Goal: Transaction & Acquisition: Book appointment/travel/reservation

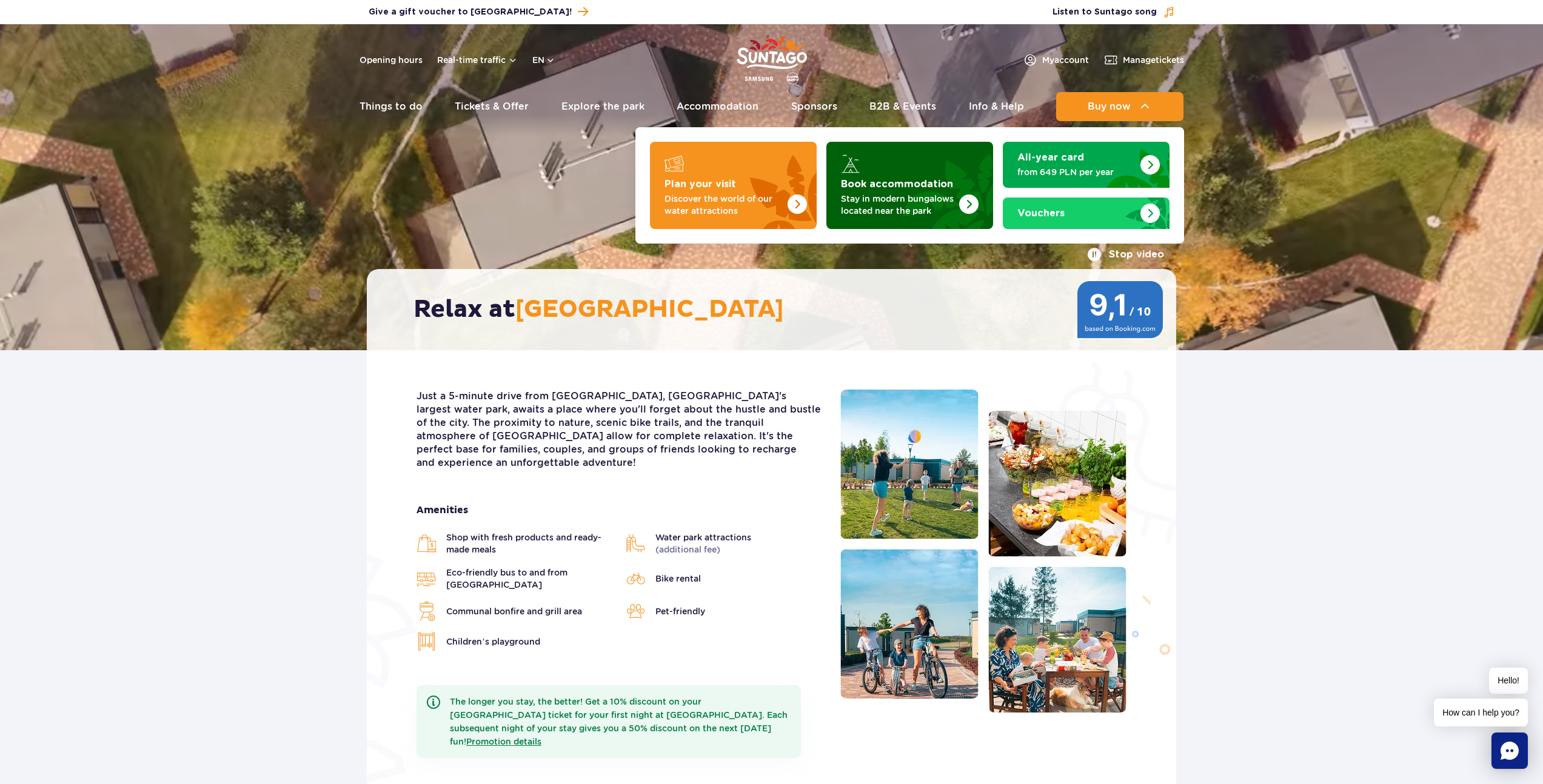
click at [966, 196] on img "Book accommodation" at bounding box center [969, 204] width 19 height 19
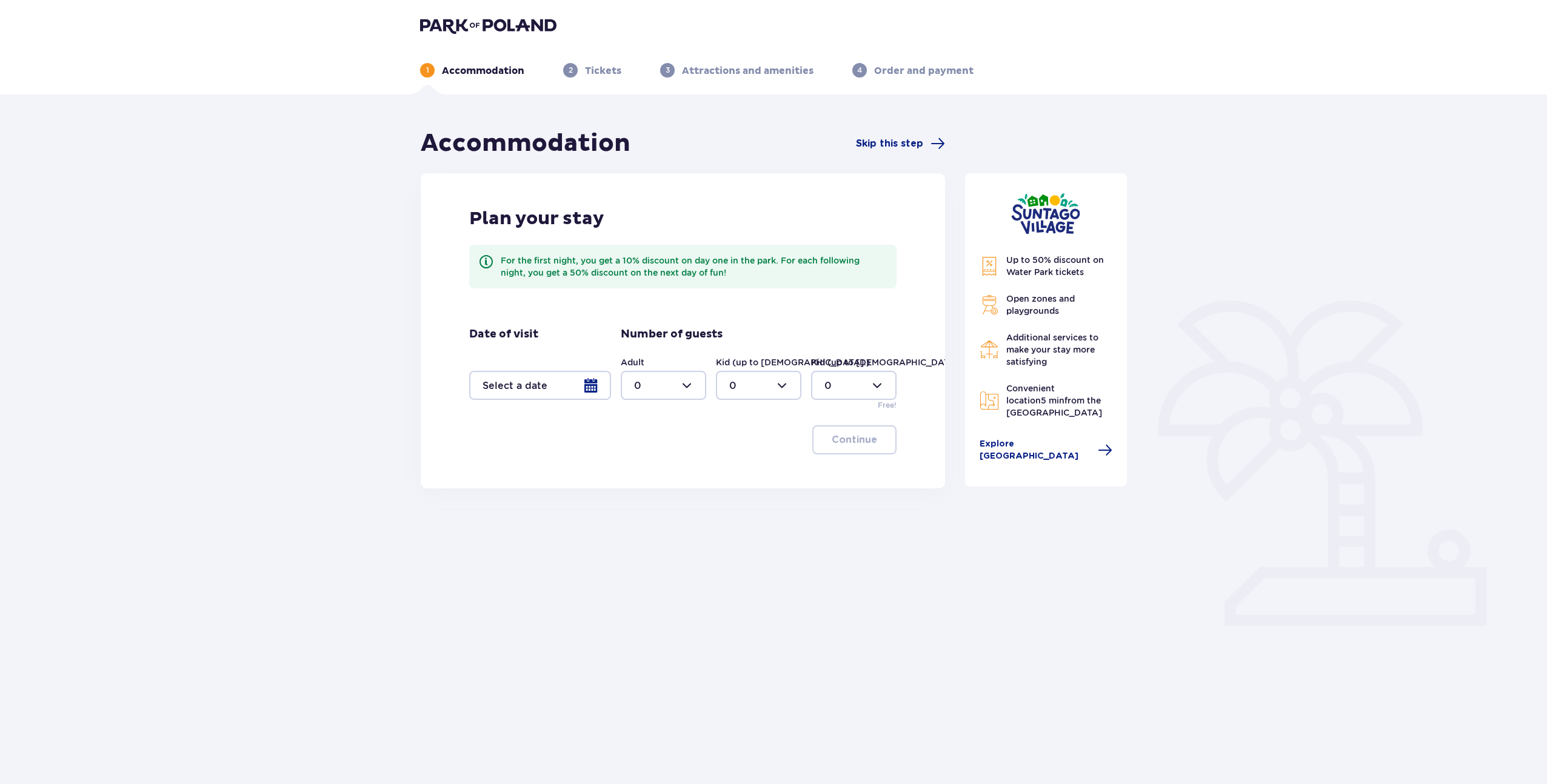
click at [545, 387] on div at bounding box center [541, 386] width 142 height 29
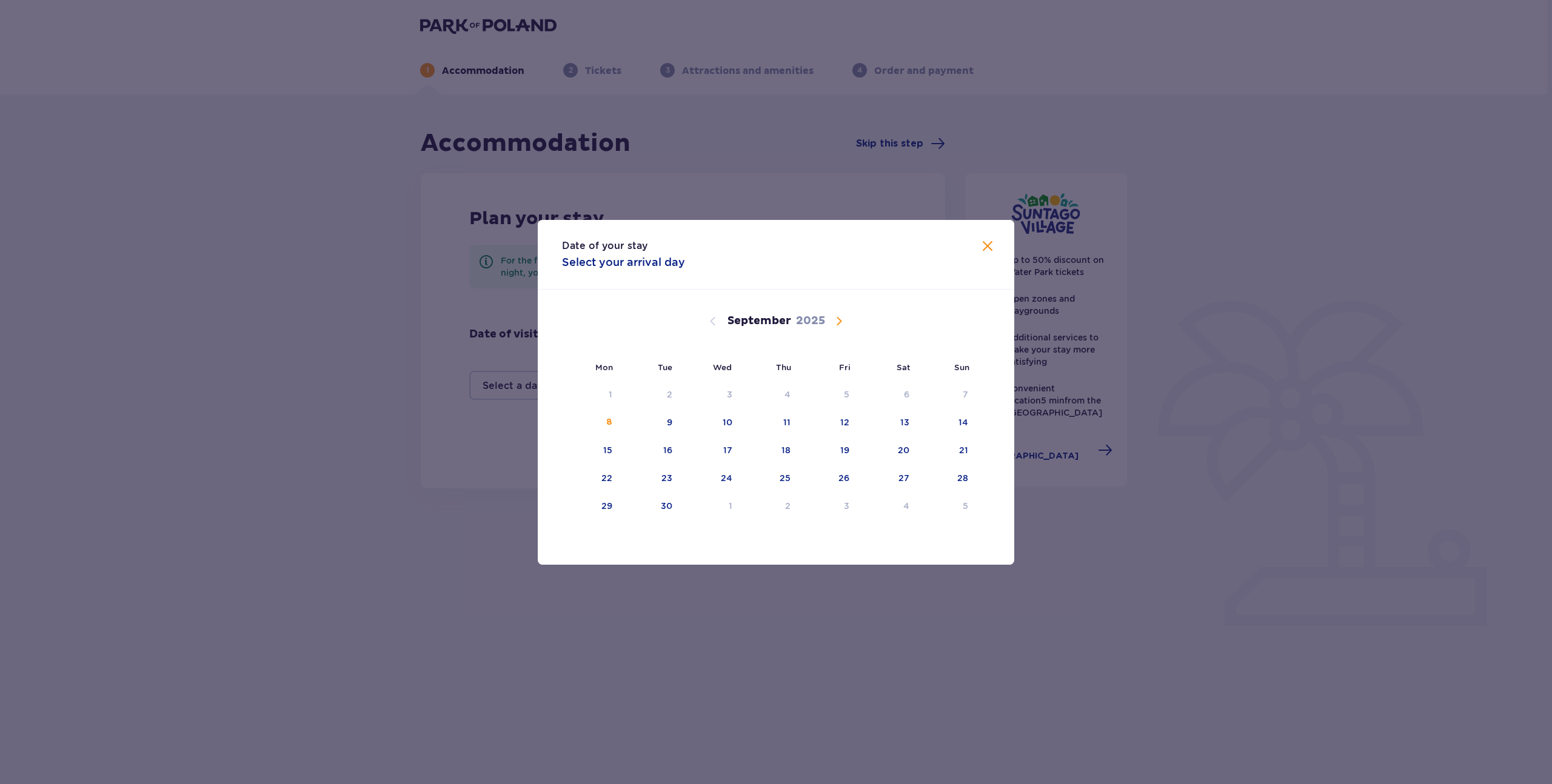
click at [839, 317] on span "Calendar" at bounding box center [840, 321] width 14 height 14
click at [608, 474] on div "20" at bounding box center [608, 477] width 11 height 12
click at [839, 477] on div "24" at bounding box center [829, 478] width 60 height 26
type input "[DATE] - [DATE]"
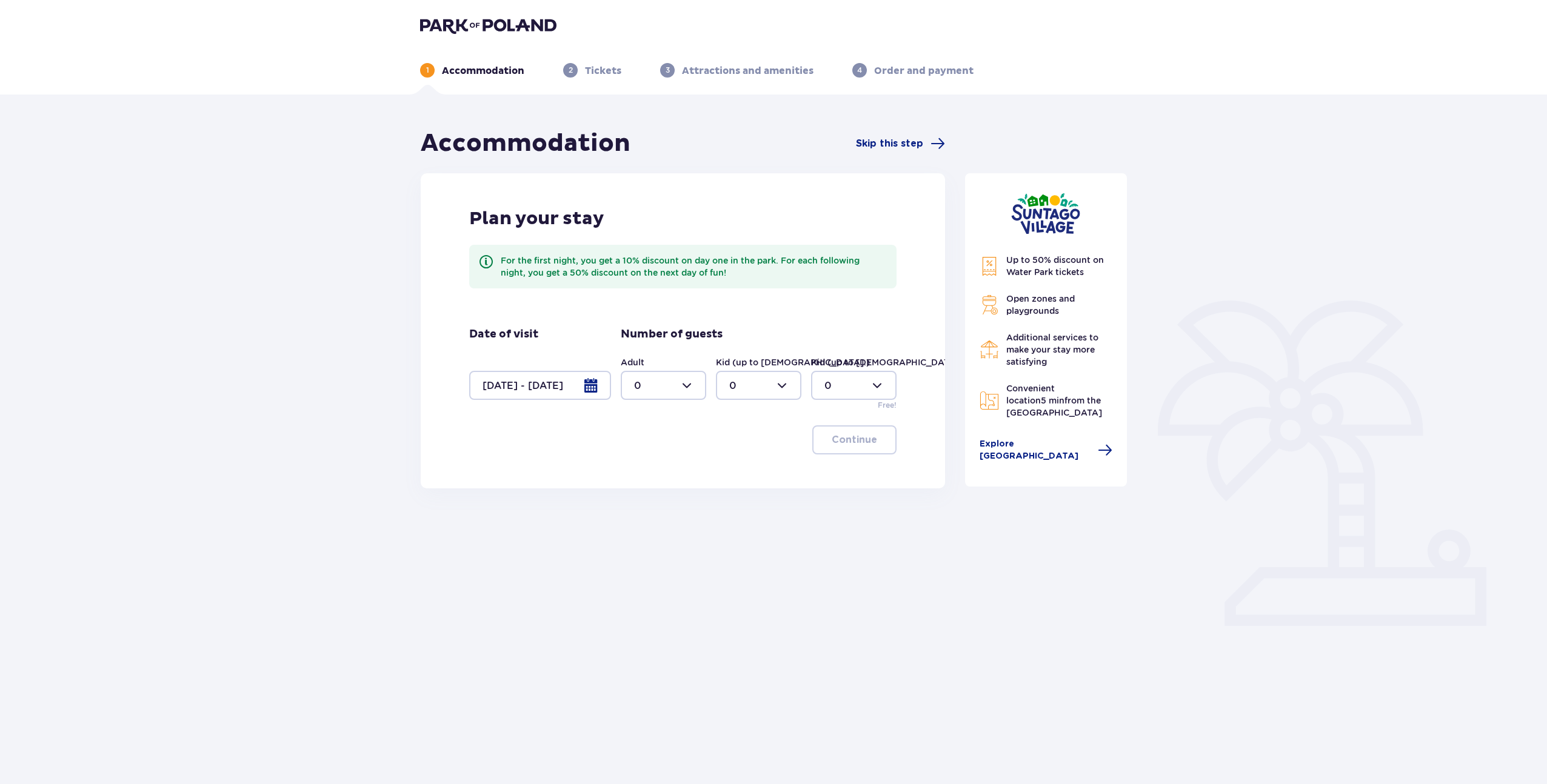
click at [684, 390] on div at bounding box center [663, 386] width 85 height 29
click at [659, 476] on div "2" at bounding box center [664, 473] width 59 height 14
type input "2"
click at [768, 389] on div at bounding box center [759, 386] width 85 height 29
click at [754, 444] on div "1" at bounding box center [759, 448] width 59 height 14
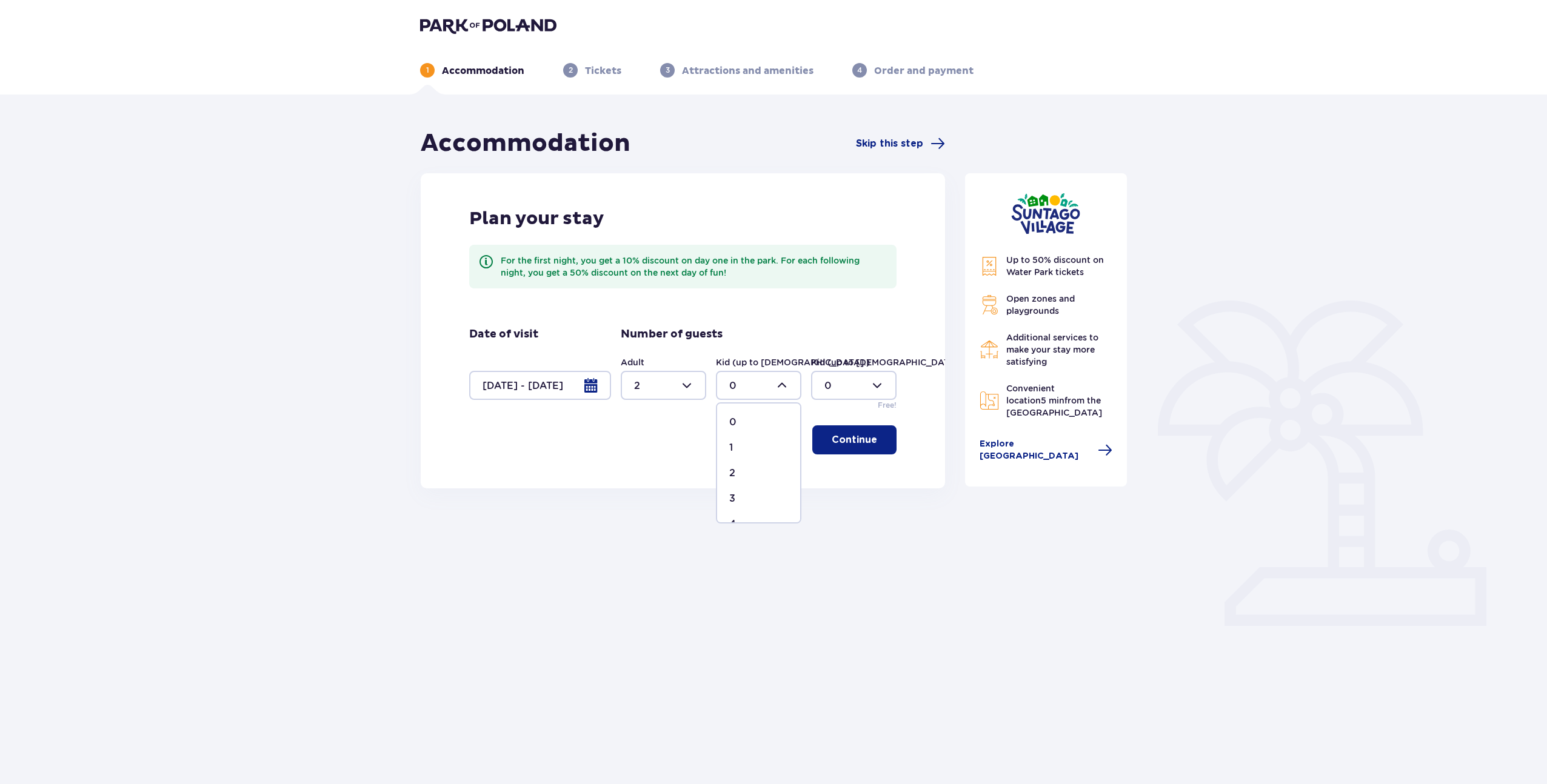
type input "1"
click at [843, 446] on button "Continue" at bounding box center [855, 440] width 85 height 29
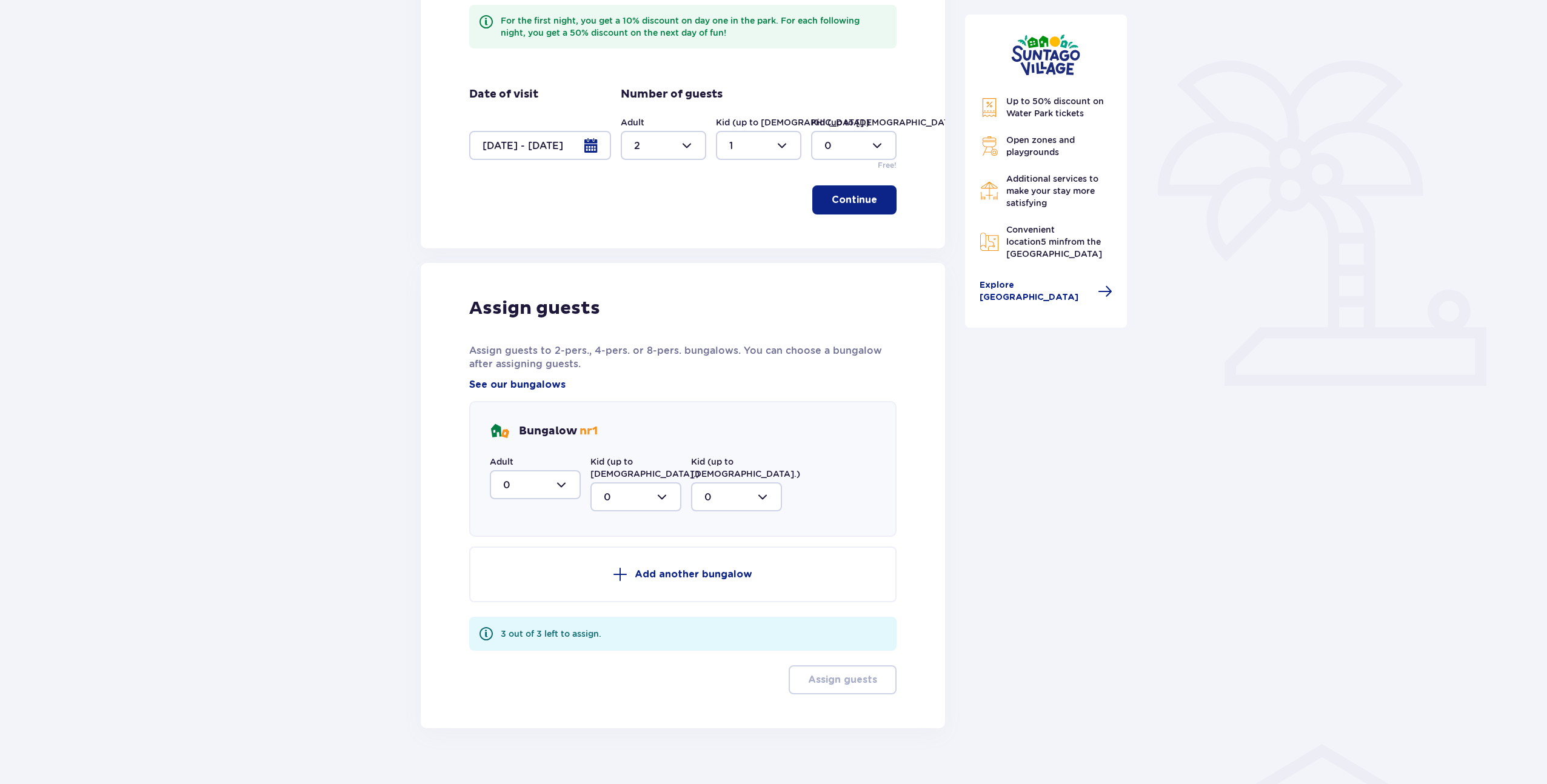
scroll to position [245, 0]
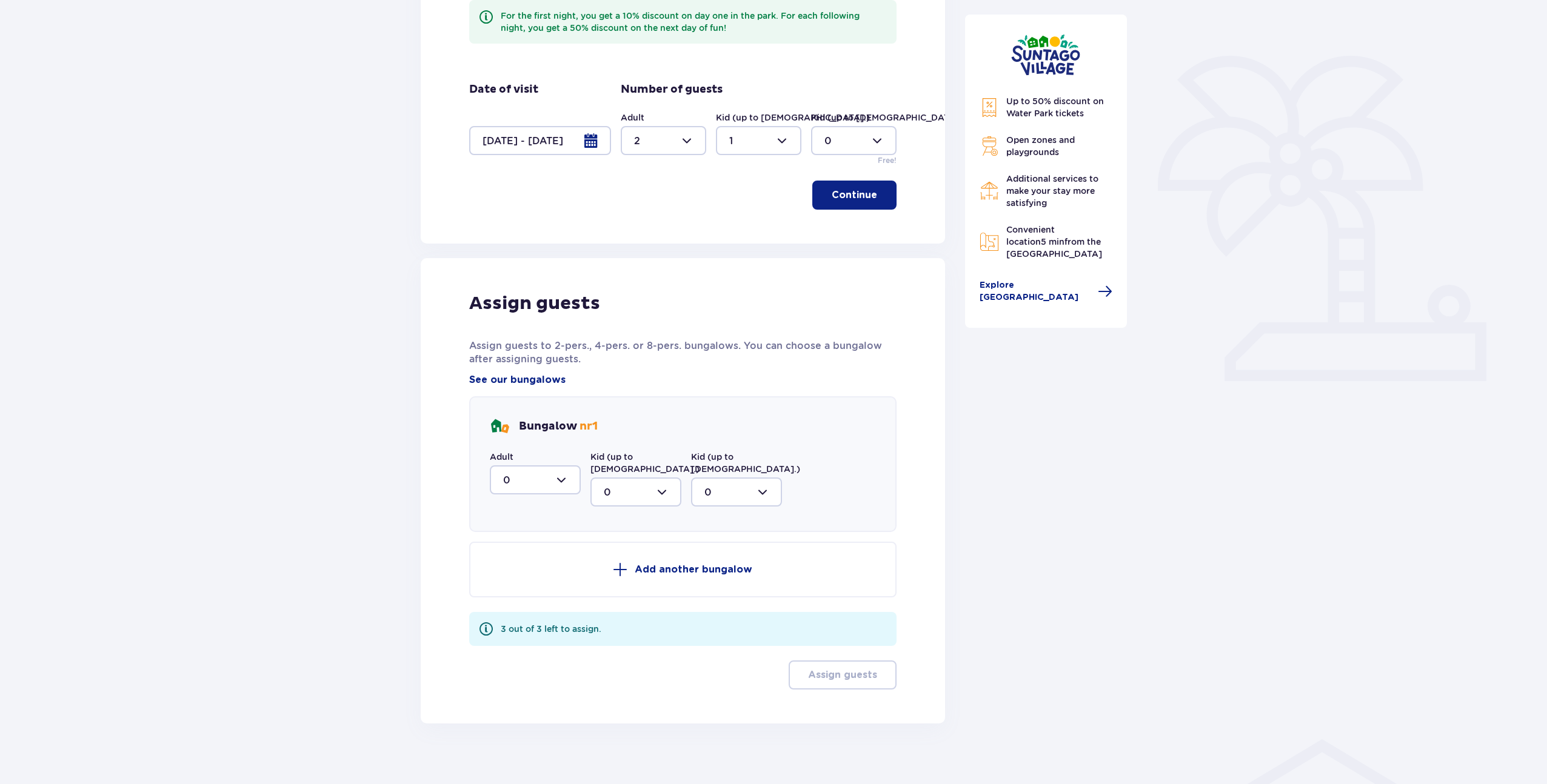
click at [542, 477] on div at bounding box center [535, 480] width 91 height 29
click at [530, 573] on div "2" at bounding box center [535, 568] width 64 height 14
type input "2"
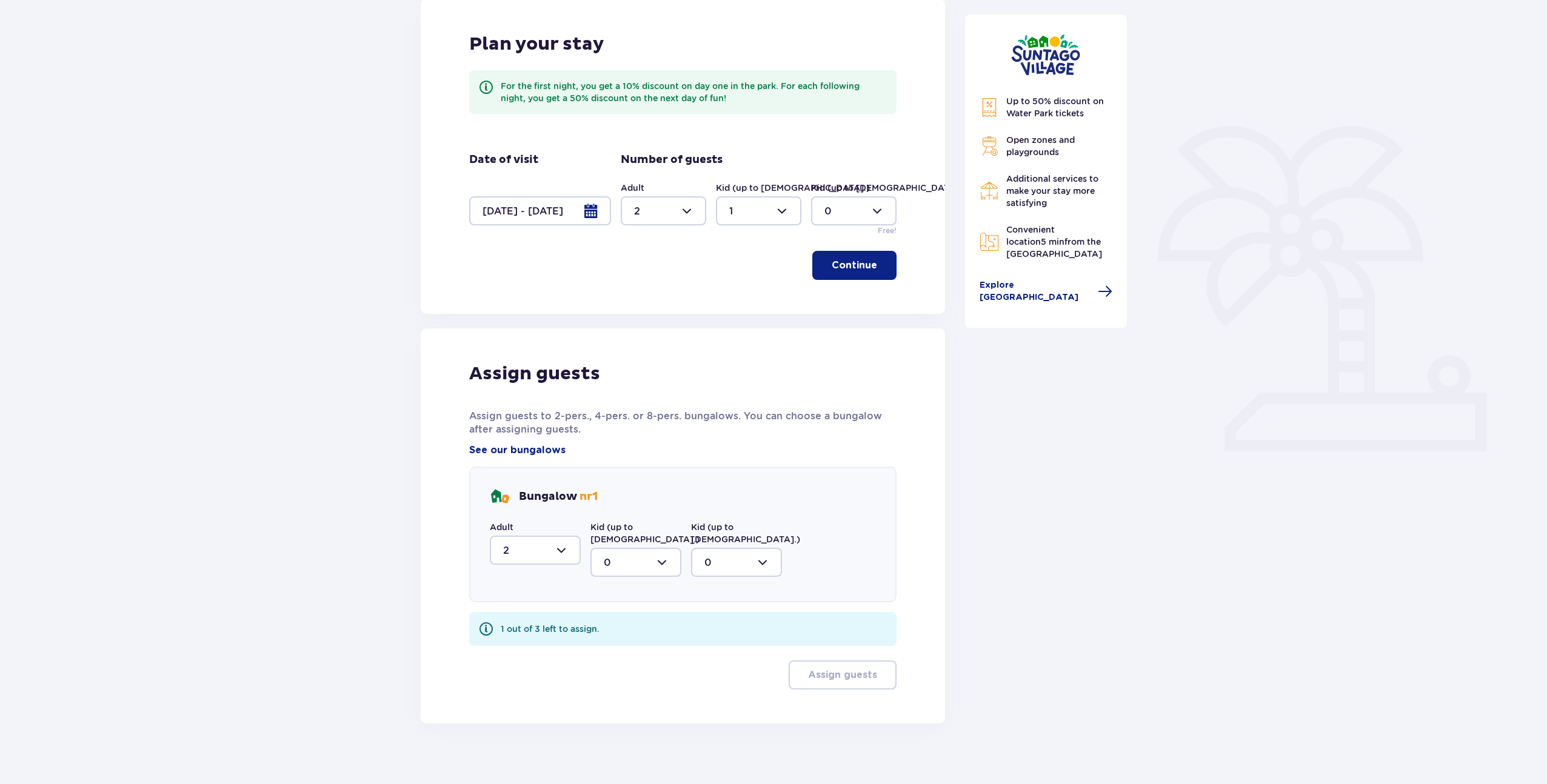
click at [642, 556] on div at bounding box center [636, 562] width 91 height 29
click at [621, 618] on div "1" at bounding box center [636, 624] width 64 height 14
type input "1"
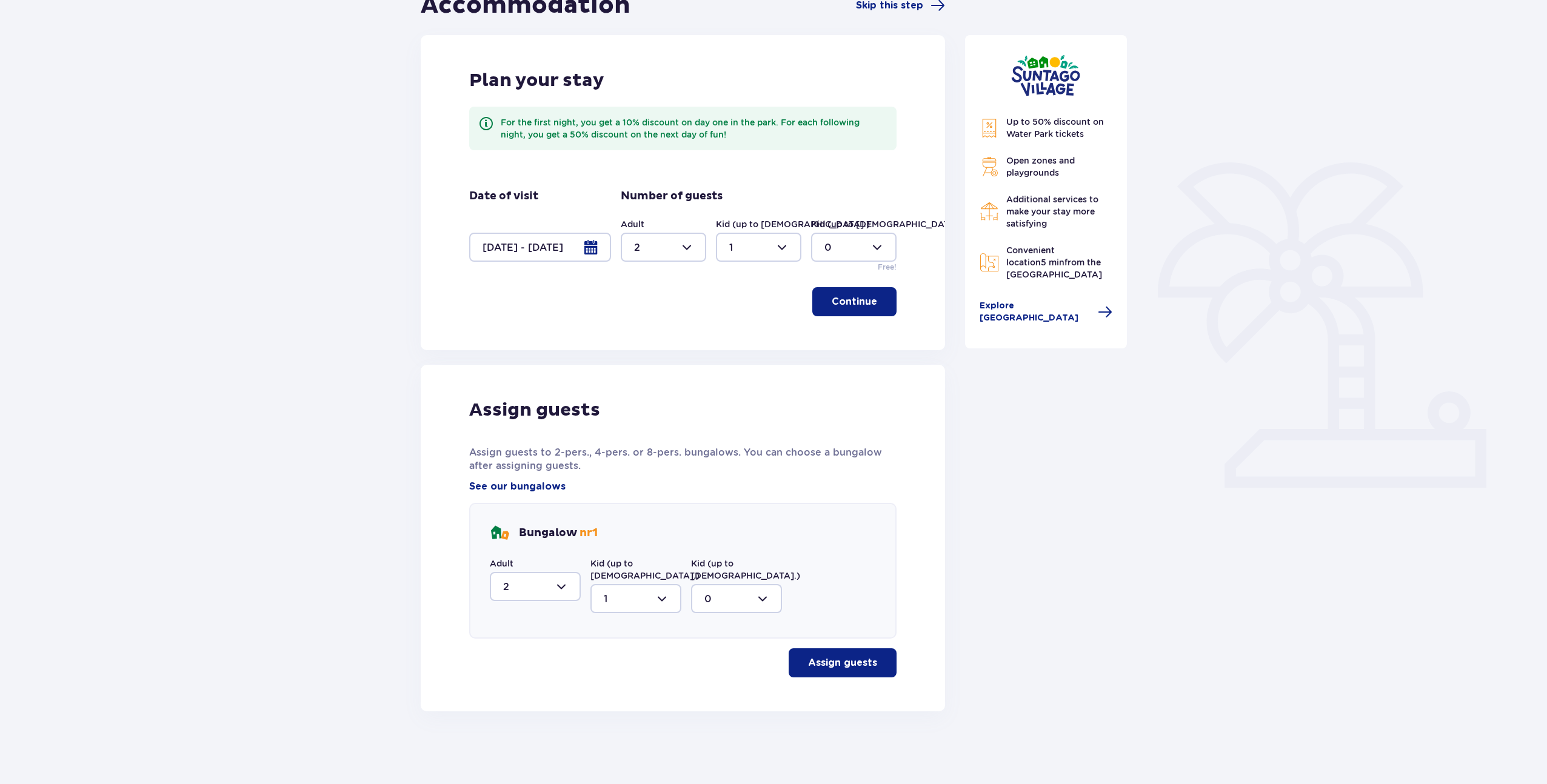
scroll to position [126, 0]
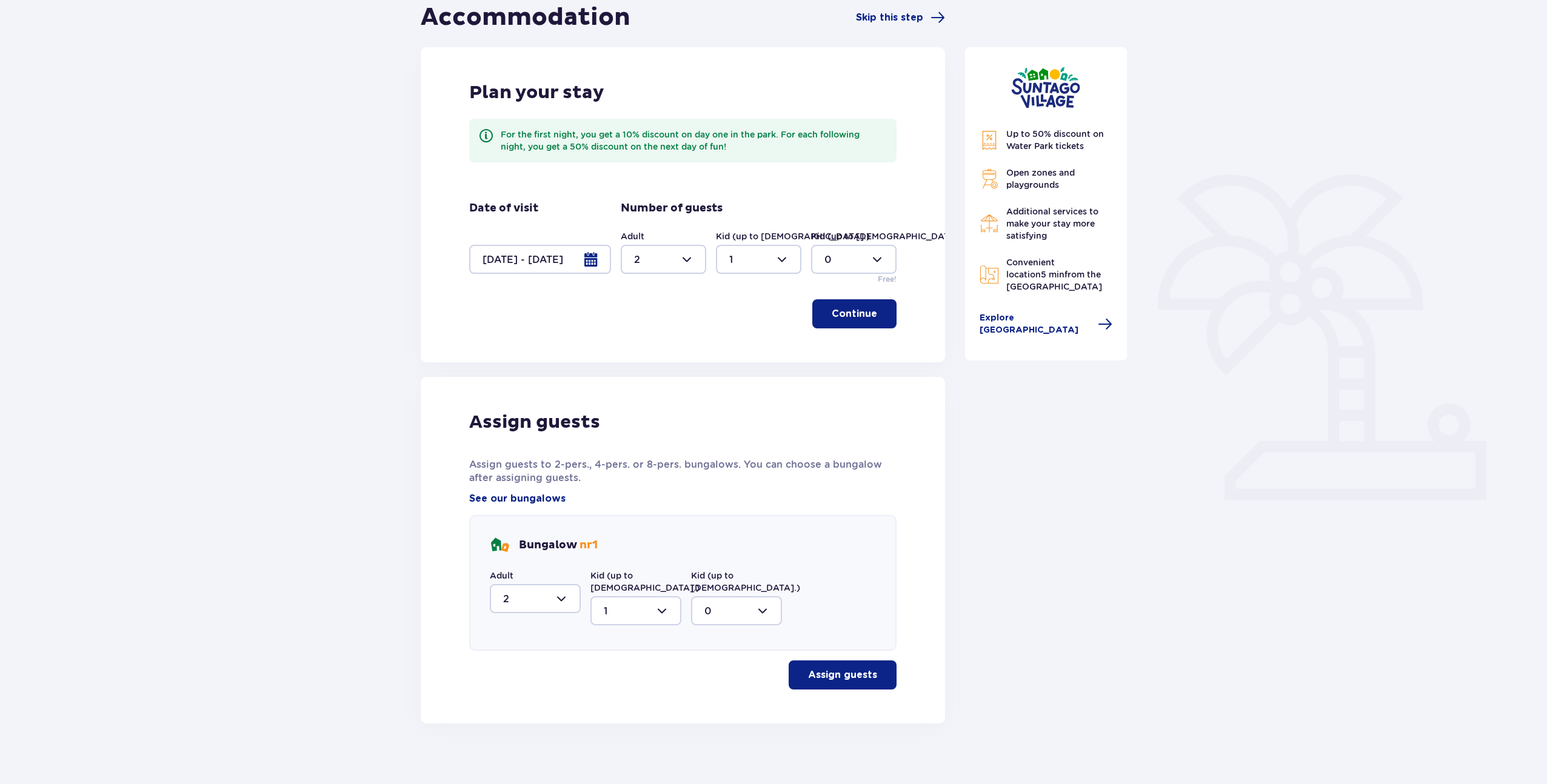
click at [866, 668] on p "Assign guests" at bounding box center [843, 675] width 69 height 14
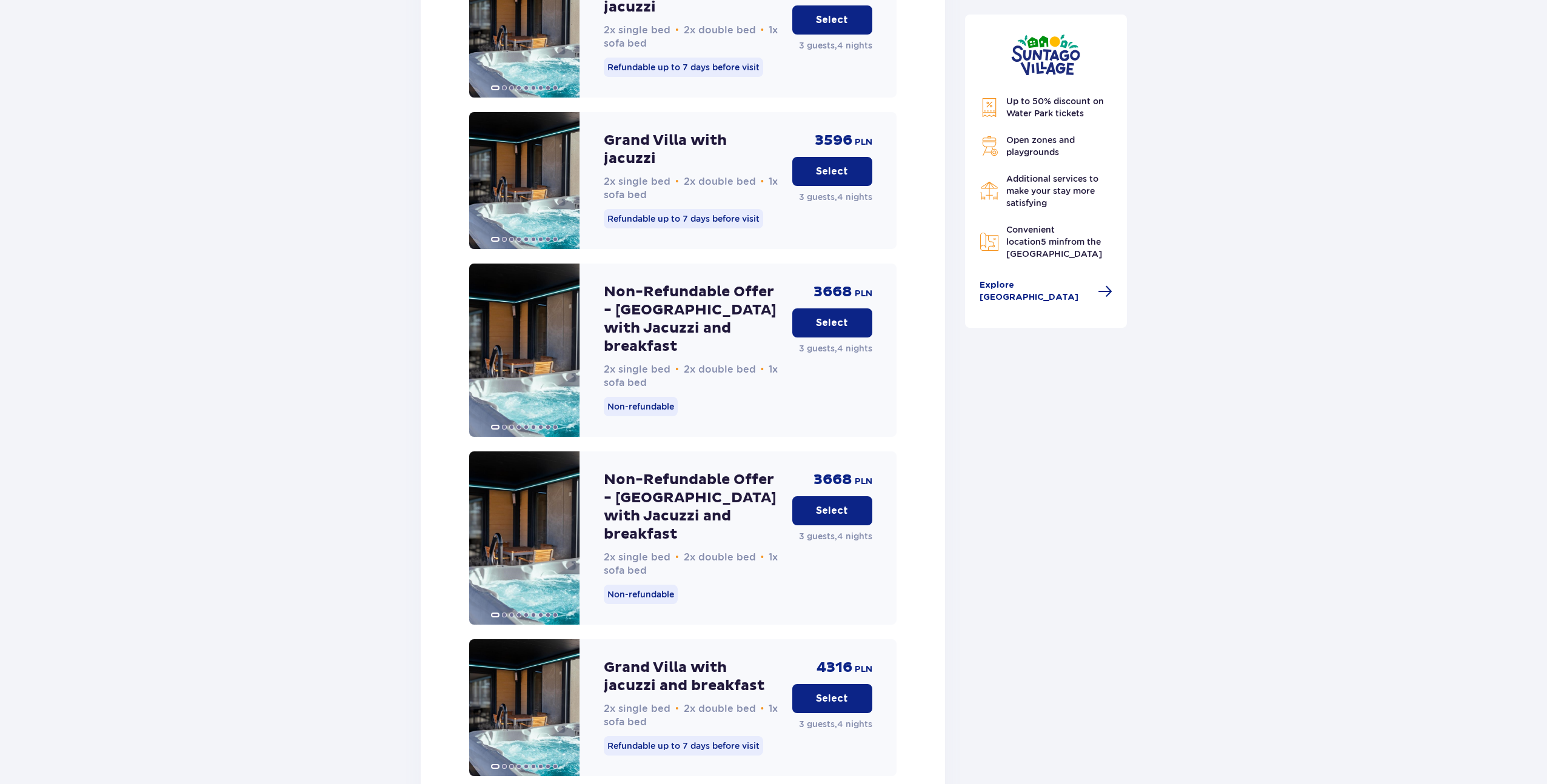
scroll to position [2685, 0]
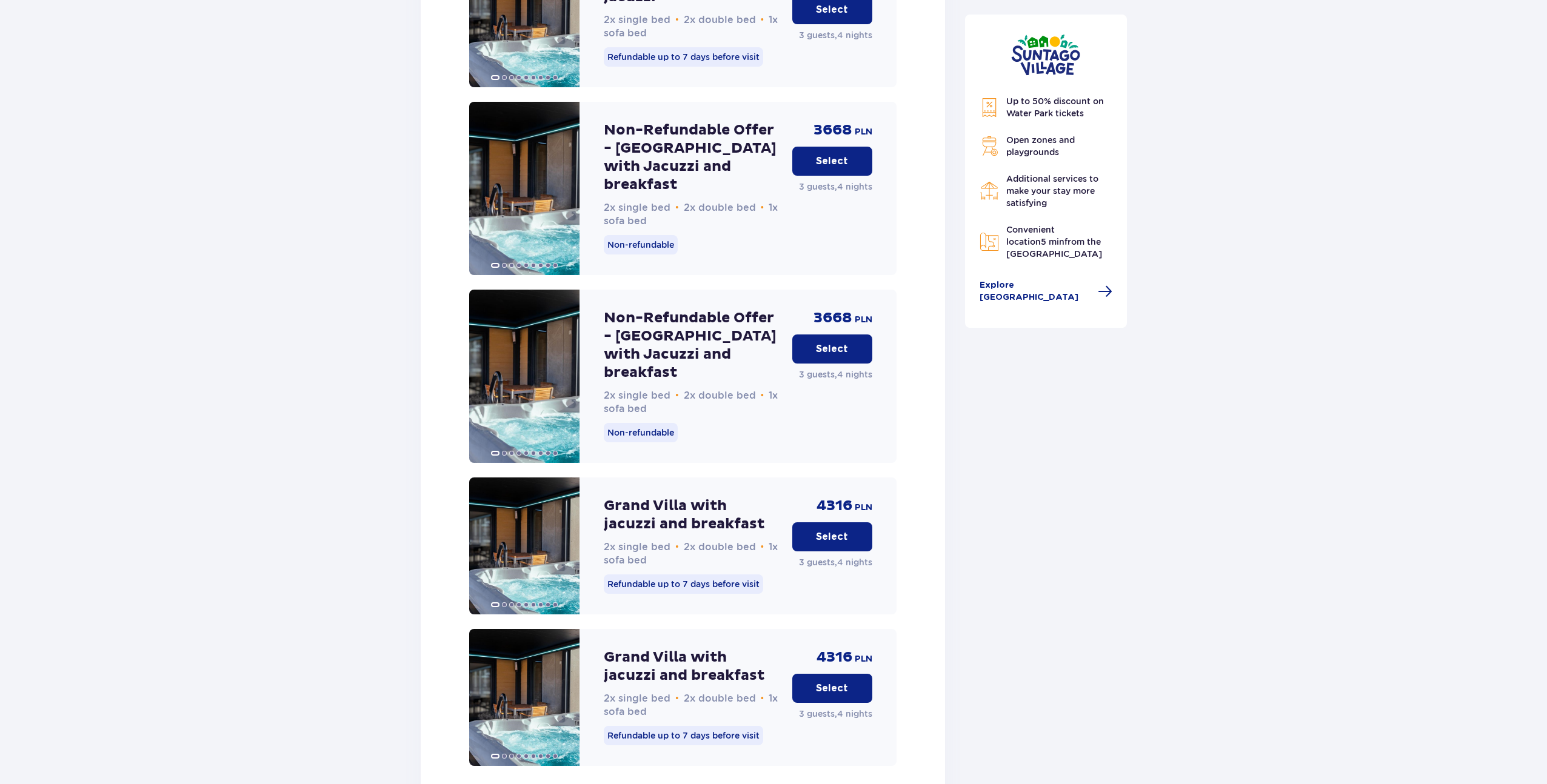
click at [831, 648] on p "4316" at bounding box center [835, 657] width 36 height 18
copy p "4316"
click at [638, 648] on p "Grand Villa with jacuzzi and breakfast" at bounding box center [693, 667] width 179 height 37
click at [535, 629] on img at bounding box center [525, 698] width 110 height 137
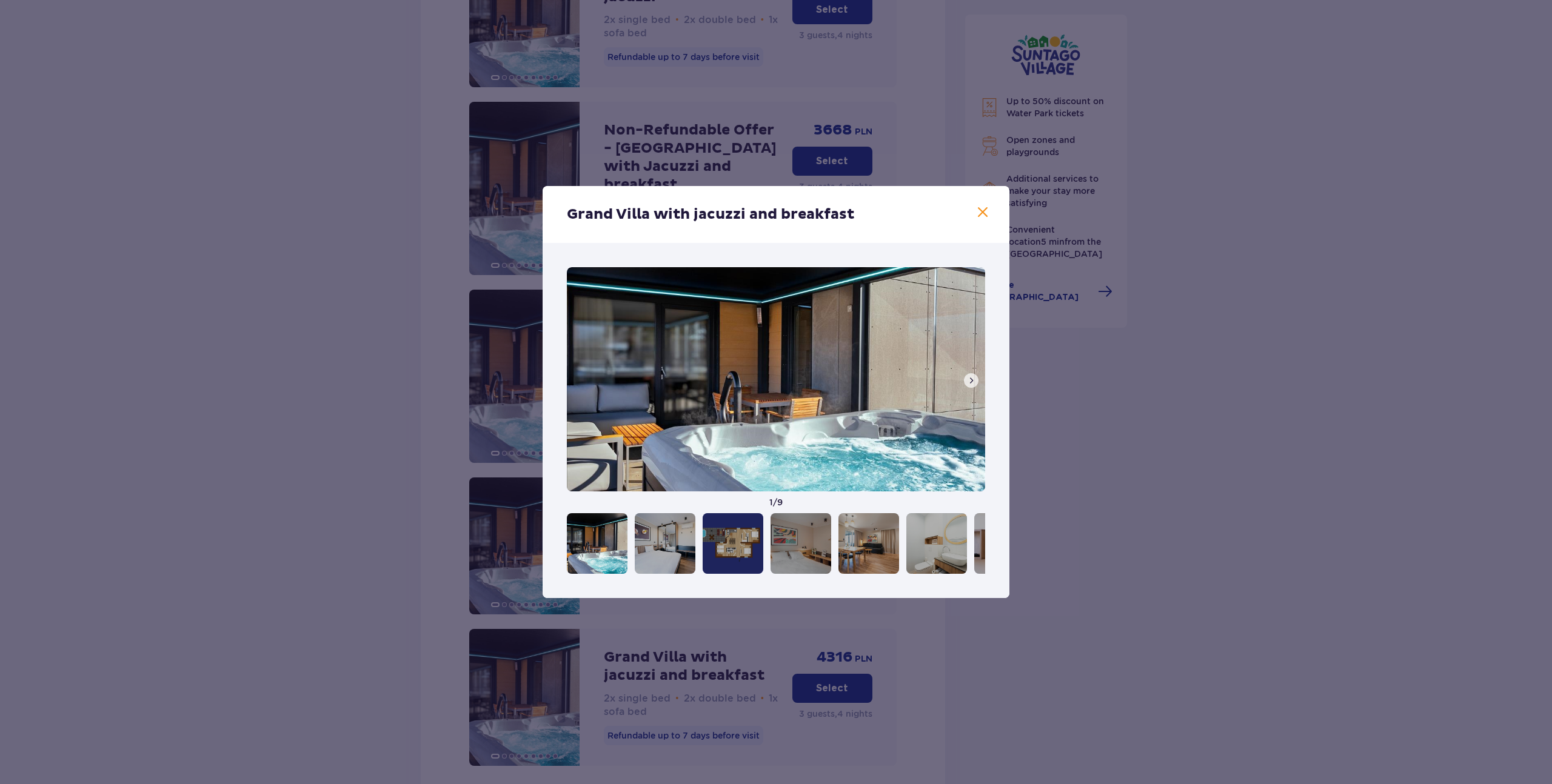
click at [972, 378] on span at bounding box center [971, 381] width 10 height 10
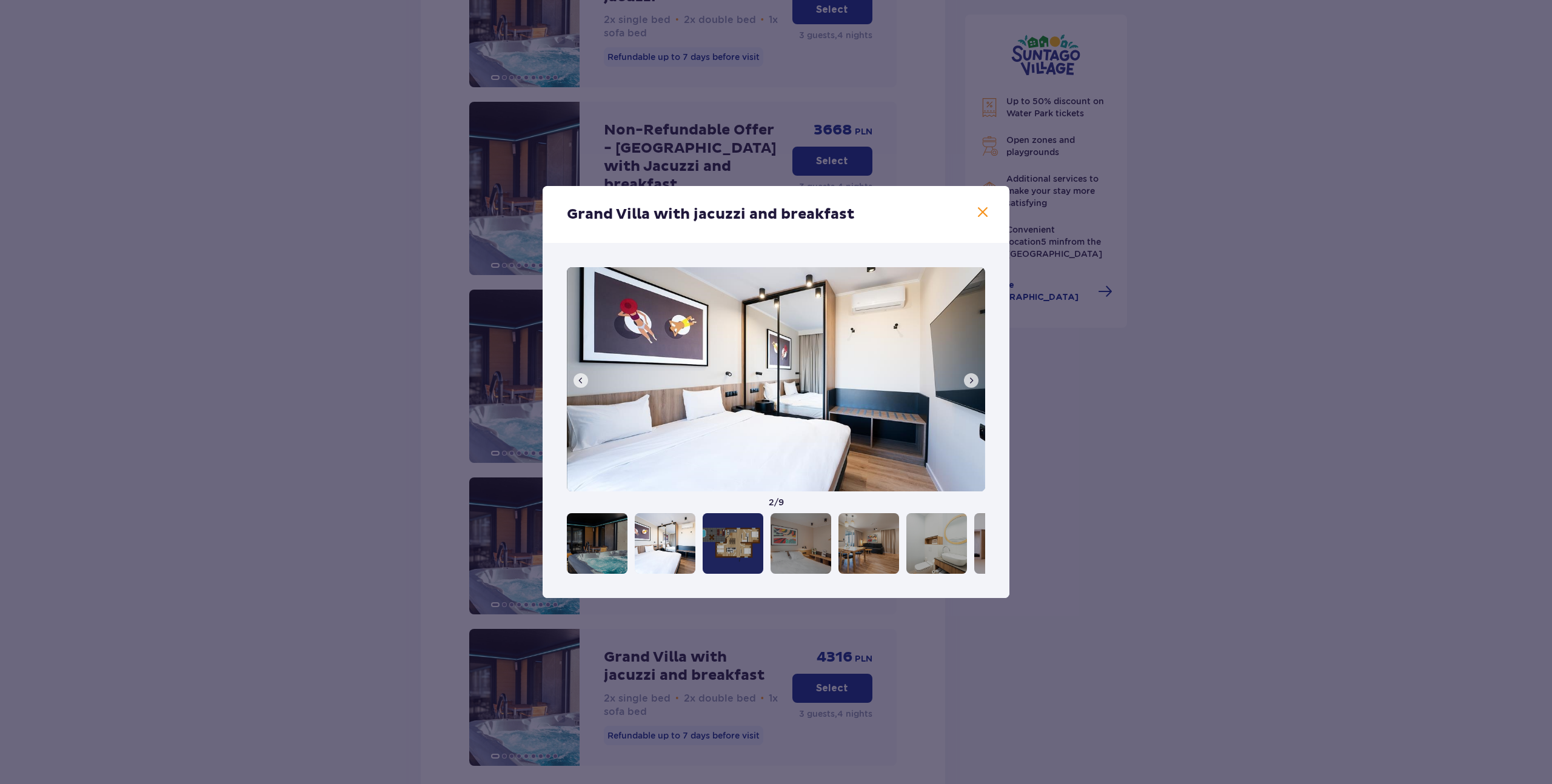
click at [972, 378] on span at bounding box center [971, 381] width 10 height 10
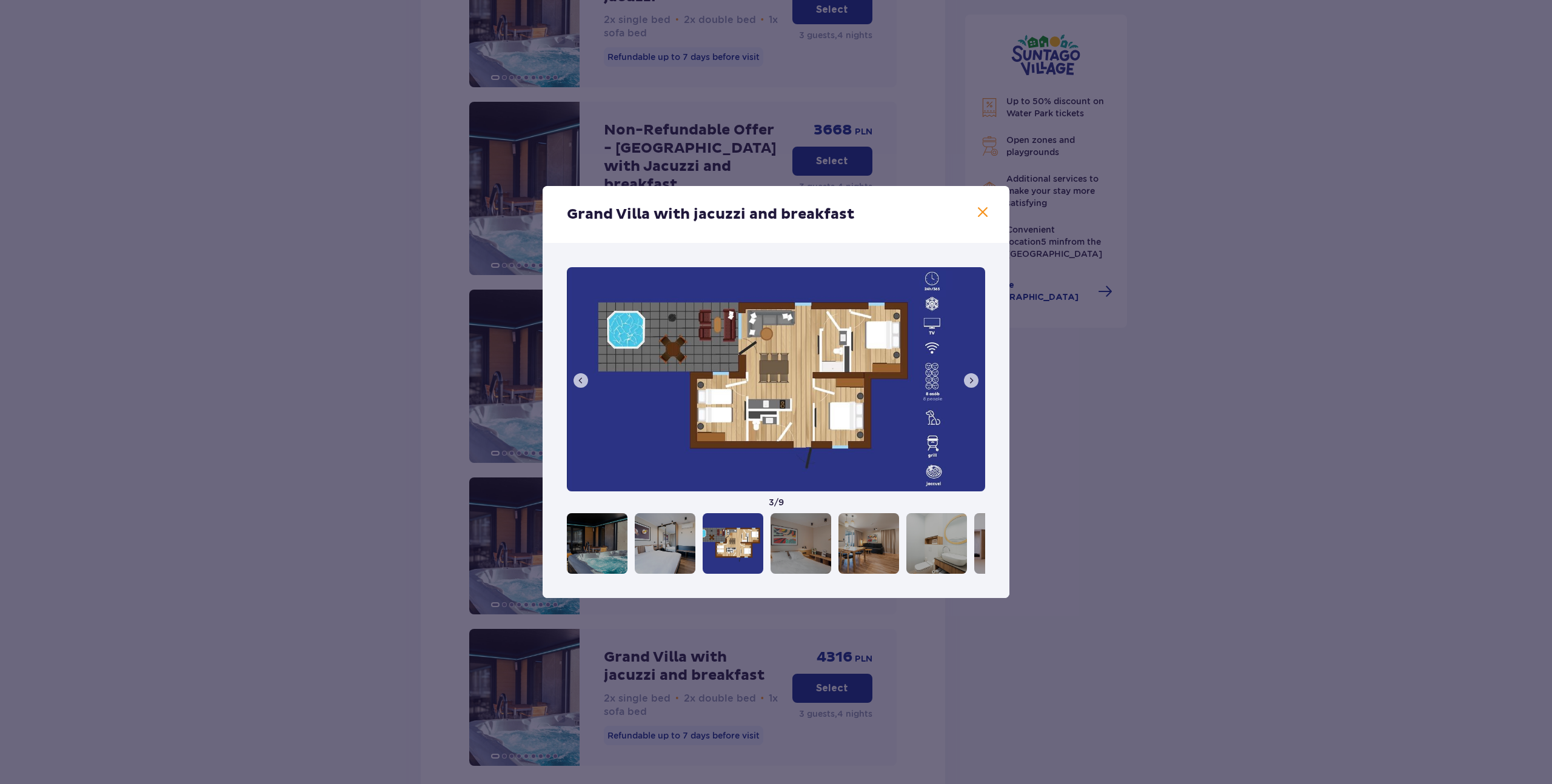
click at [973, 378] on span at bounding box center [971, 381] width 10 height 10
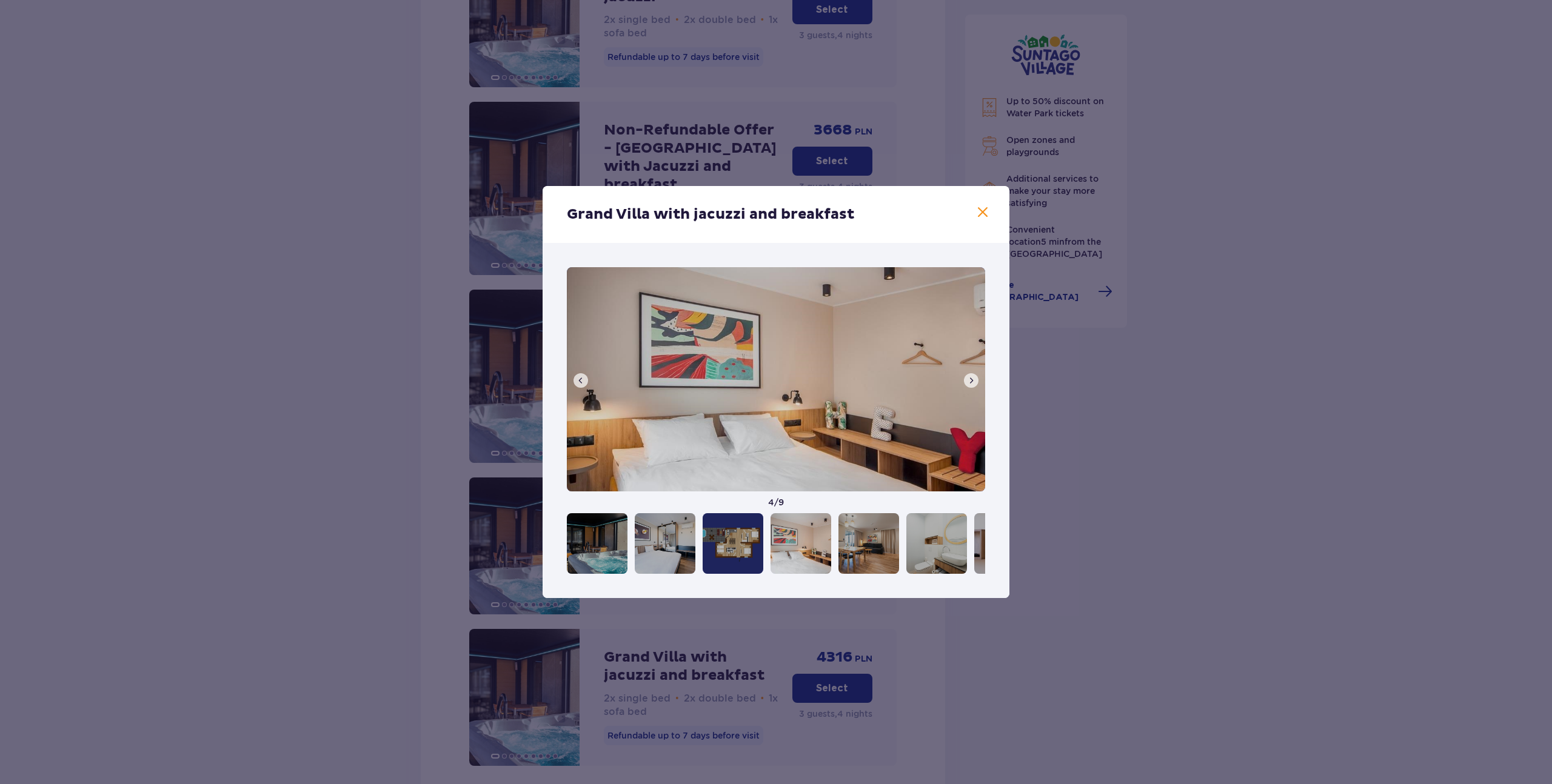
click at [973, 378] on span at bounding box center [971, 381] width 10 height 10
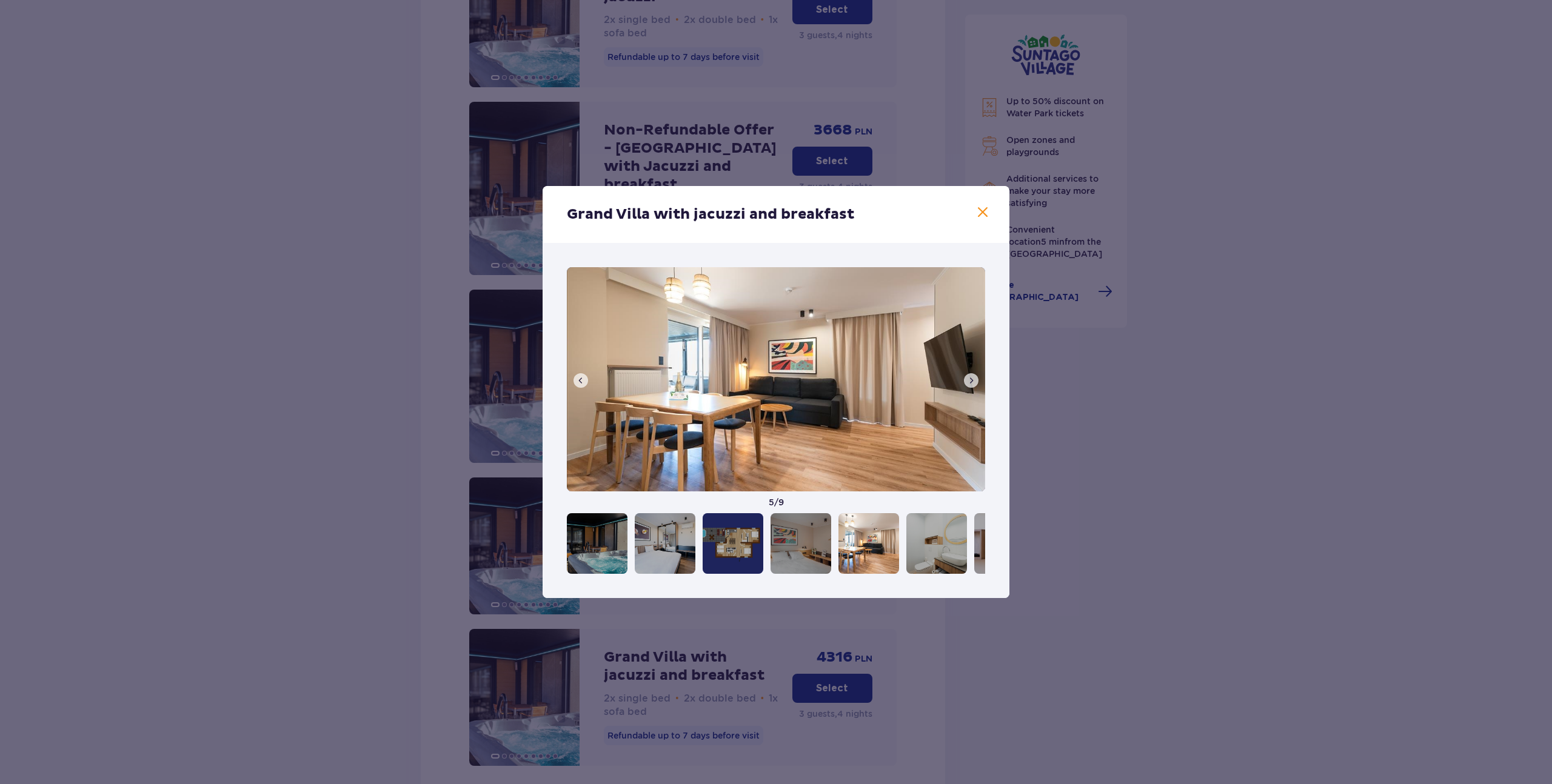
click at [973, 378] on span at bounding box center [971, 381] width 10 height 10
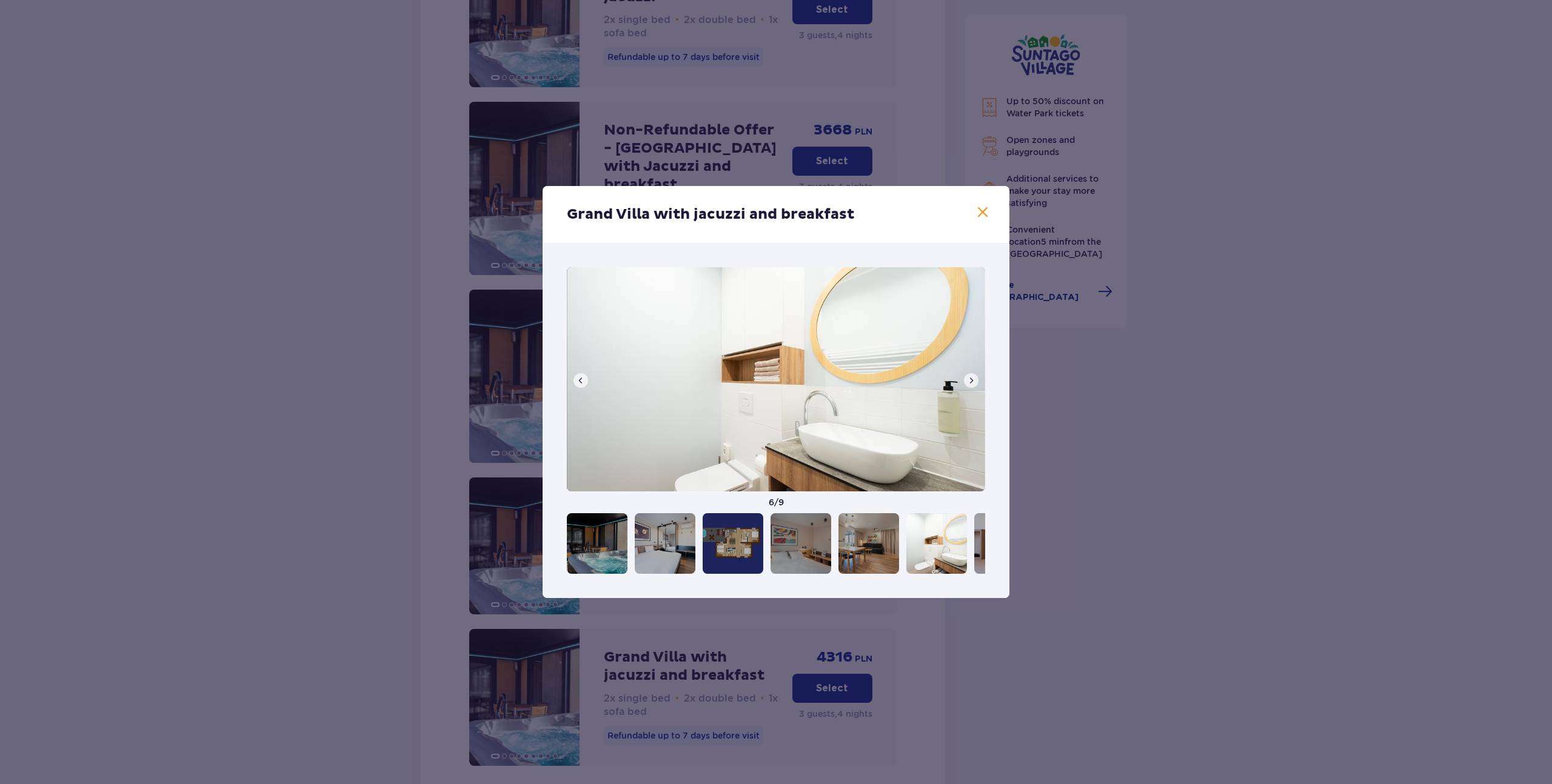
click at [973, 378] on span at bounding box center [971, 381] width 10 height 10
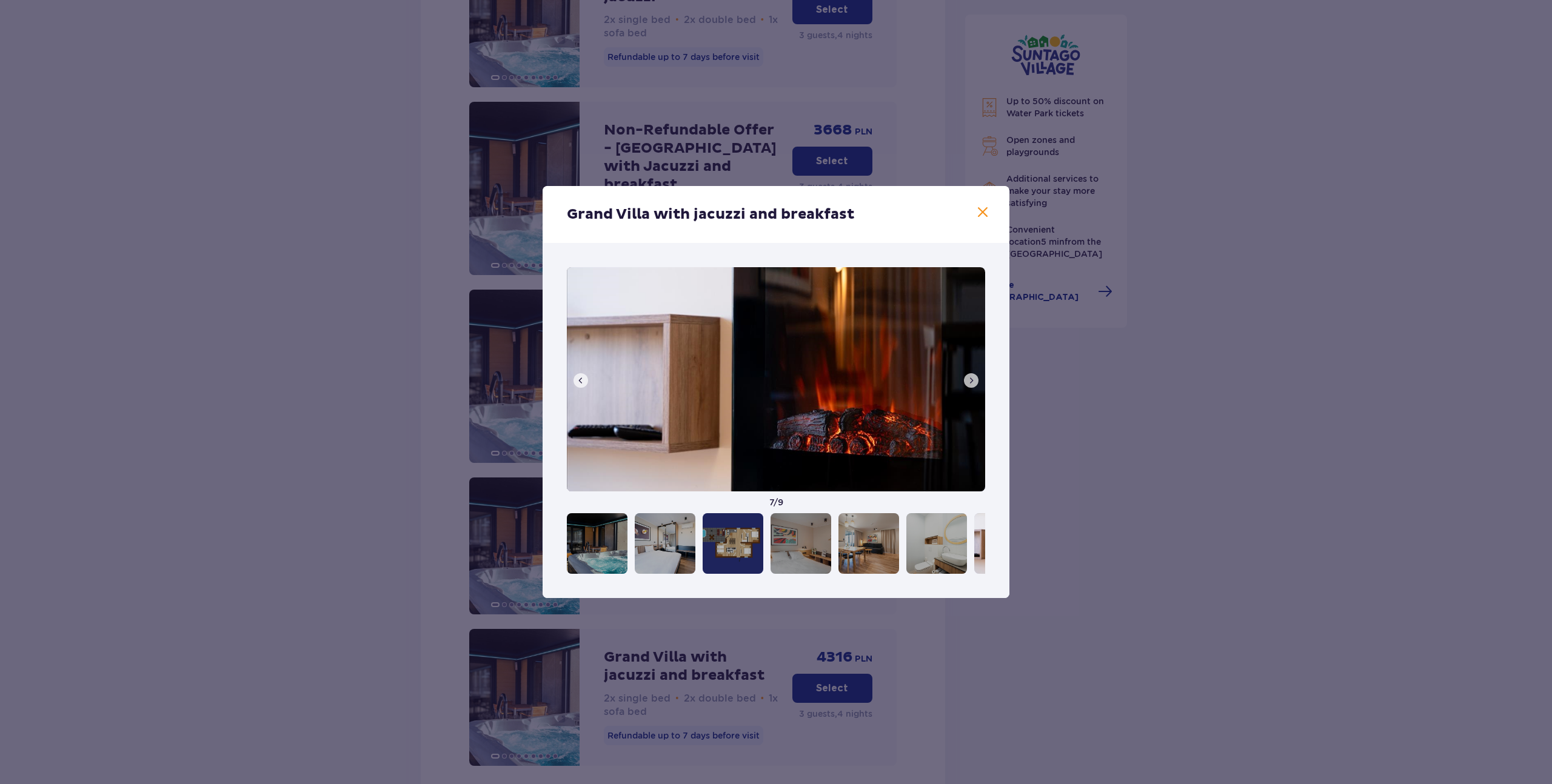
click at [973, 378] on span at bounding box center [971, 381] width 10 height 10
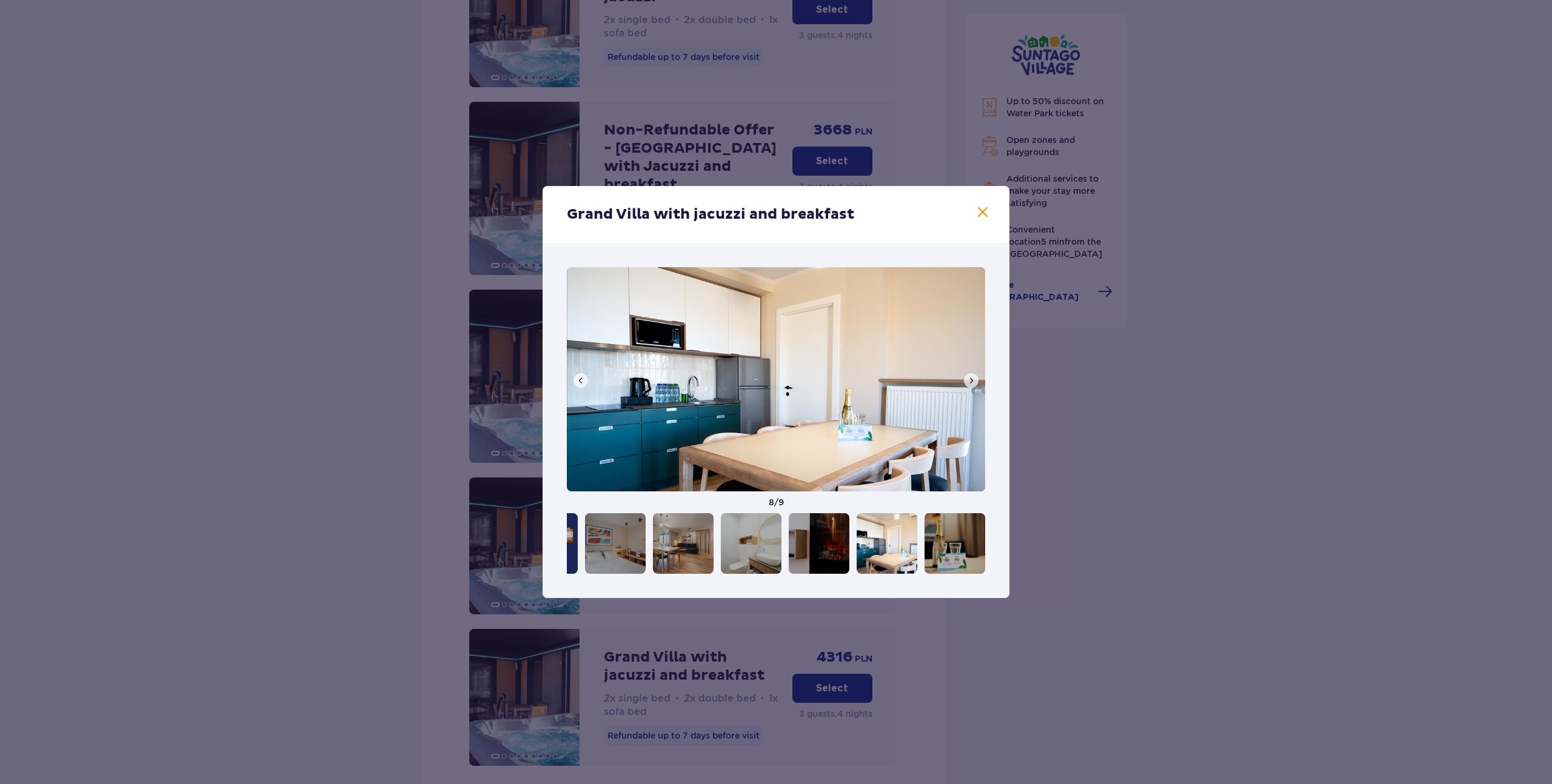
click at [973, 378] on span at bounding box center [971, 381] width 10 height 10
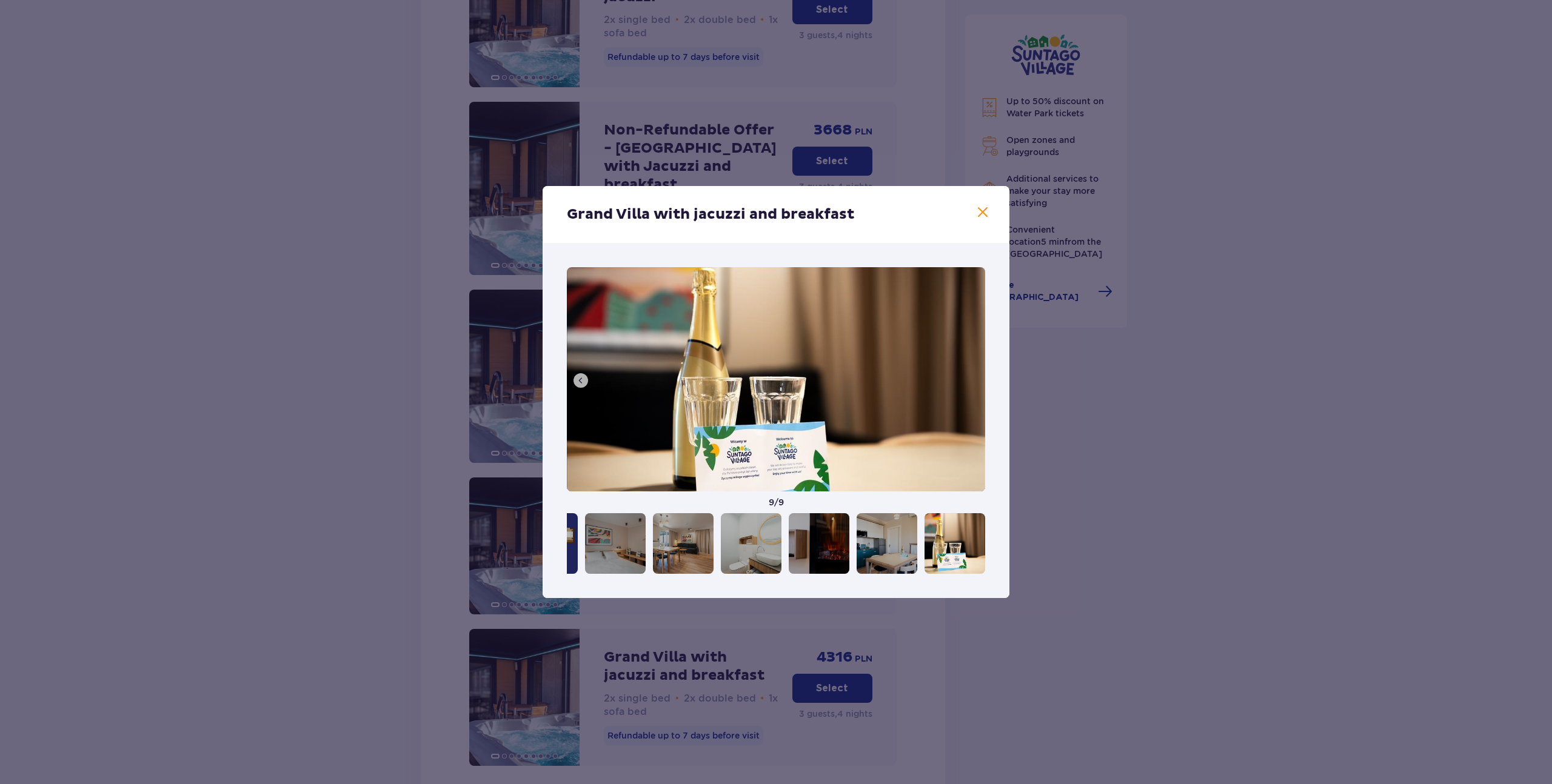
click at [973, 378] on img at bounding box center [776, 379] width 419 height 224
click at [979, 215] on span at bounding box center [982, 212] width 14 height 14
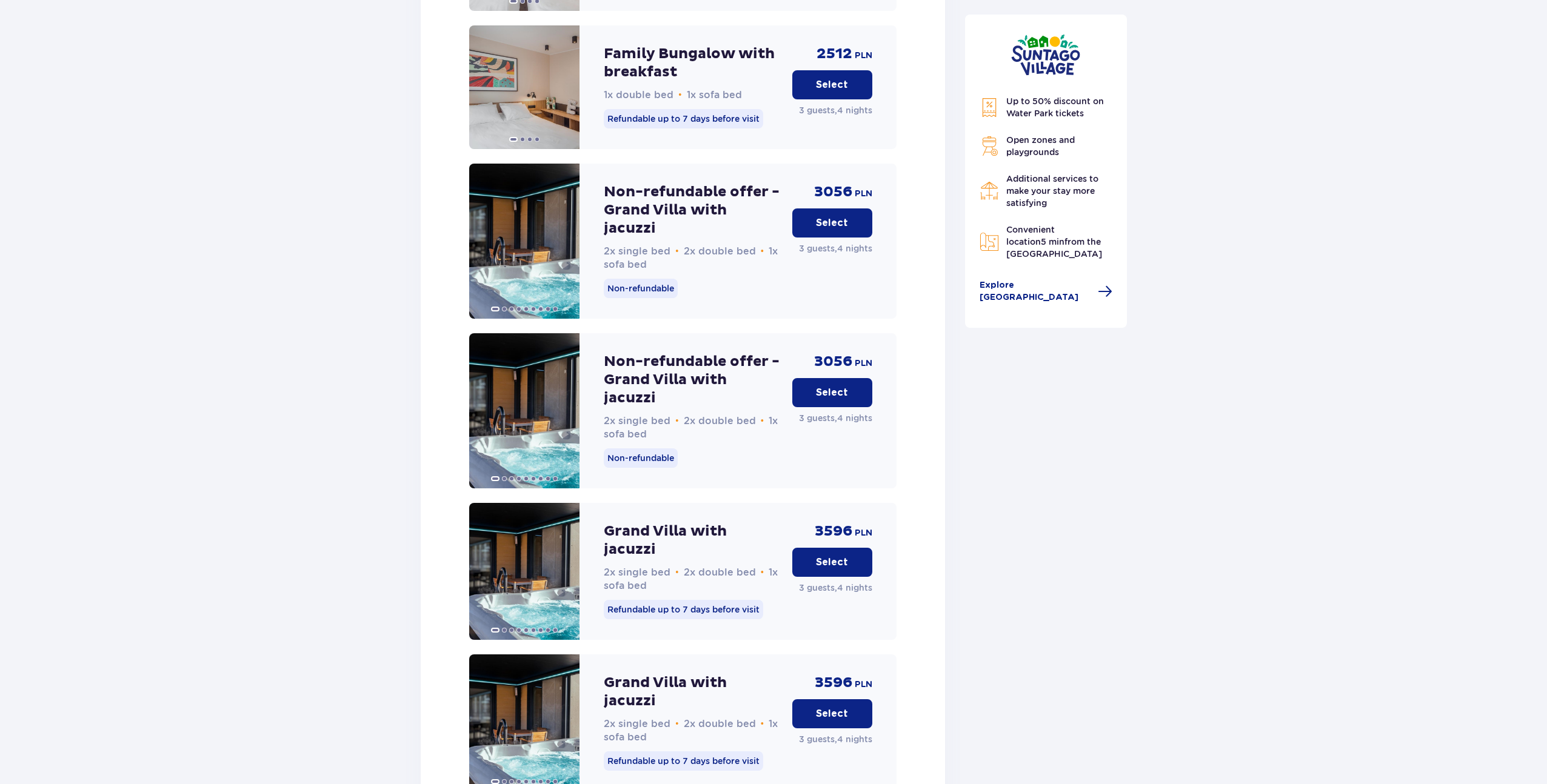
scroll to position [1982, 0]
click at [681, 522] on p "Grand Villa with jacuzzi" at bounding box center [693, 540] width 179 height 37
click at [696, 352] on p "Non-refundable offer - Grand Villa with jacuzzi" at bounding box center [693, 379] width 179 height 54
click at [531, 382] on img at bounding box center [525, 410] width 110 height 155
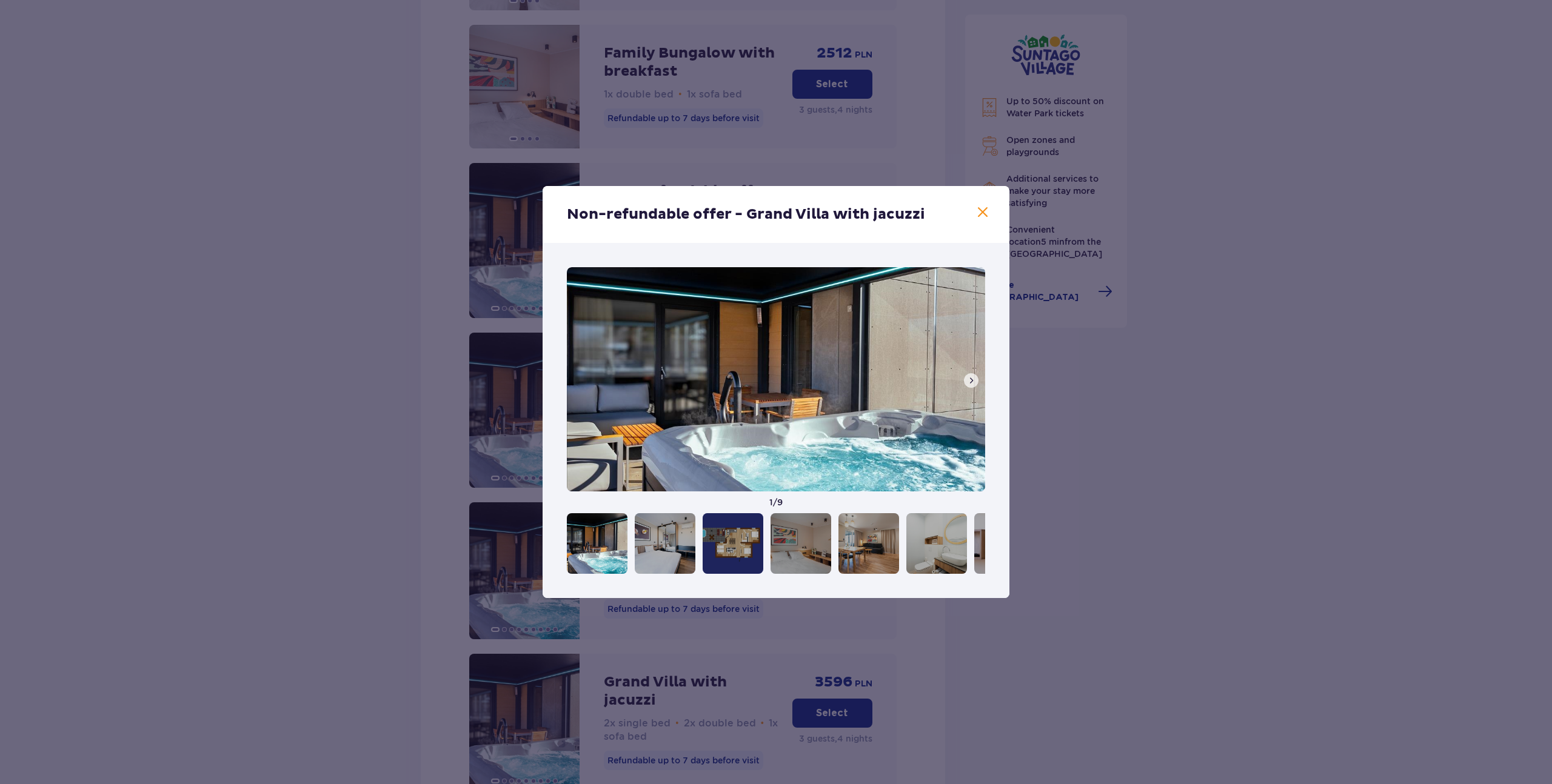
click at [972, 382] on span at bounding box center [971, 381] width 10 height 10
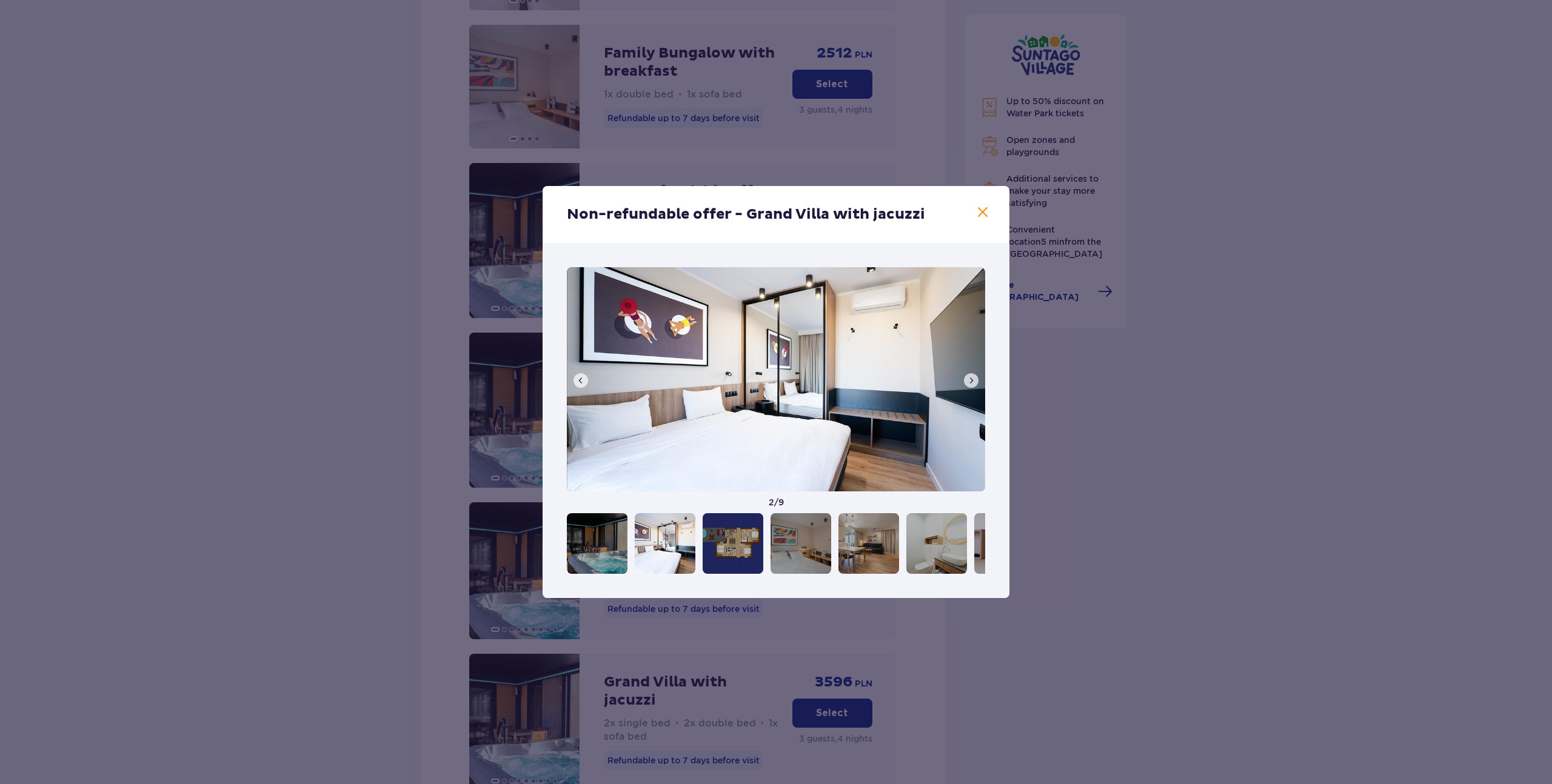
click at [972, 382] on span at bounding box center [971, 381] width 10 height 10
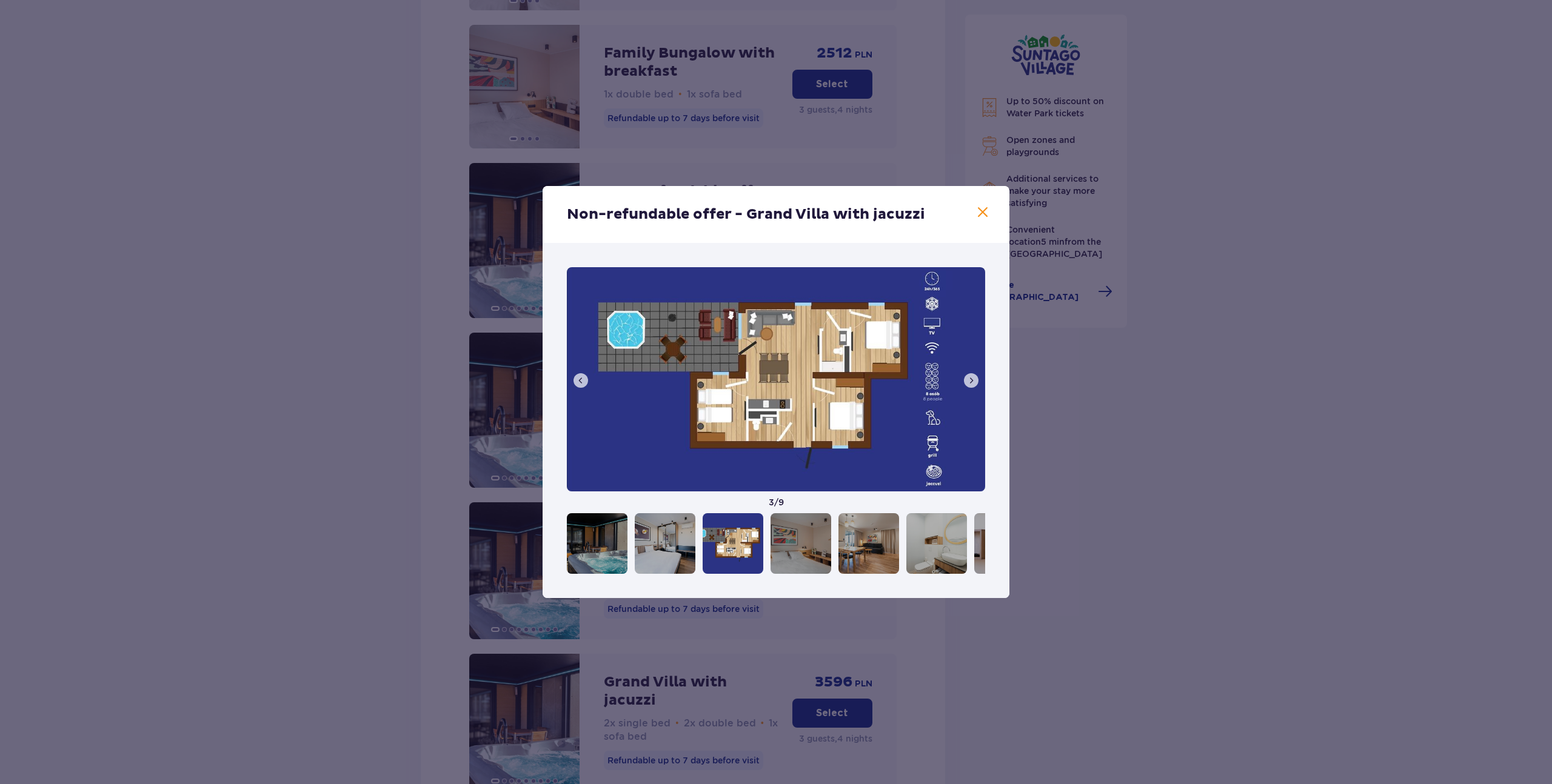
click at [972, 382] on span at bounding box center [971, 381] width 10 height 10
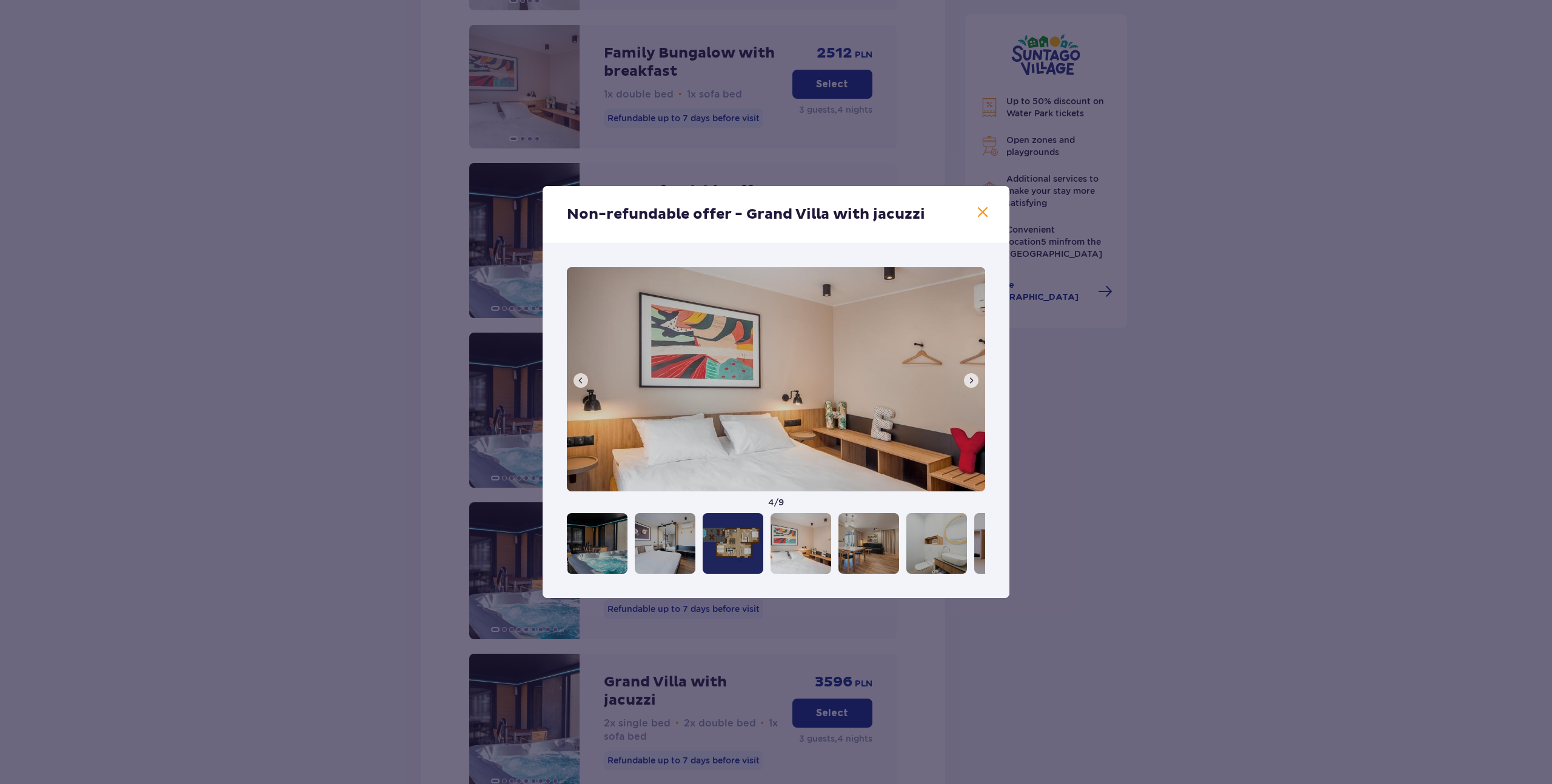
click at [972, 382] on span at bounding box center [971, 381] width 10 height 10
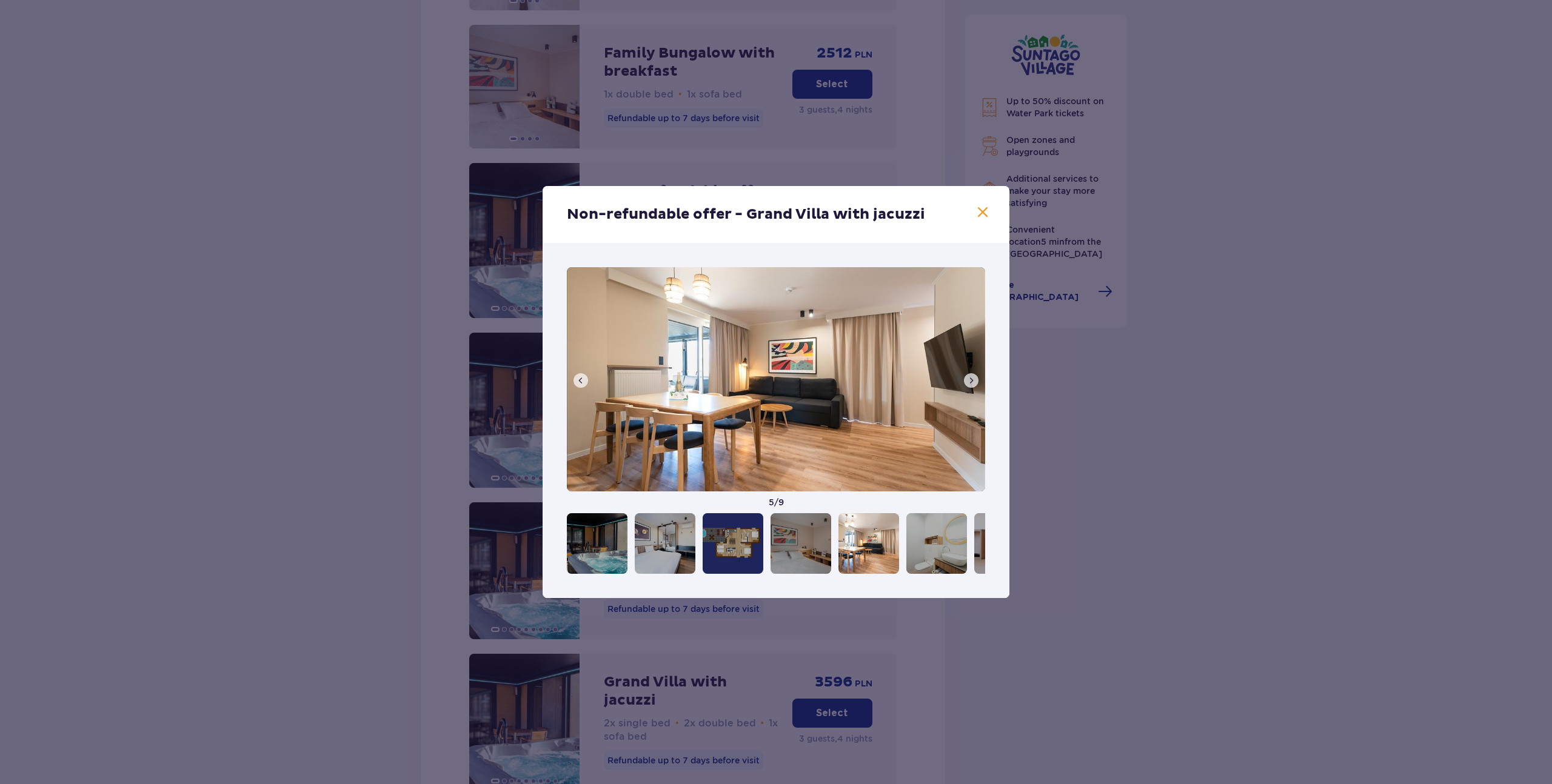
click at [972, 382] on span at bounding box center [971, 381] width 10 height 10
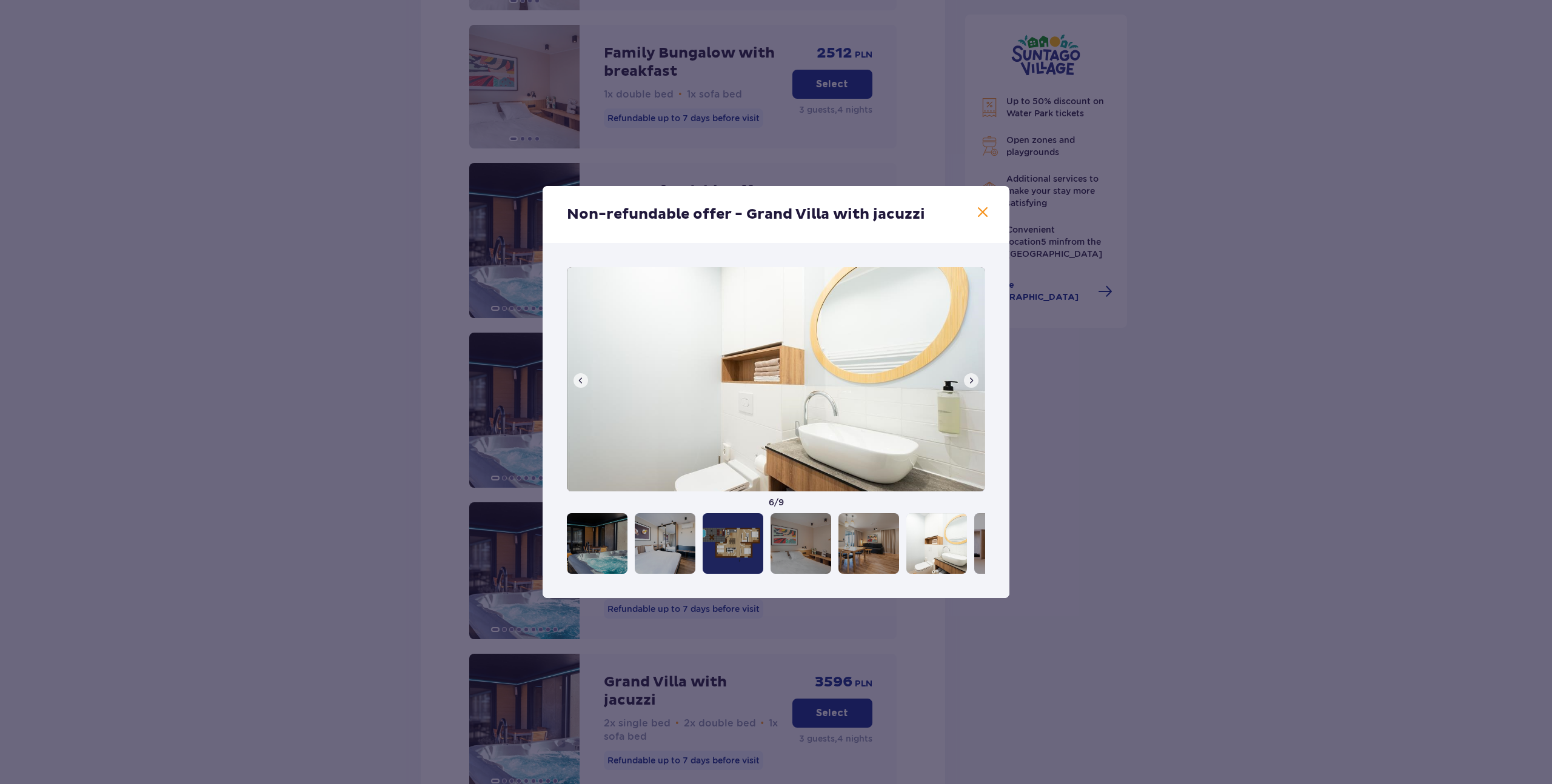
click at [972, 382] on span at bounding box center [971, 381] width 10 height 10
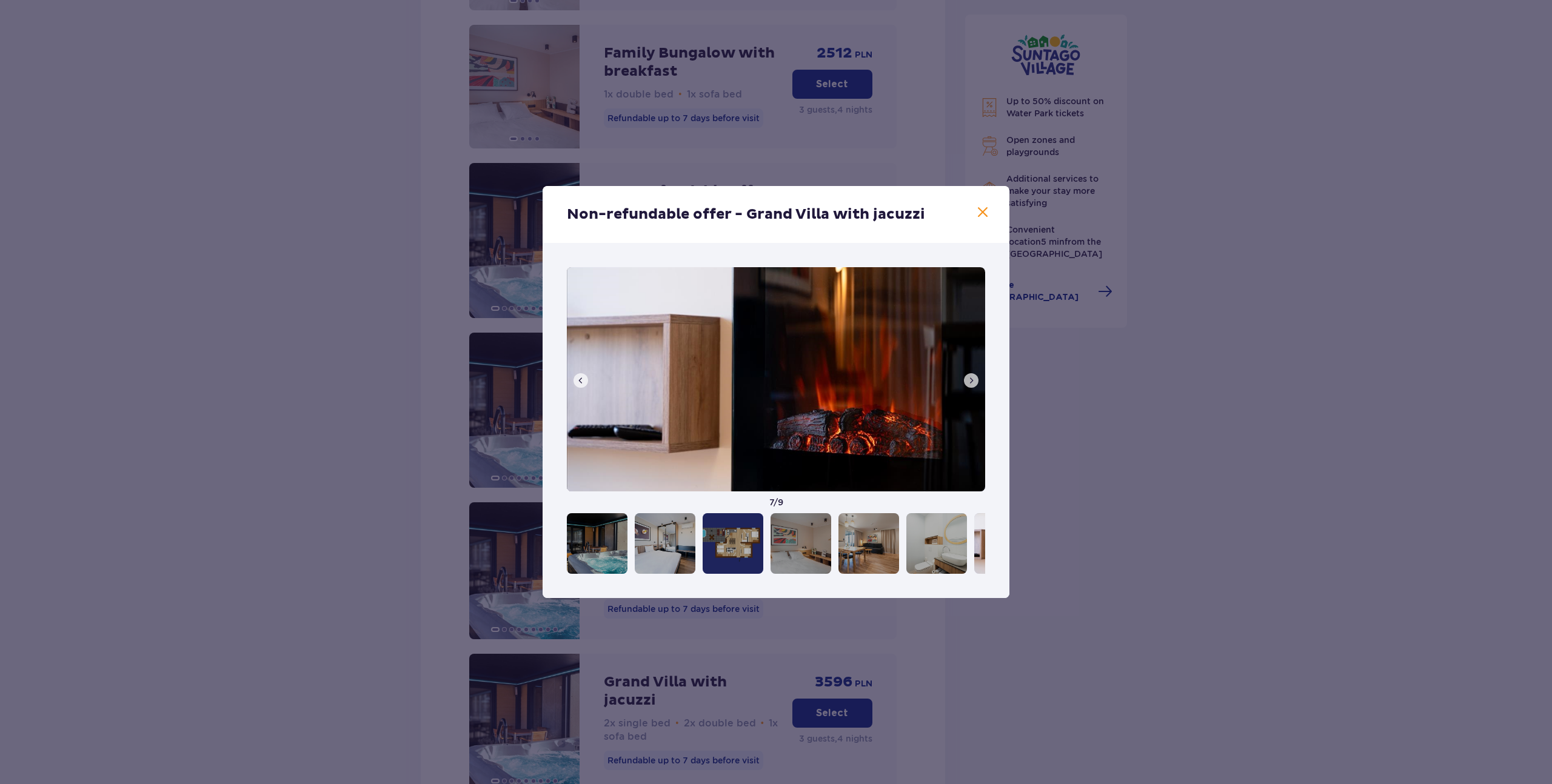
click at [972, 382] on span at bounding box center [971, 381] width 10 height 10
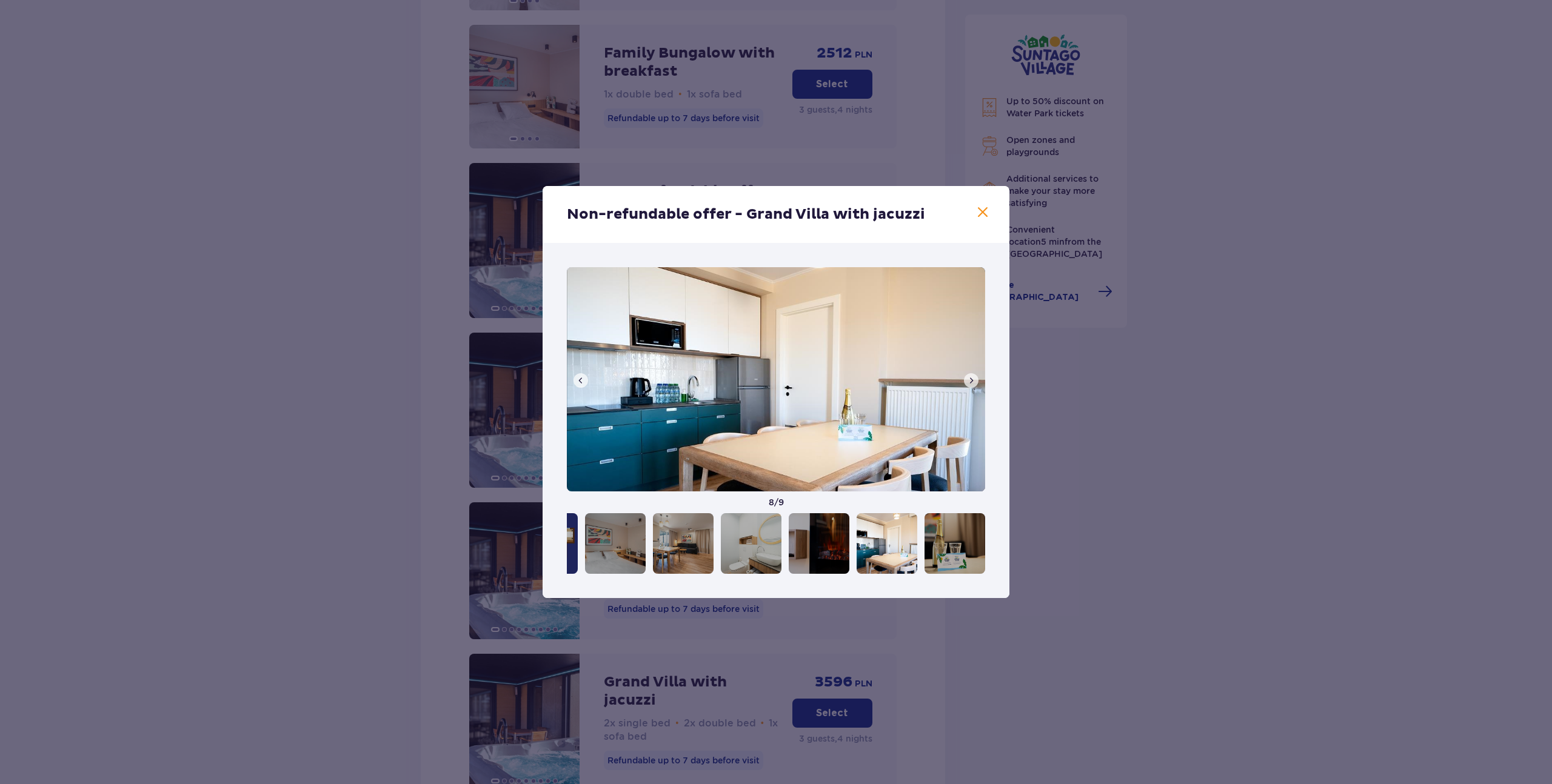
click at [972, 382] on span at bounding box center [971, 381] width 10 height 10
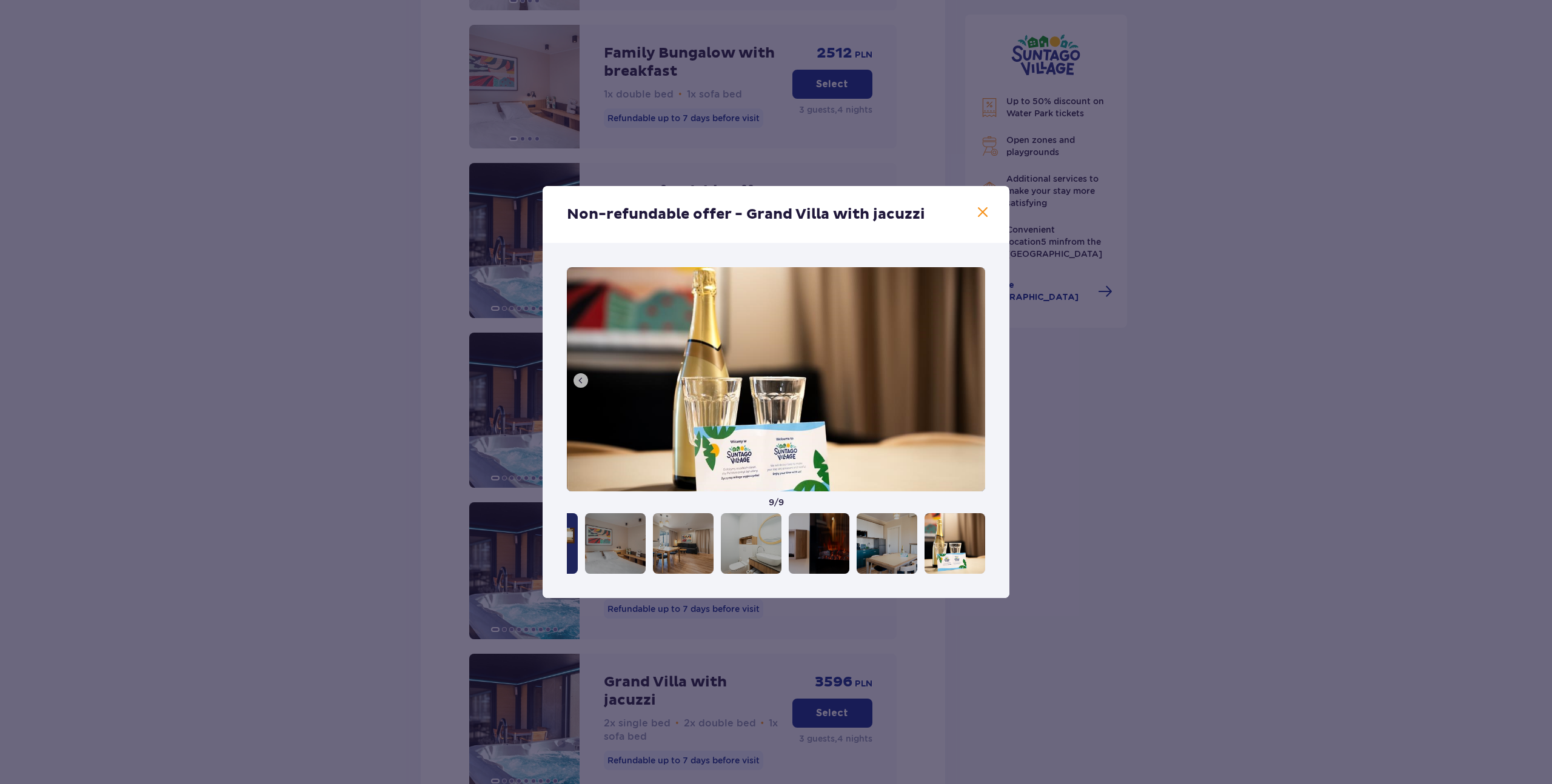
click at [972, 369] on img at bounding box center [776, 379] width 419 height 224
click at [975, 202] on div "Non-refundable offer - Grand Villa with jacuzzi" at bounding box center [776, 214] width 467 height 57
click at [990, 216] on div "Non-refundable offer - Grand Villa with jacuzzi" at bounding box center [776, 214] width 467 height 57
click at [986, 212] on span at bounding box center [982, 212] width 14 height 14
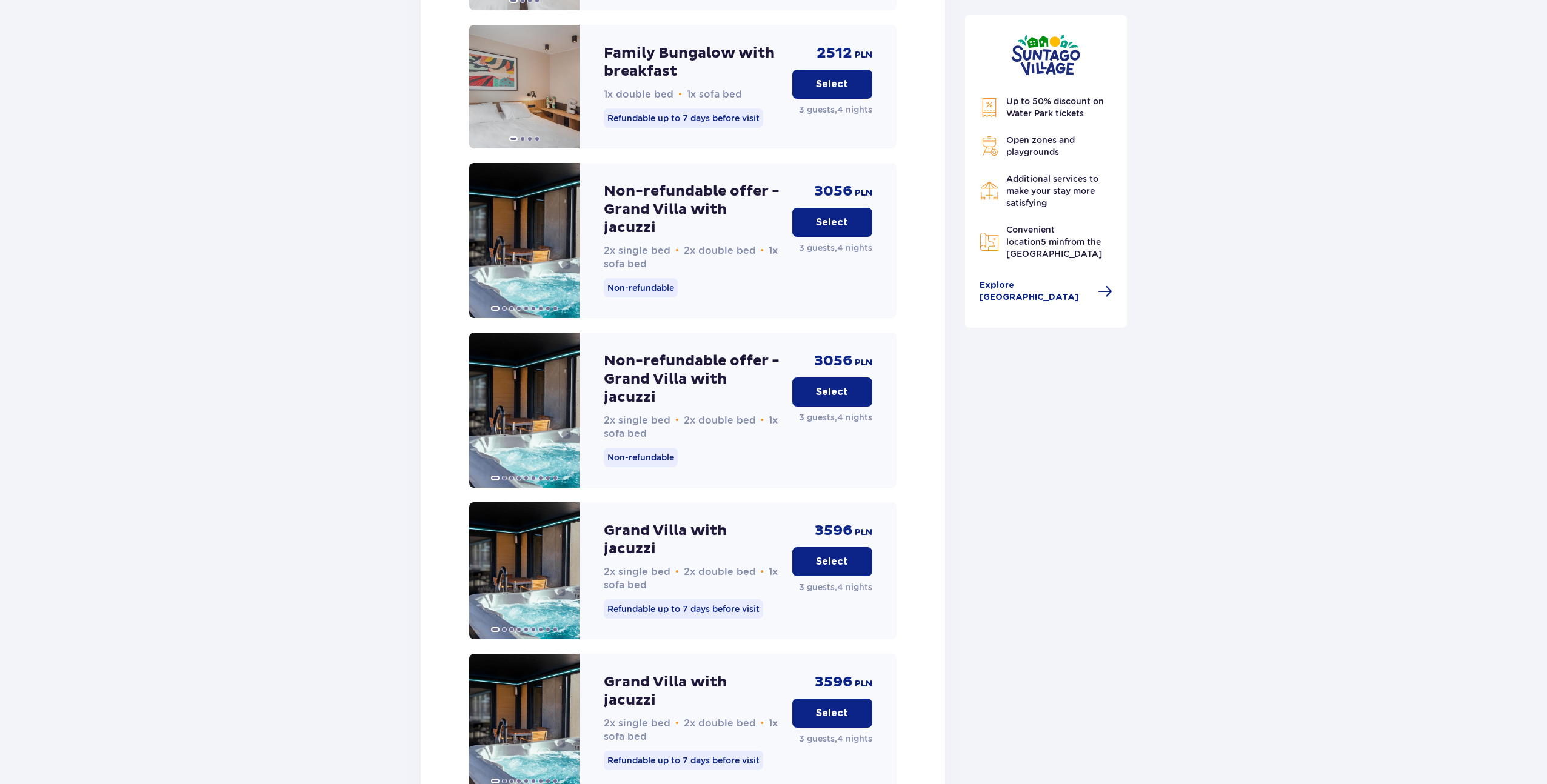
click at [842, 386] on p "Select" at bounding box center [832, 392] width 32 height 14
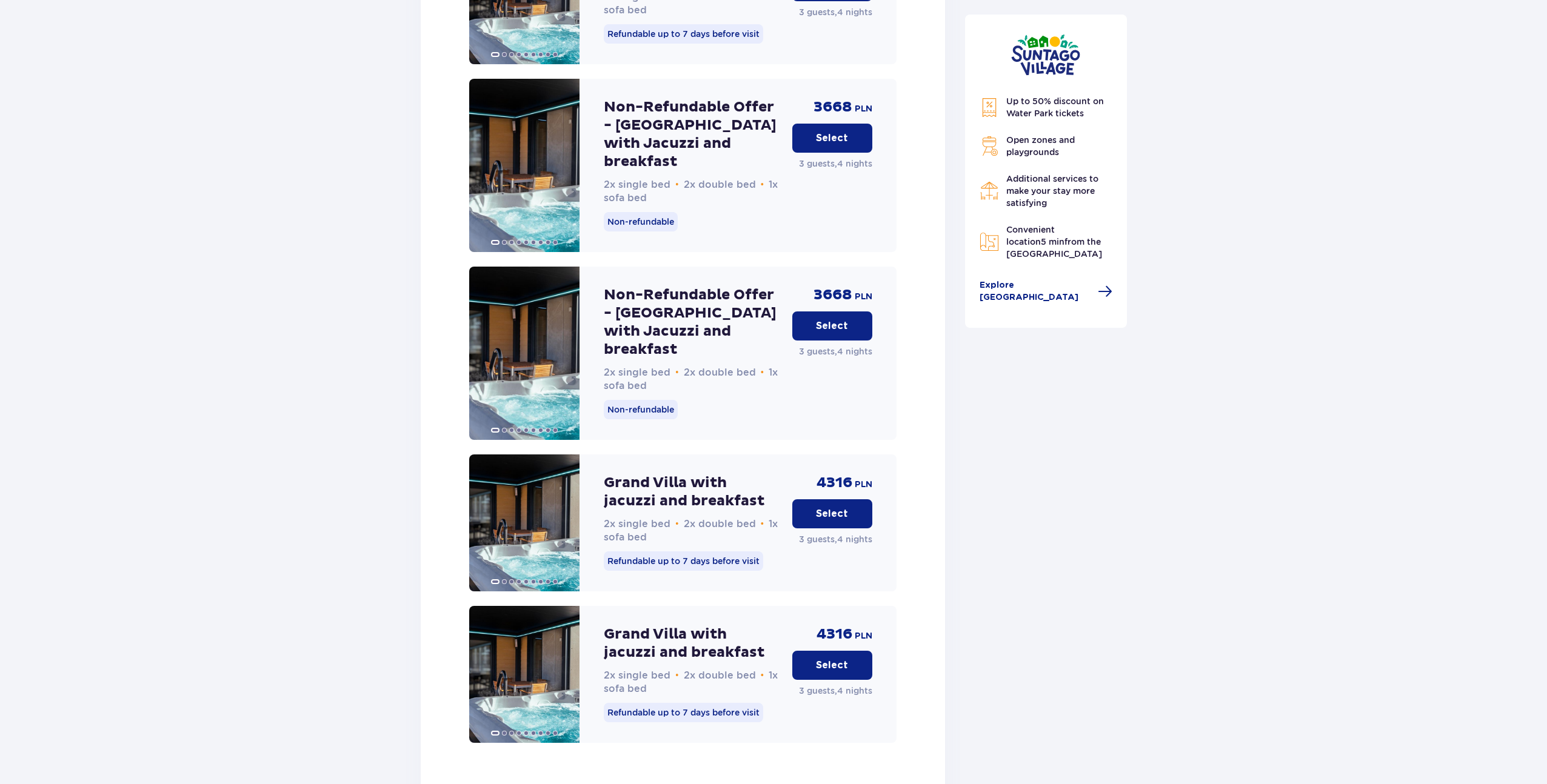
scroll to position [2729, 0]
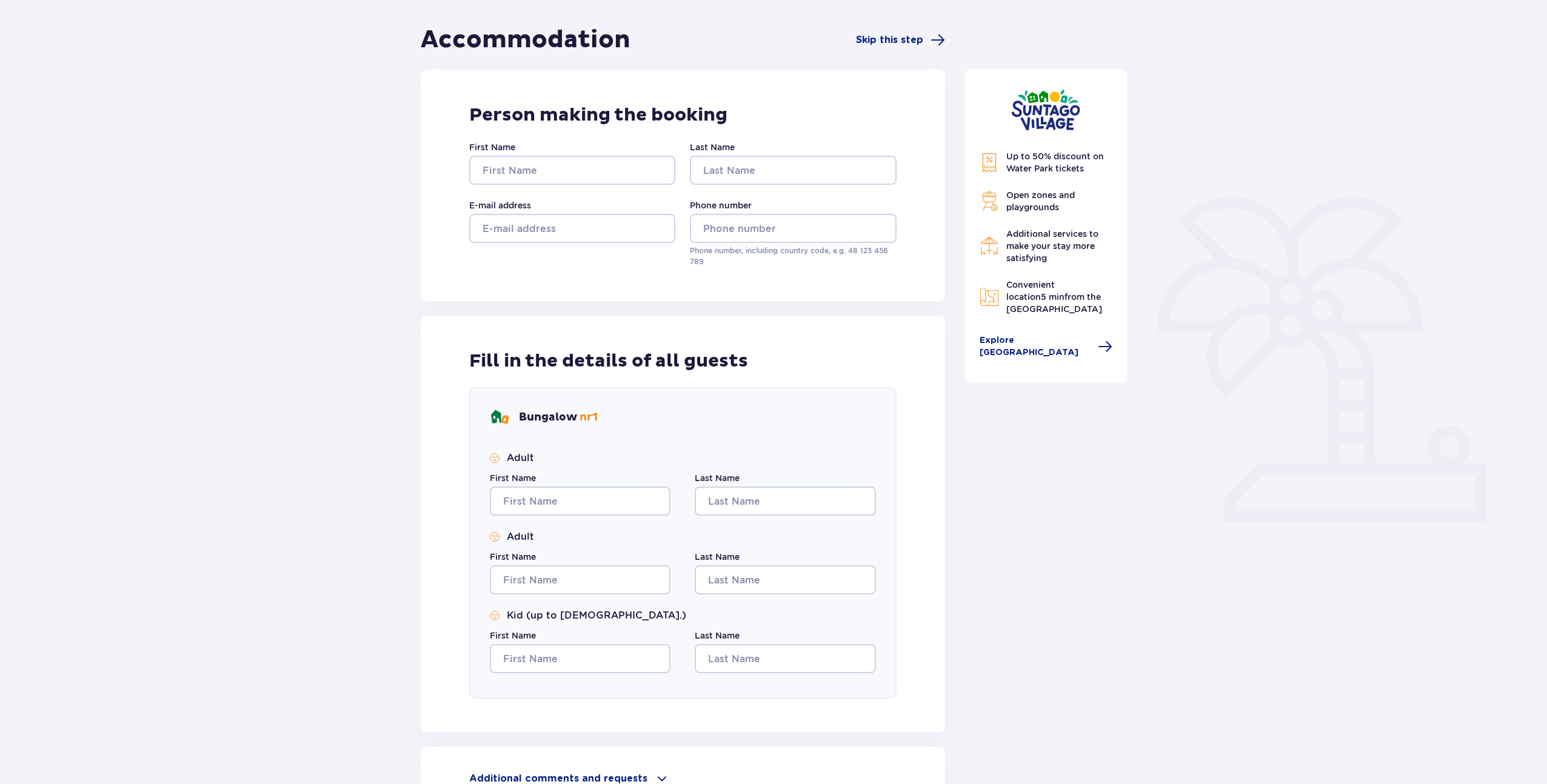
scroll to position [246, 0]
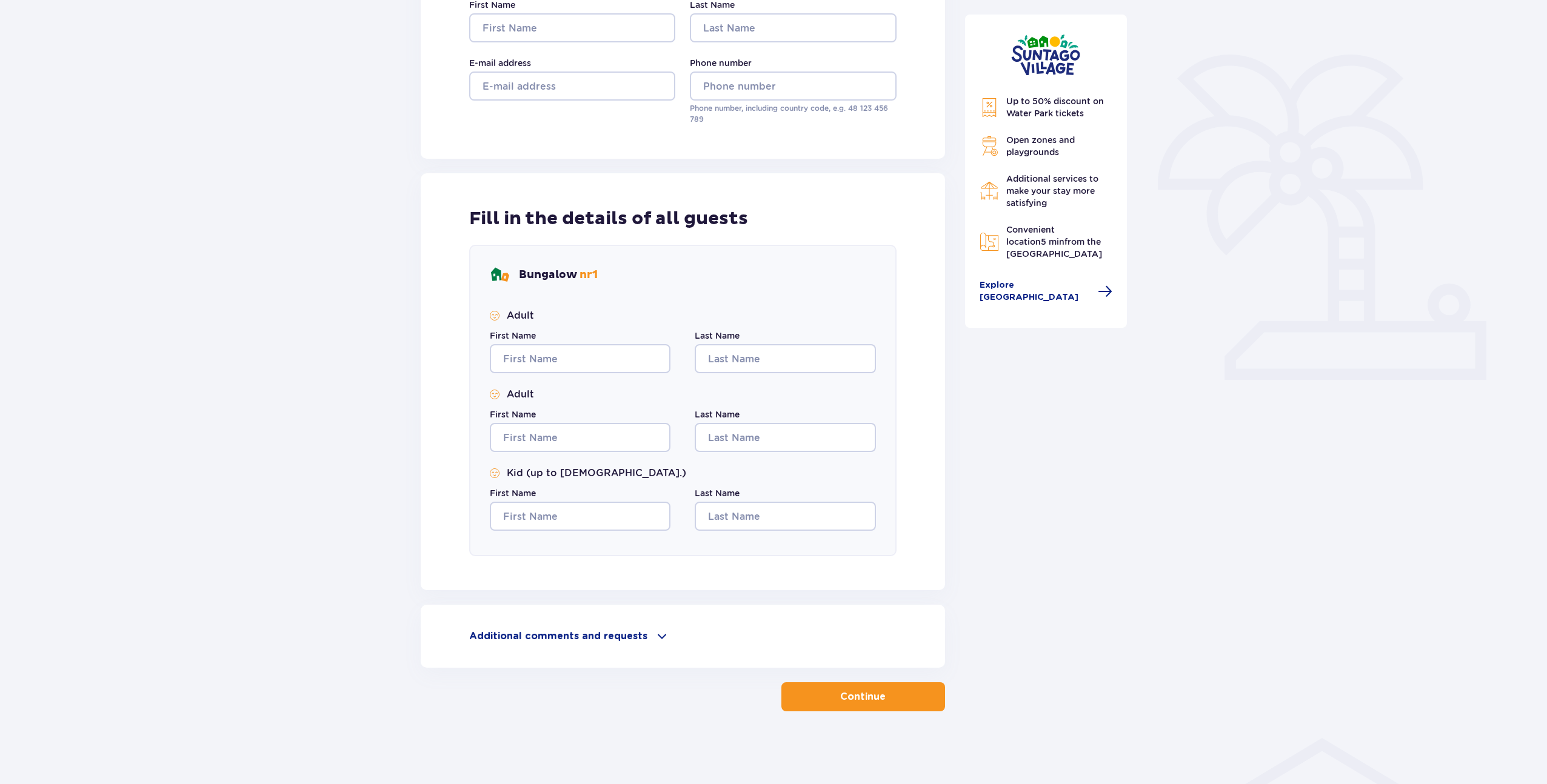
click at [596, 637] on p "Additional comments and requests" at bounding box center [558, 636] width 178 height 14
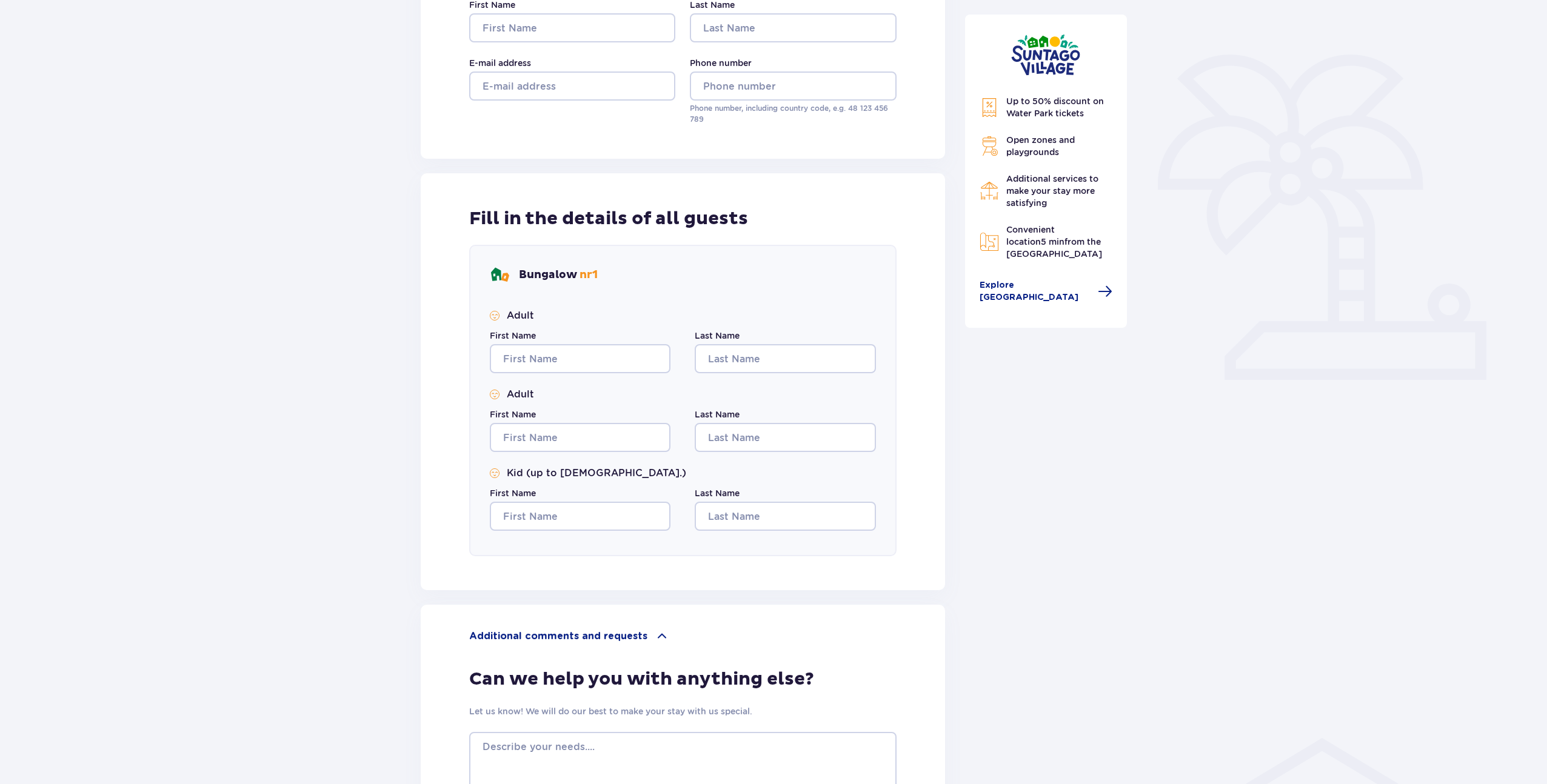
scroll to position [0, 0]
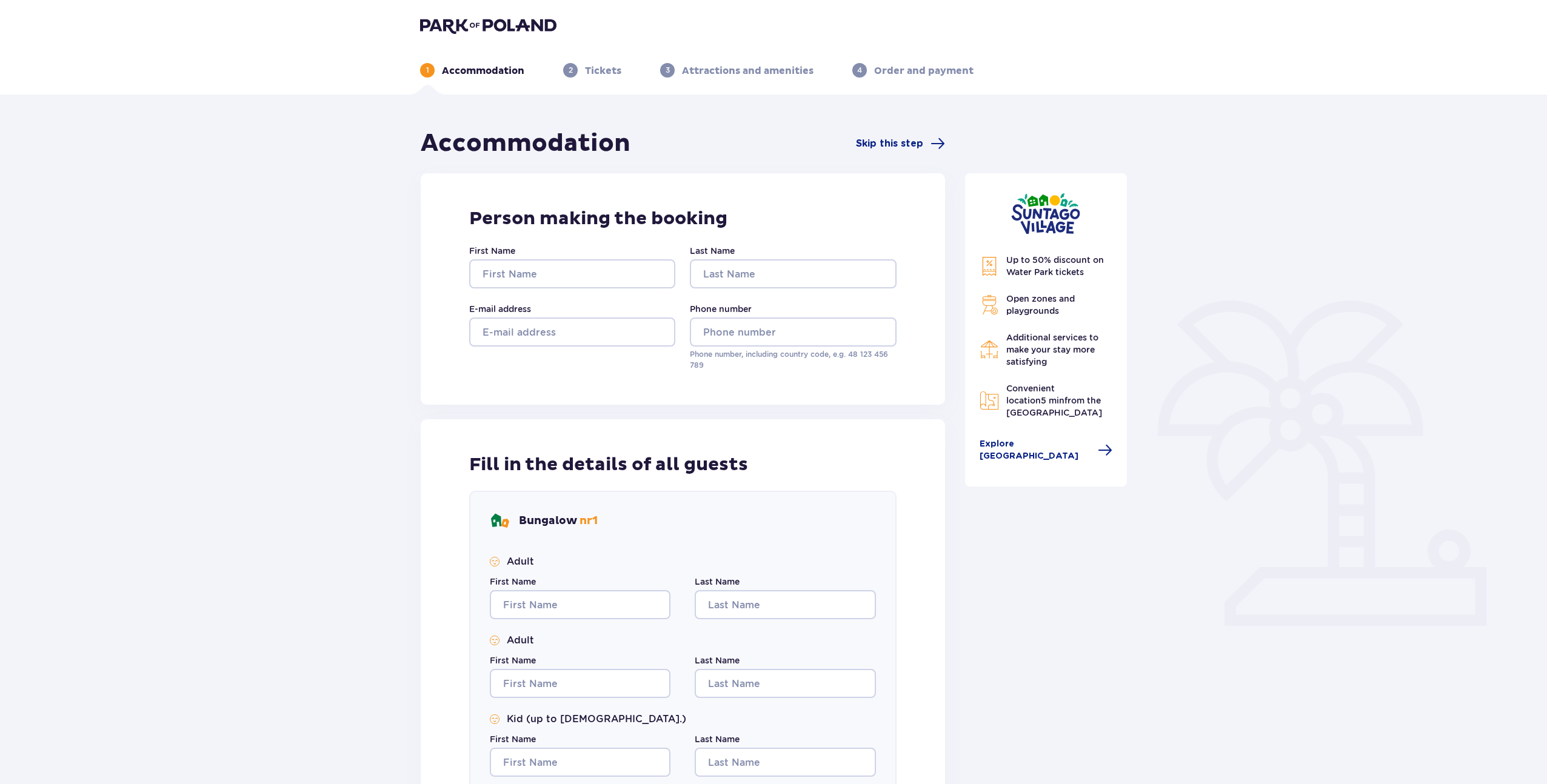
click at [609, 69] on p "Tickets" at bounding box center [604, 70] width 37 height 14
click at [581, 273] on input "First Name" at bounding box center [573, 274] width 206 height 29
type input "Torsten"
type input "Löchelt"
type input "[PERSON_NAME][EMAIL_ADDRESS][DOMAIN_NAME]"
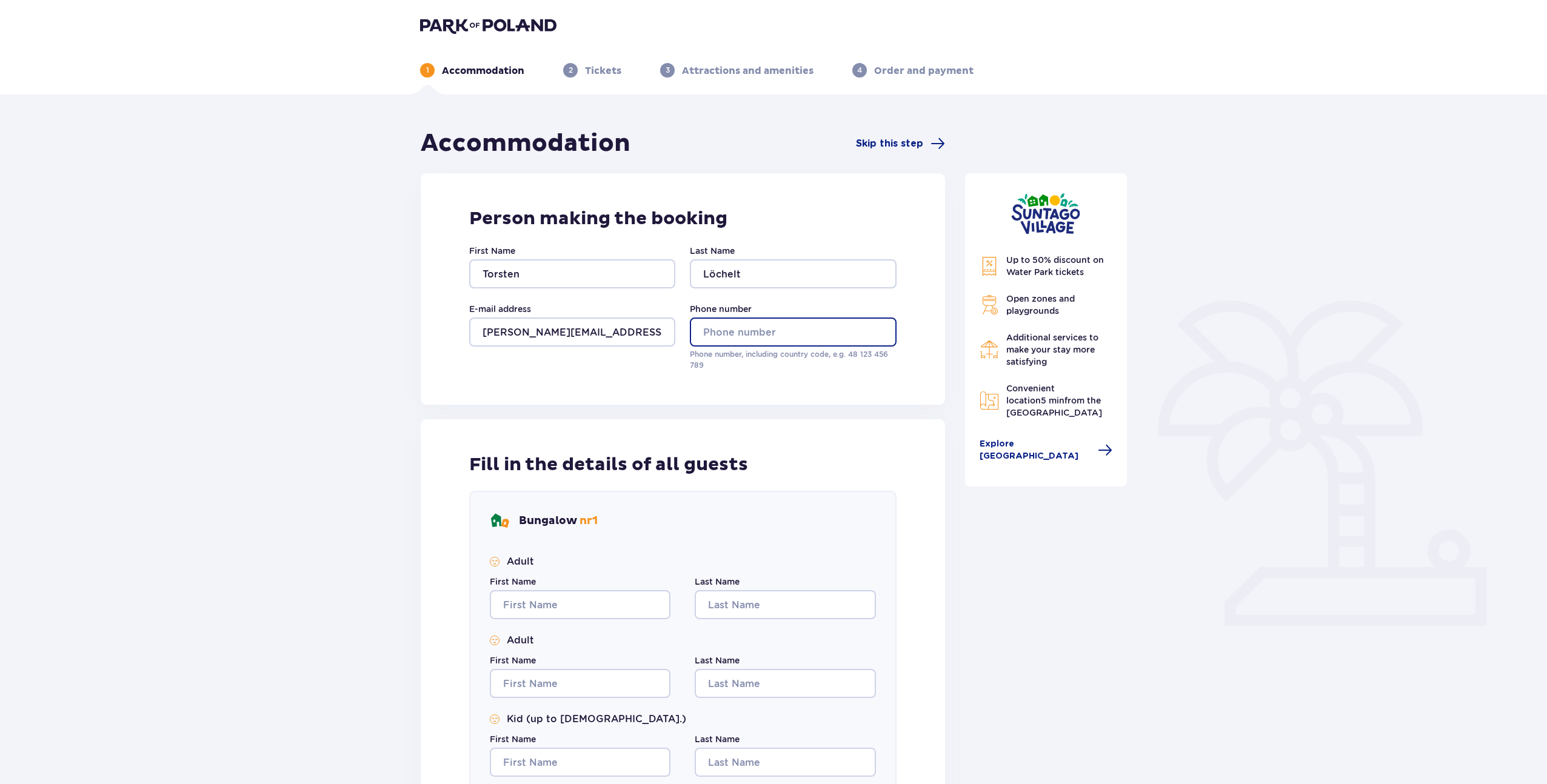
type input "01725213886"
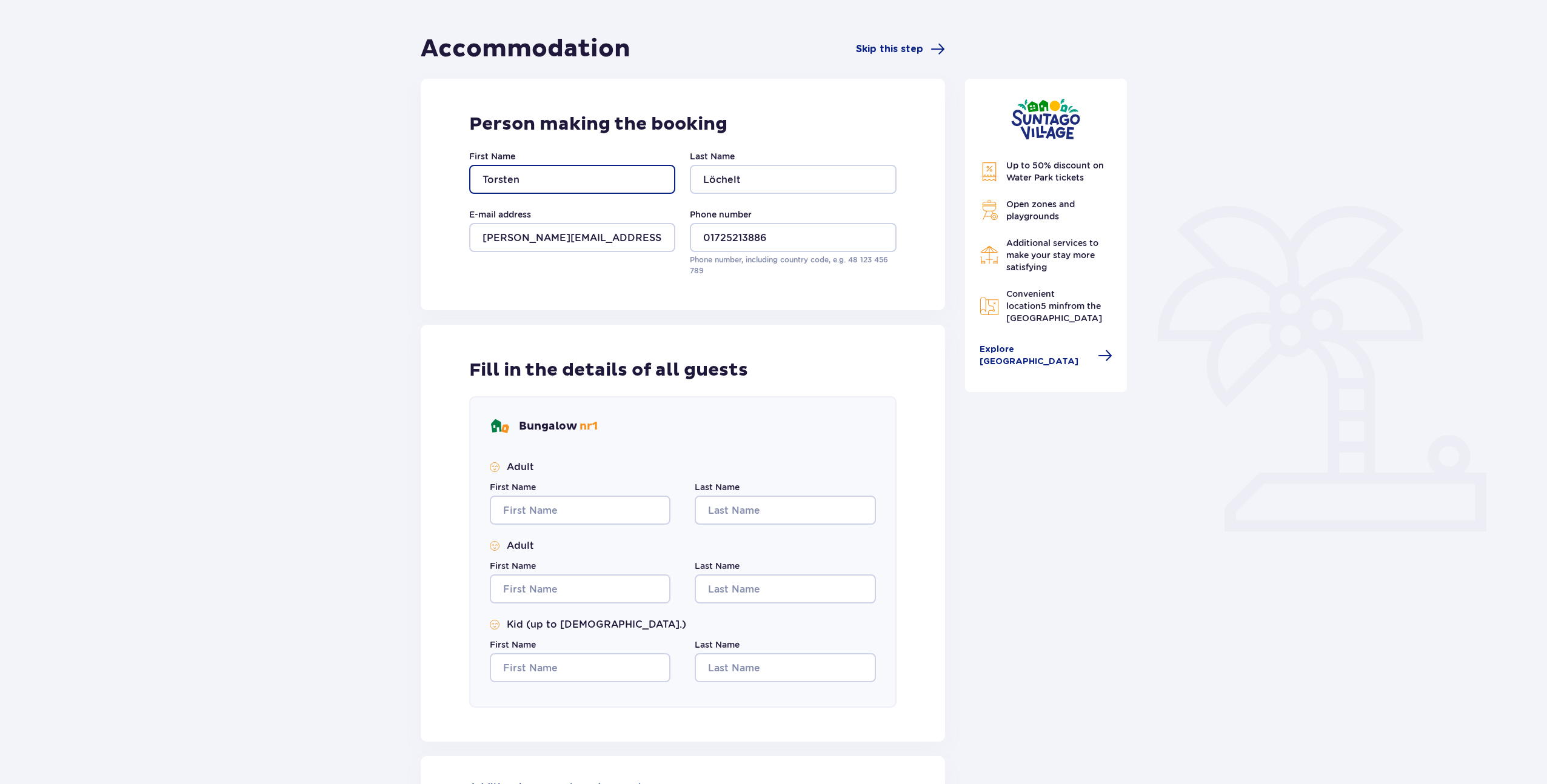
scroll to position [99, 0]
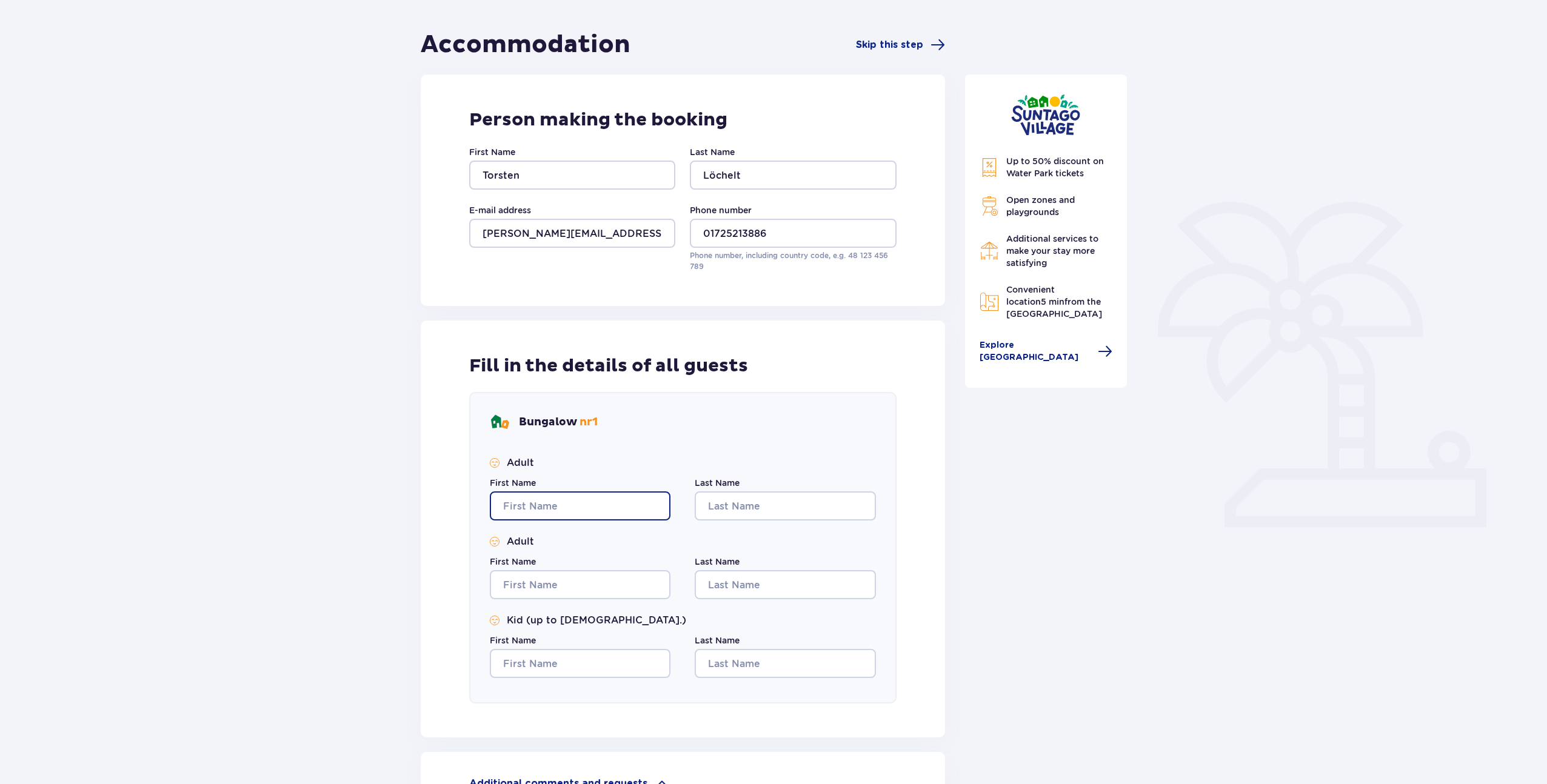
click at [538, 520] on input "First Name" at bounding box center [580, 506] width 180 height 29
click at [525, 504] on input "First Name" at bounding box center [580, 506] width 180 height 29
type input "[PERSON_NAME]"
click at [756, 509] on input "Last Name" at bounding box center [785, 506] width 180 height 29
type input "Löchelt"
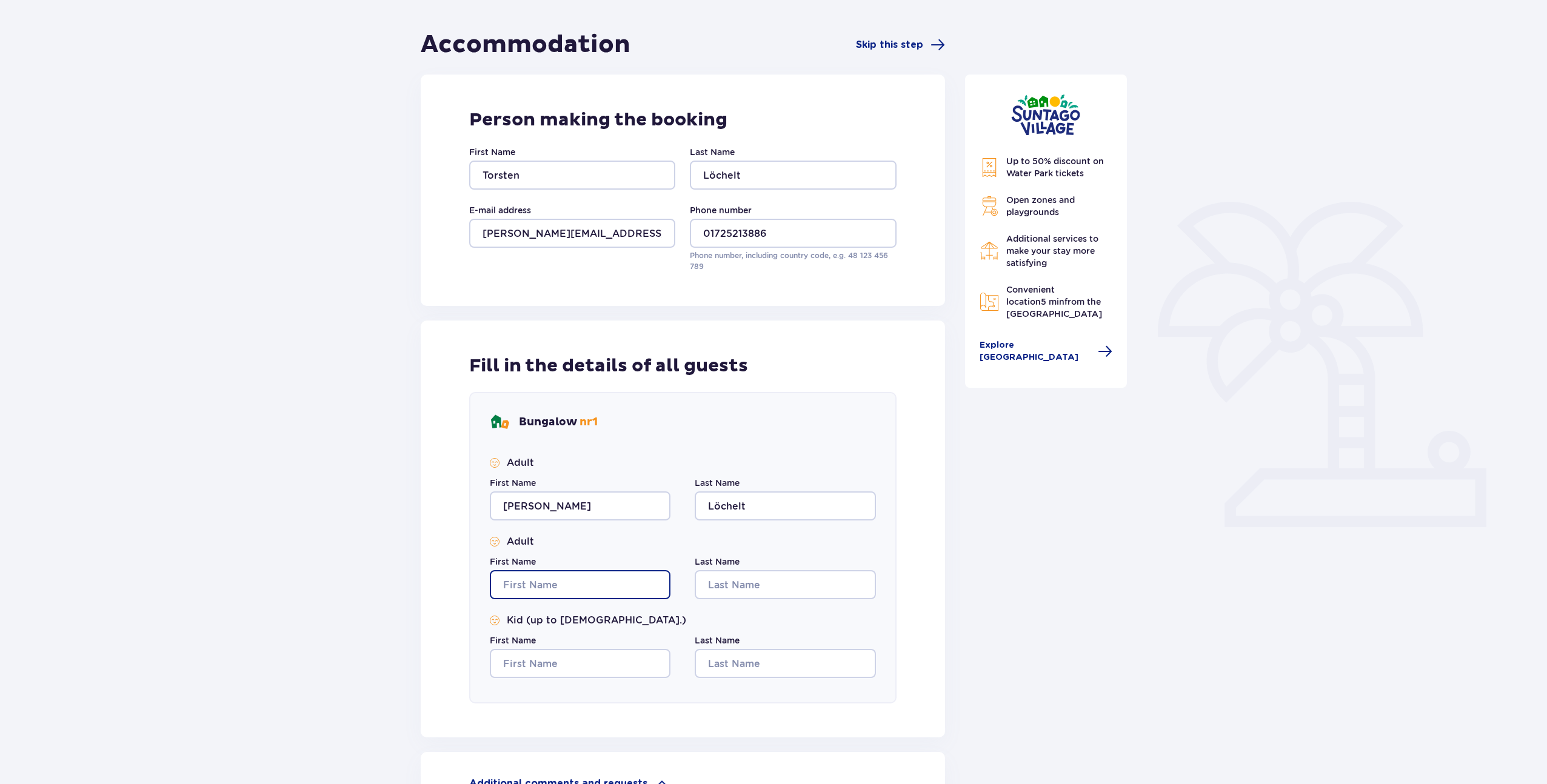
type input "Torsten"
type input "Löchelt"
type input "Torsten"
type input "Löchelt"
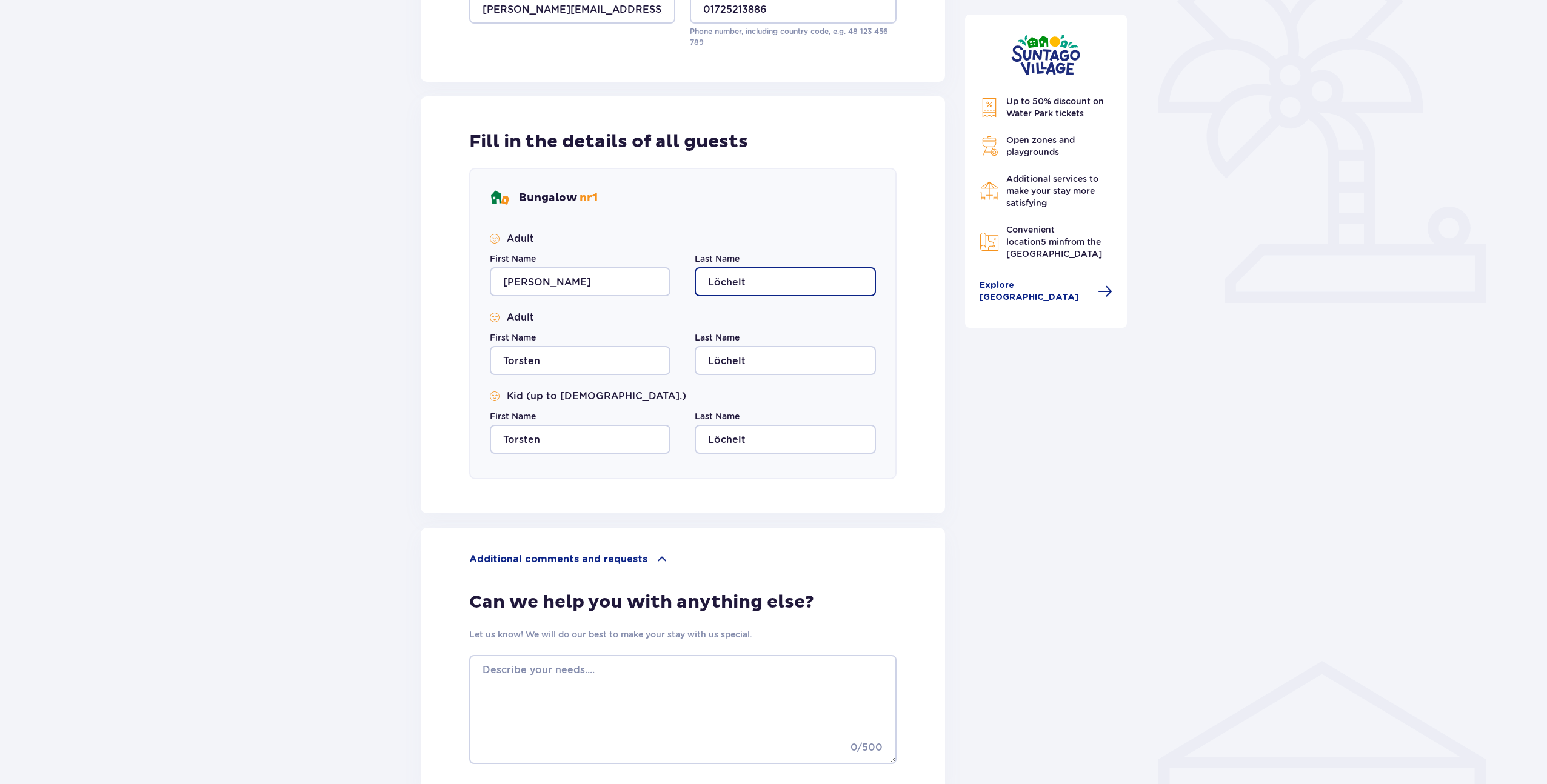
scroll to position [446, 0]
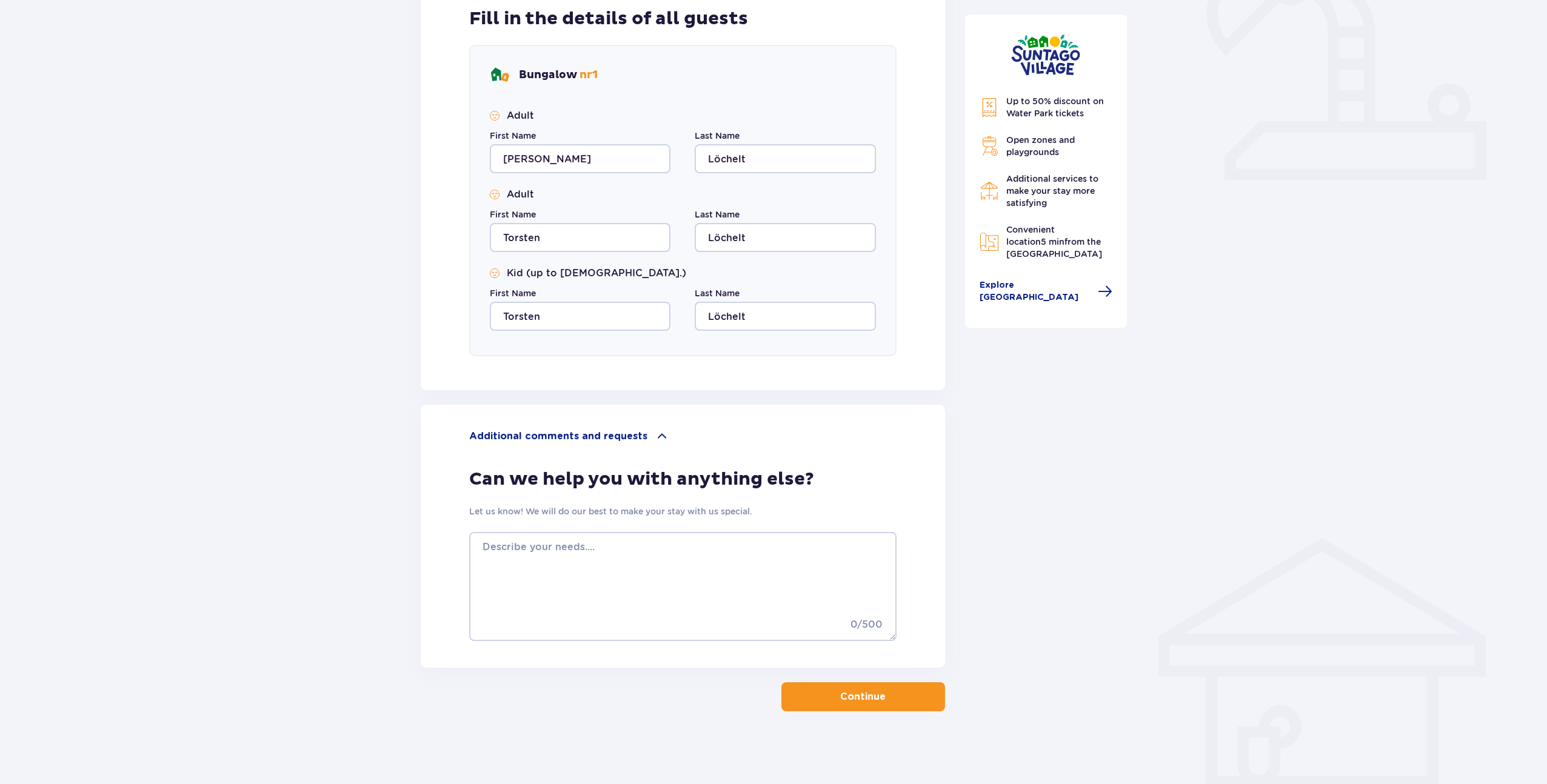
click at [883, 696] on span "button" at bounding box center [888, 697] width 14 height 14
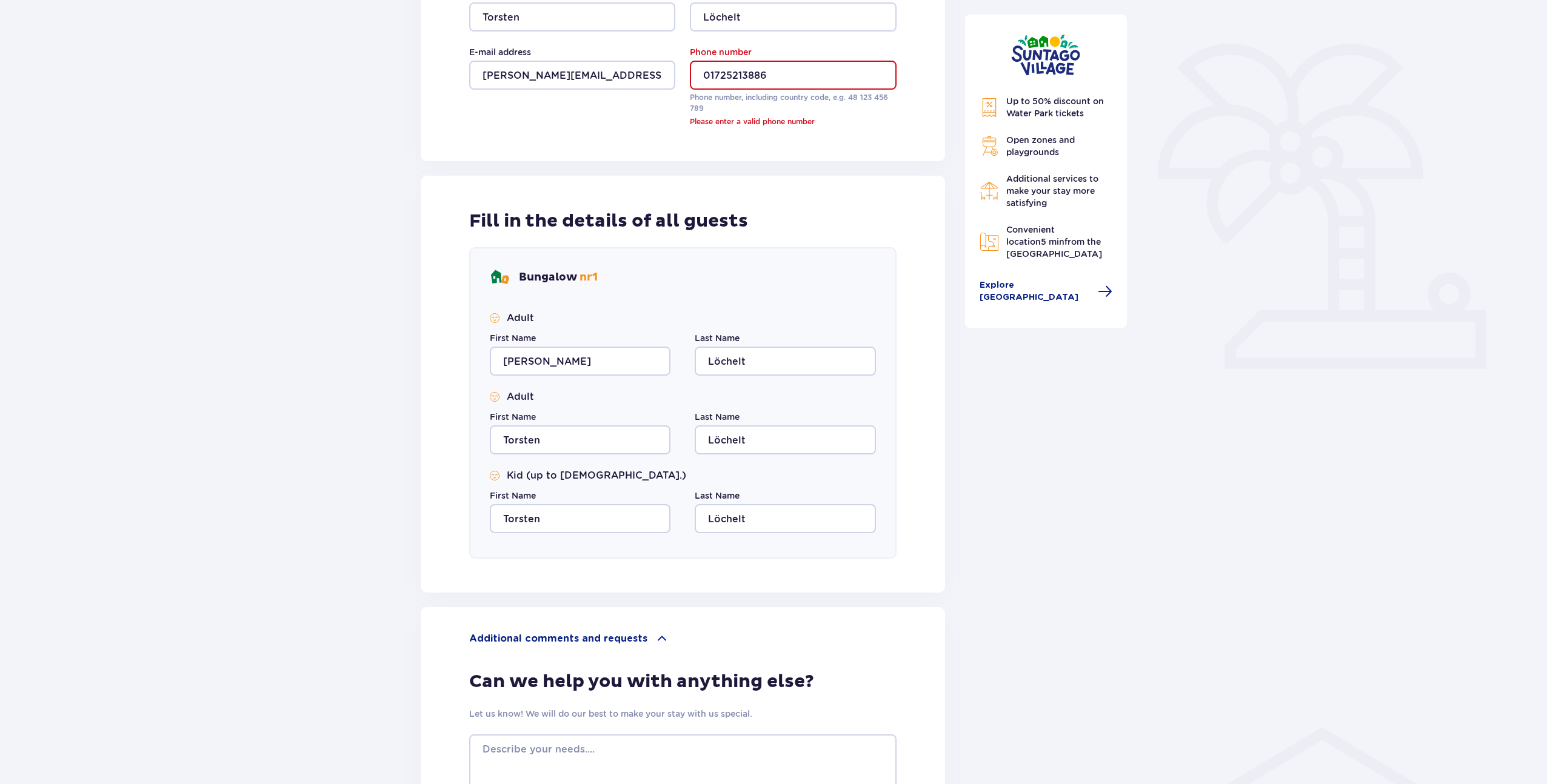
scroll to position [257, 0]
drag, startPoint x: 708, startPoint y: 73, endPoint x: 696, endPoint y: 74, distance: 12.0
click at [696, 74] on input "01725213886" at bounding box center [793, 75] width 206 height 29
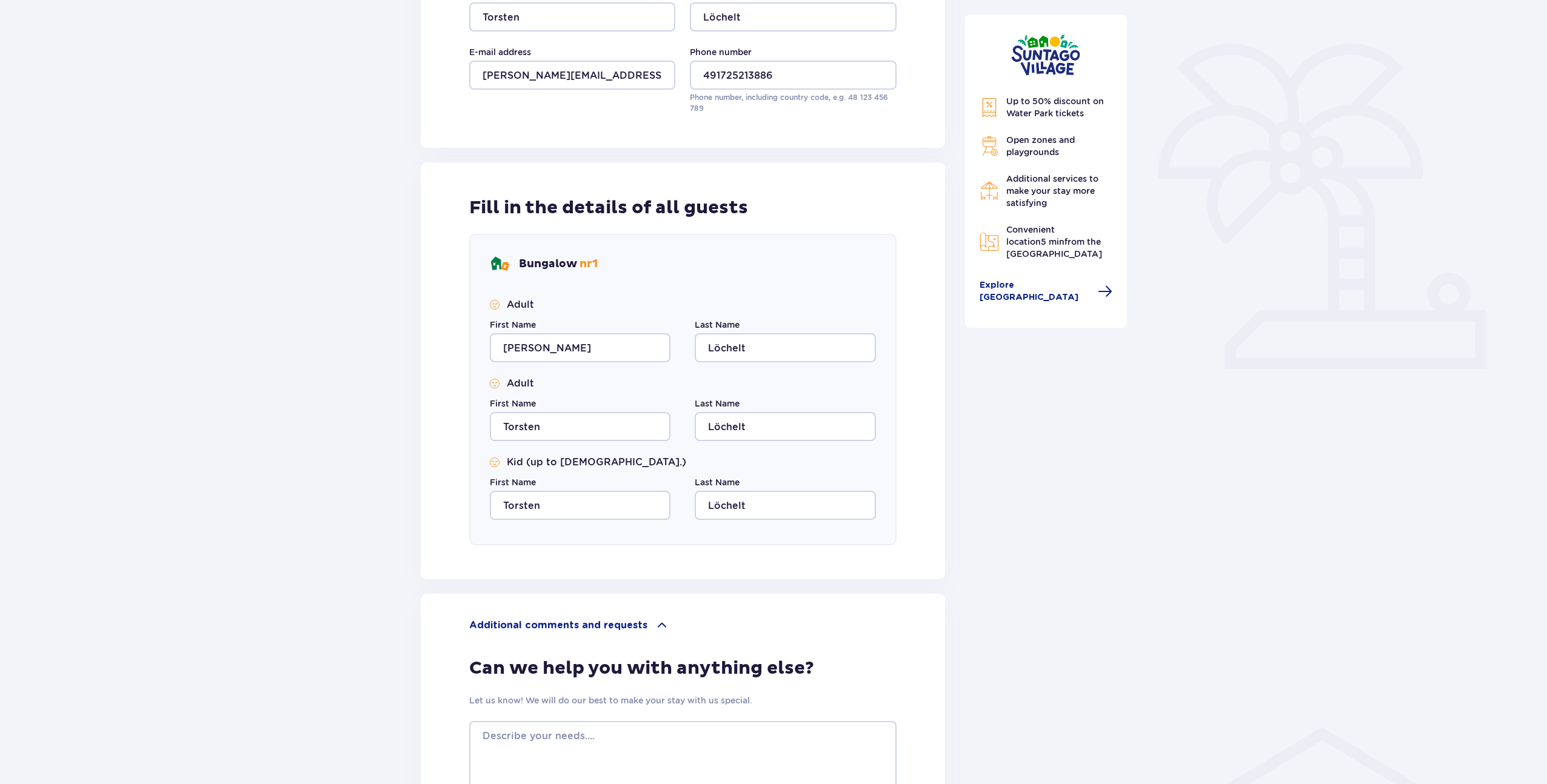
click at [1194, 464] on div "Accommodation Skip this step Person making the booking First Name [PERSON_NAME]…" at bounding box center [773, 406] width 1547 height 1136
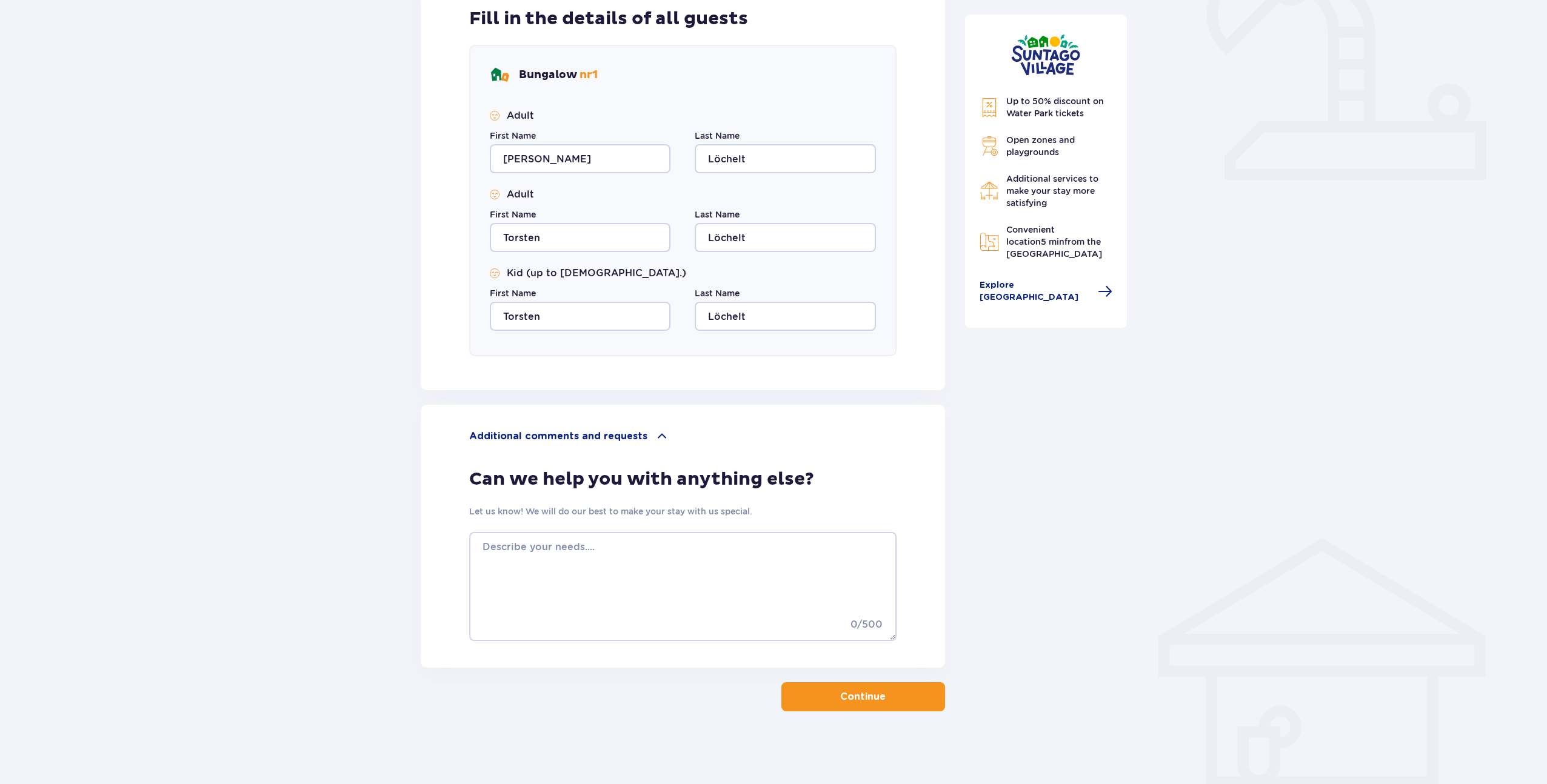
click at [876, 695] on button "Continue" at bounding box center [863, 697] width 164 height 29
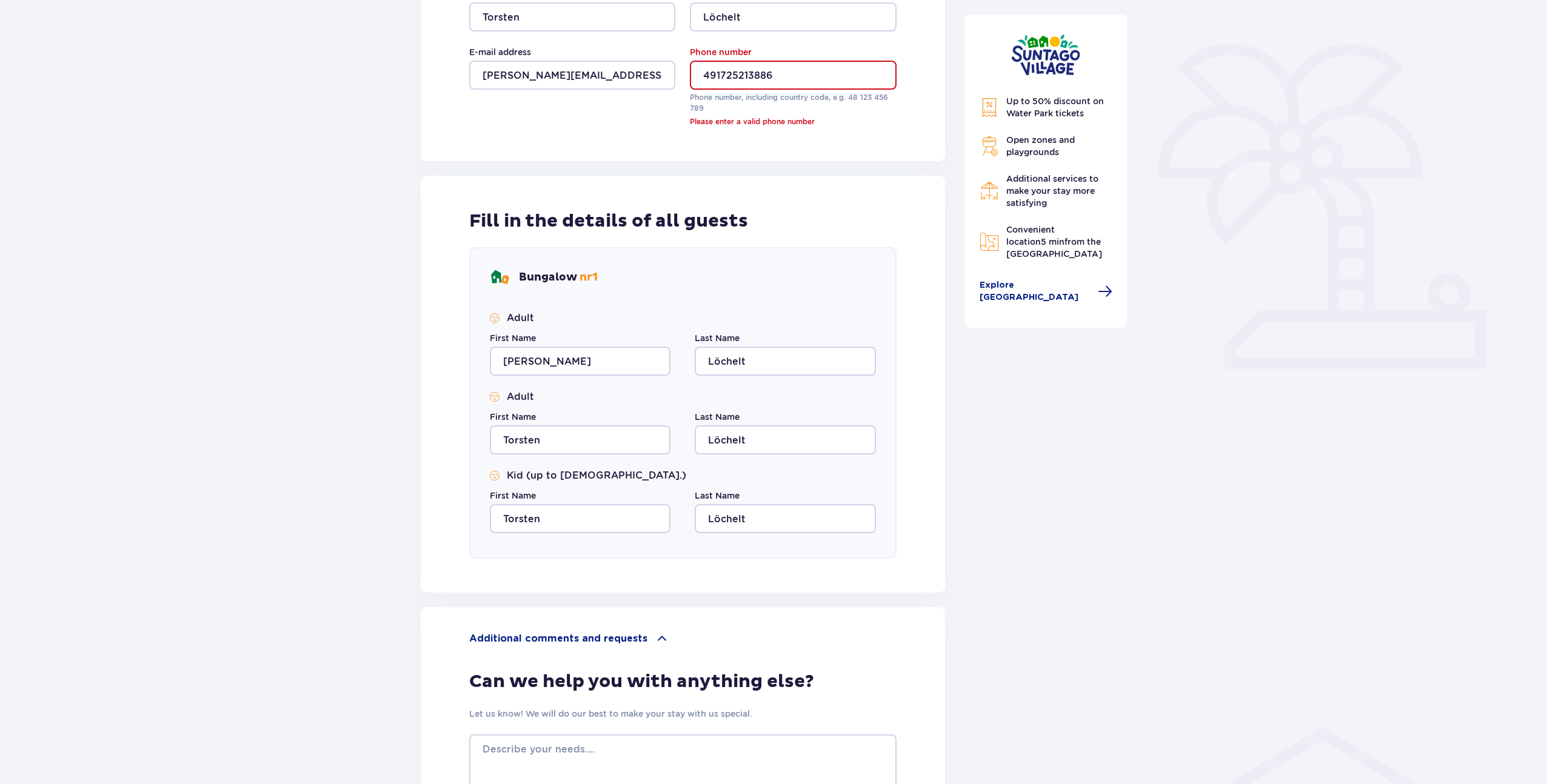
click at [701, 74] on input "491725213886" at bounding box center [793, 75] width 206 height 29
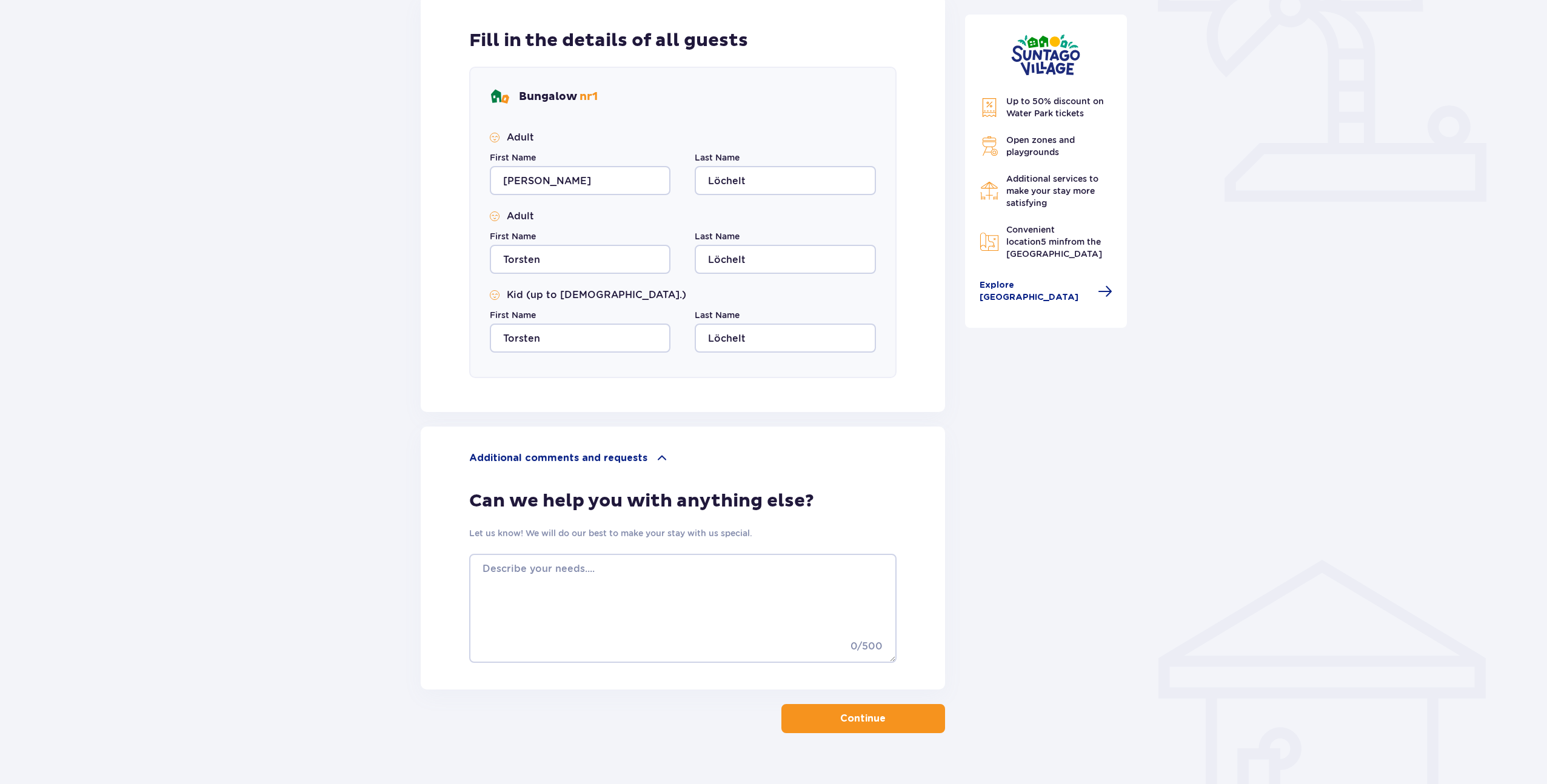
scroll to position [446, 0]
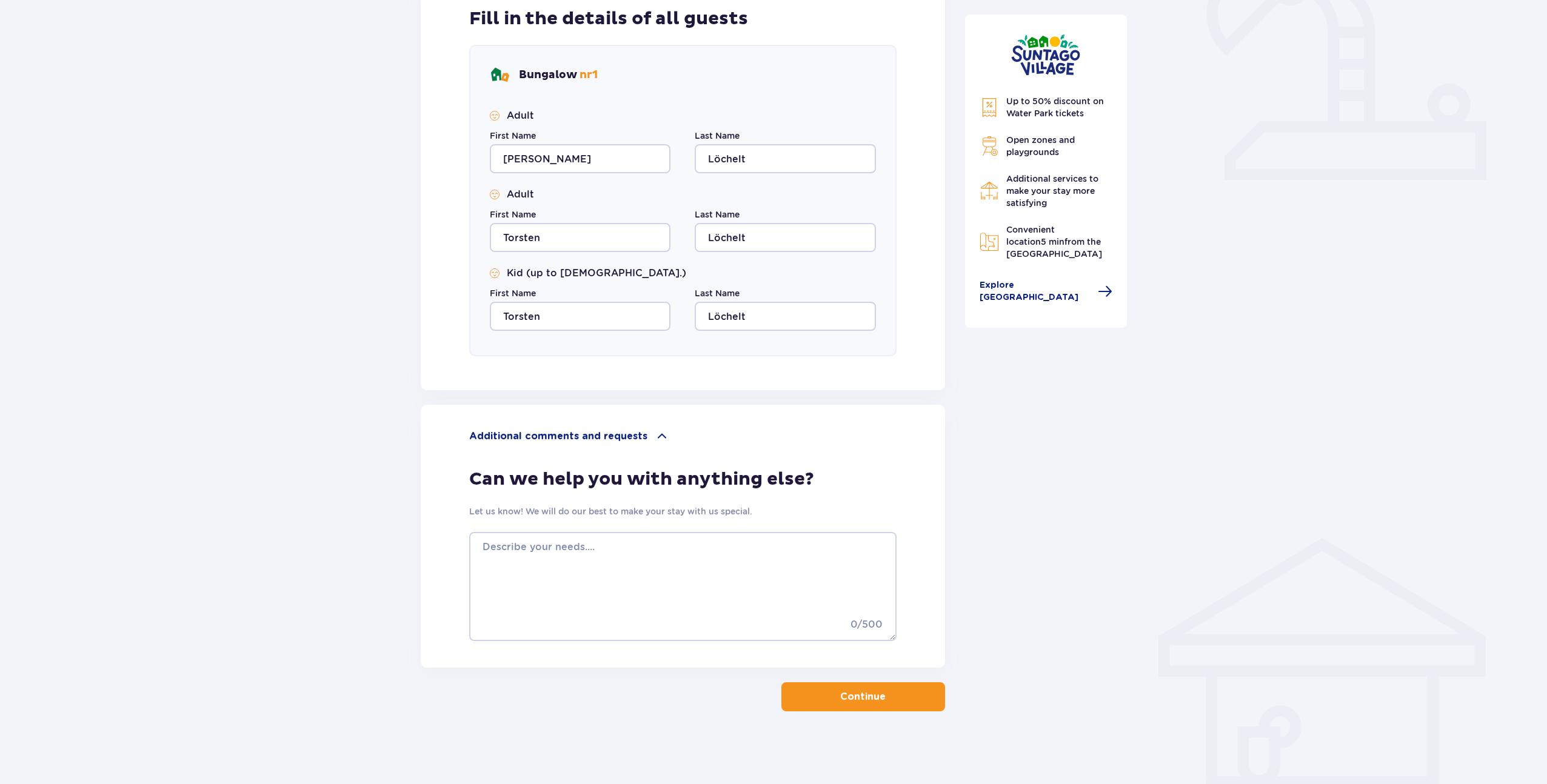
type input "[PHONE_NUMBER]"
click at [889, 699] on span "button" at bounding box center [888, 697] width 14 height 14
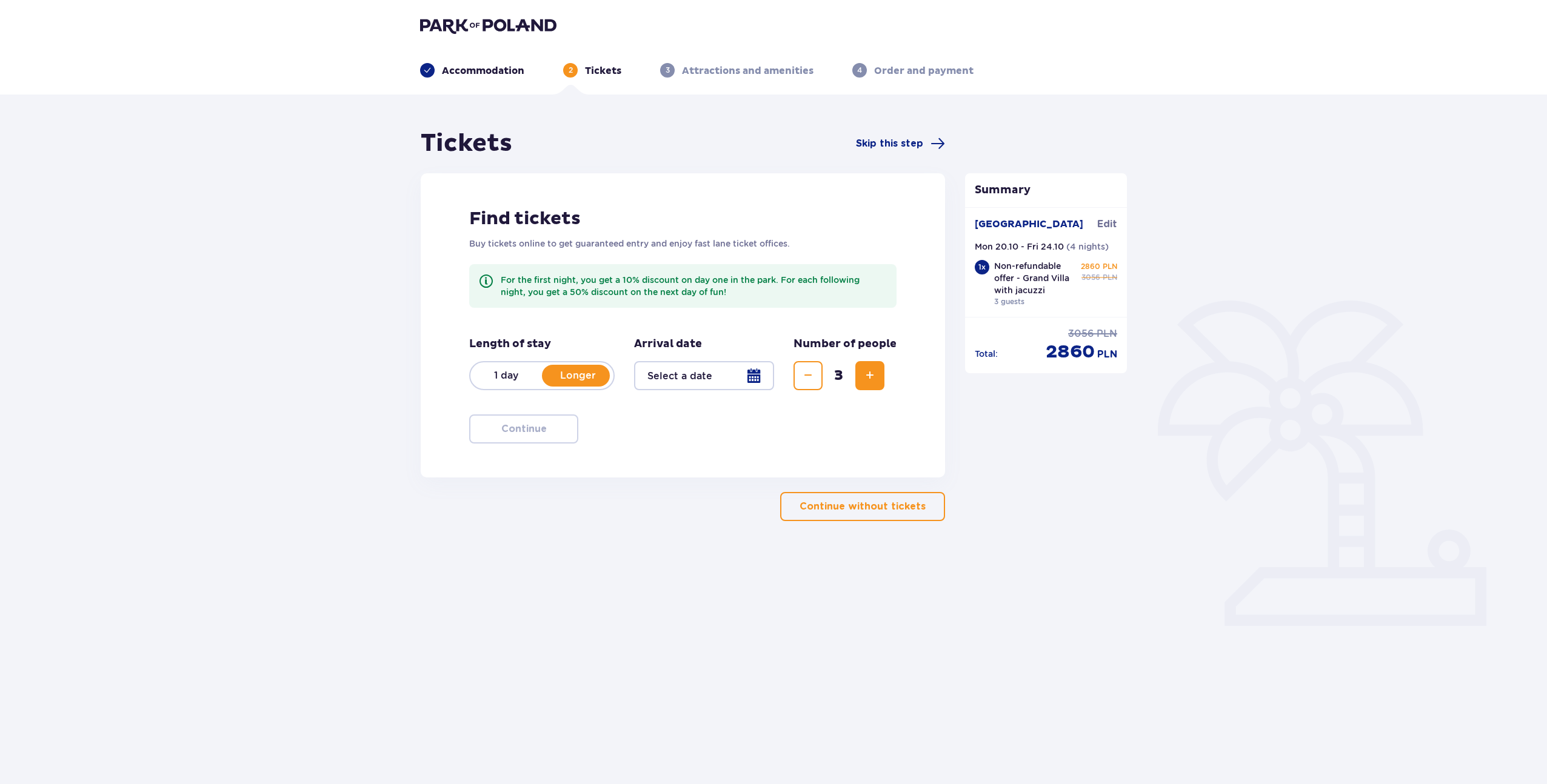
click at [507, 373] on p "1 day" at bounding box center [506, 375] width 72 height 14
click at [576, 374] on p "Longer" at bounding box center [578, 375] width 72 height 14
click at [708, 374] on div at bounding box center [704, 375] width 140 height 29
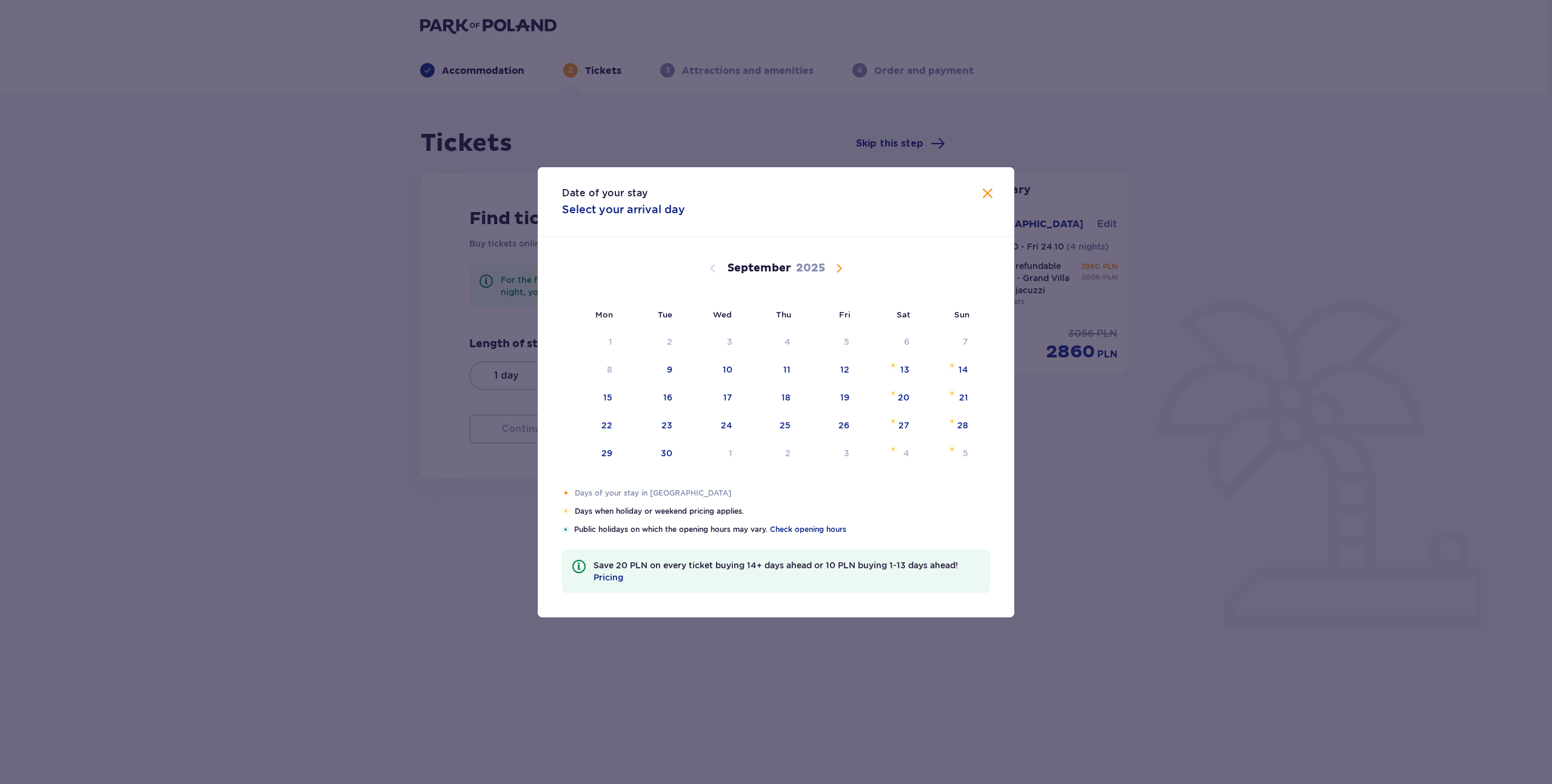
click at [840, 265] on span "Calendar" at bounding box center [840, 268] width 14 height 14
drag, startPoint x: 990, startPoint y: 192, endPoint x: 1029, endPoint y: 189, distance: 39.1
click at [991, 192] on span at bounding box center [988, 194] width 14 height 14
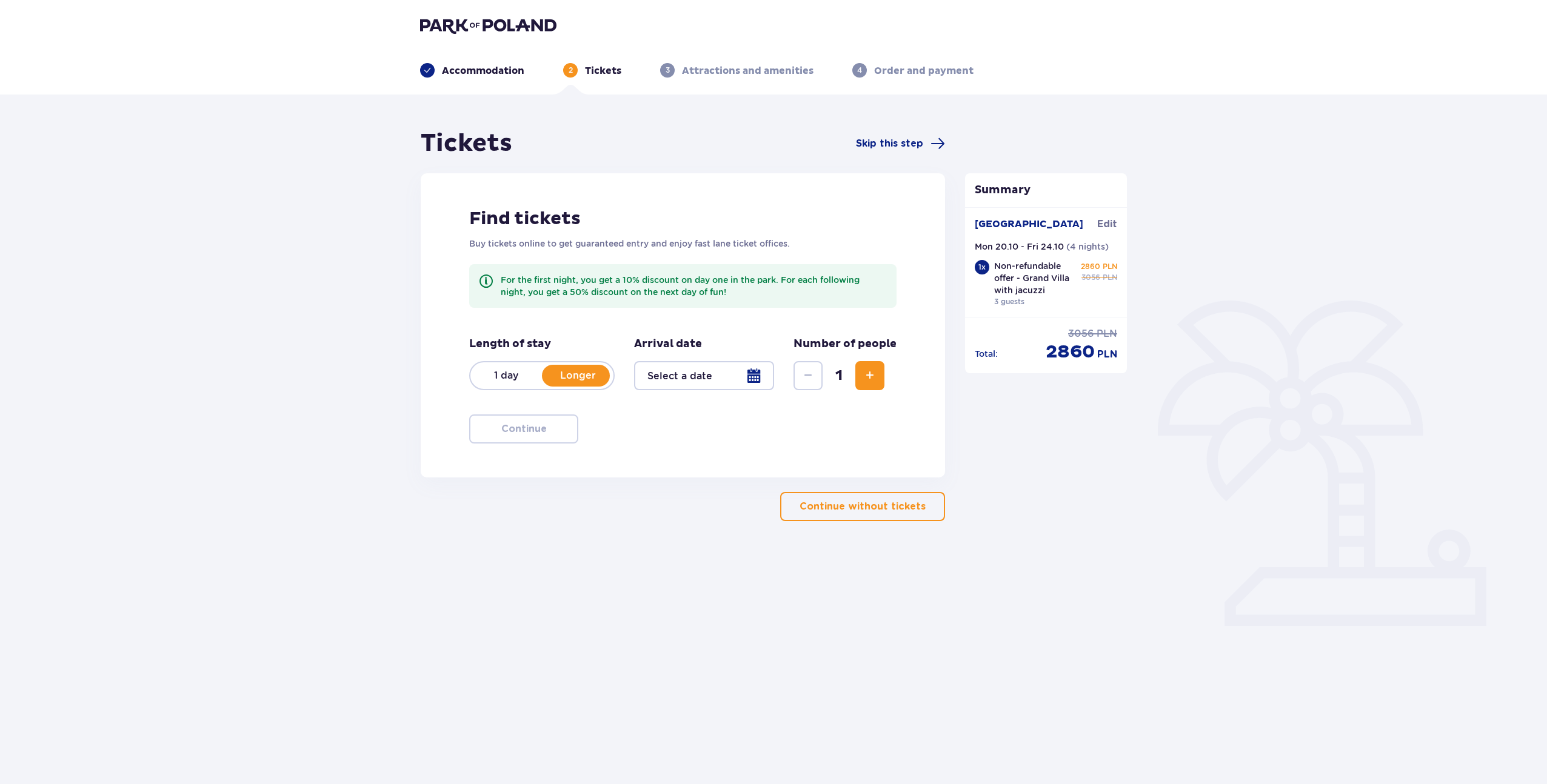
click at [329, 341] on div "Tickets Skip this step Find tickets Buy tickets online to get guaranteed entry …" at bounding box center [773, 344] width 1547 height 500
click at [1258, 528] on div "Tickets Skip this step Find tickets Buy tickets online to get guaranteed entry …" at bounding box center [773, 344] width 1547 height 500
click at [527, 371] on p "1 day" at bounding box center [506, 375] width 72 height 14
click at [581, 375] on p "Longer" at bounding box center [578, 375] width 72 height 14
click at [878, 384] on button "Increase" at bounding box center [870, 375] width 29 height 29
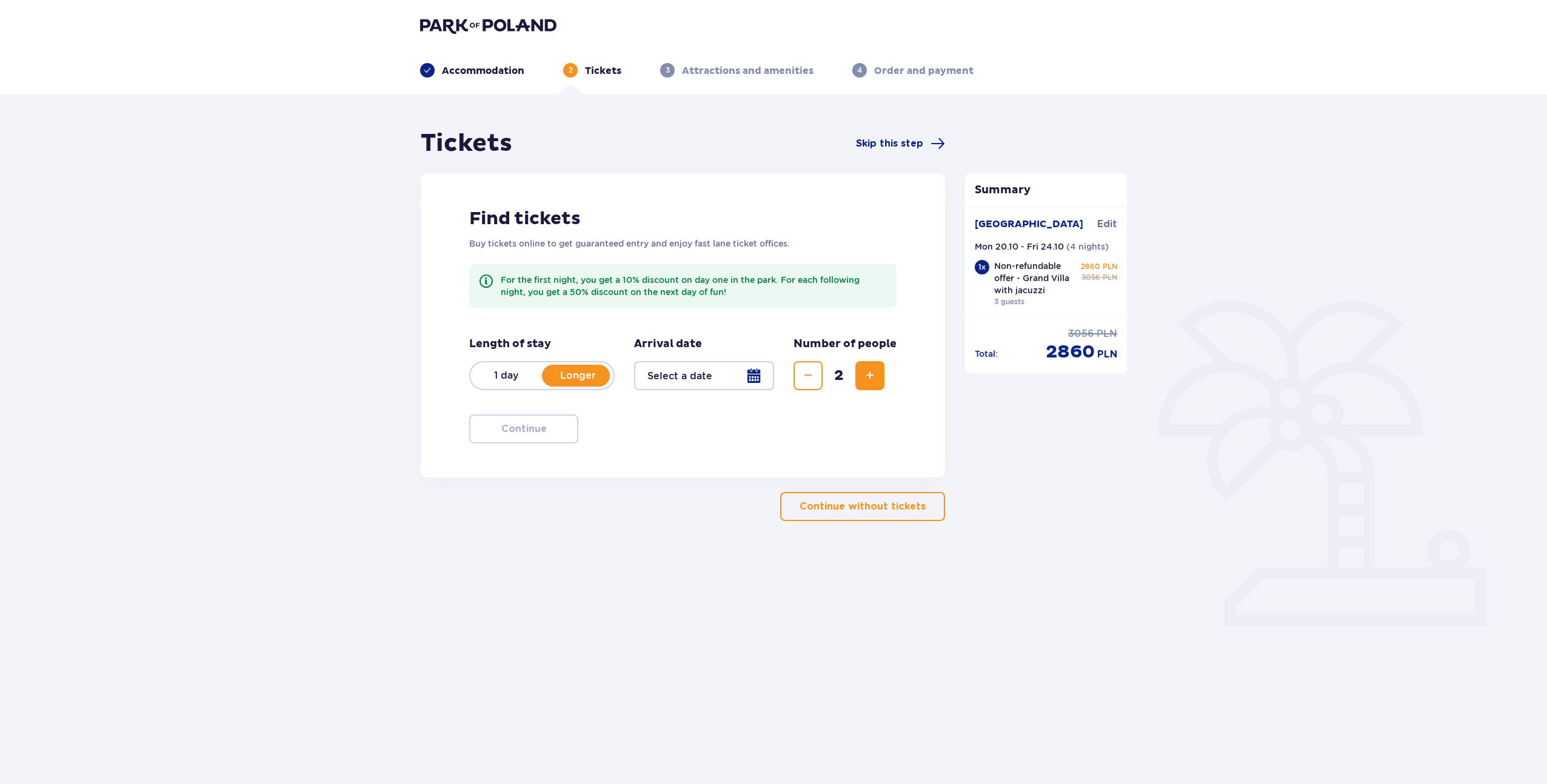
click at [878, 384] on button "Increase" at bounding box center [870, 375] width 29 height 29
click at [811, 380] on span "Decrease" at bounding box center [808, 376] width 14 height 14
click at [811, 381] on span "Decrease" at bounding box center [808, 376] width 14 height 14
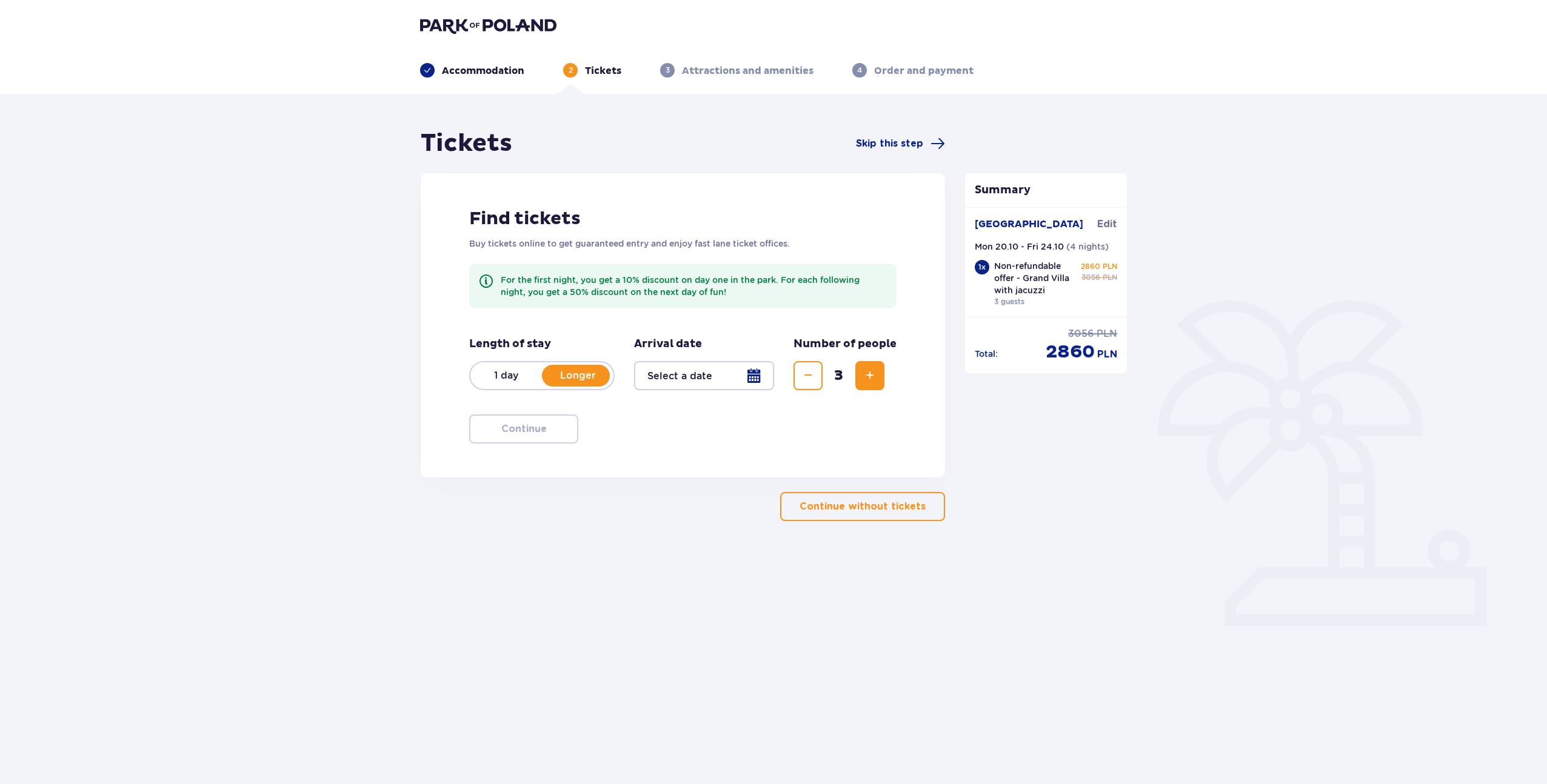
click at [519, 380] on p "1 day" at bounding box center [506, 375] width 72 height 14
click at [665, 374] on div at bounding box center [704, 375] width 140 height 29
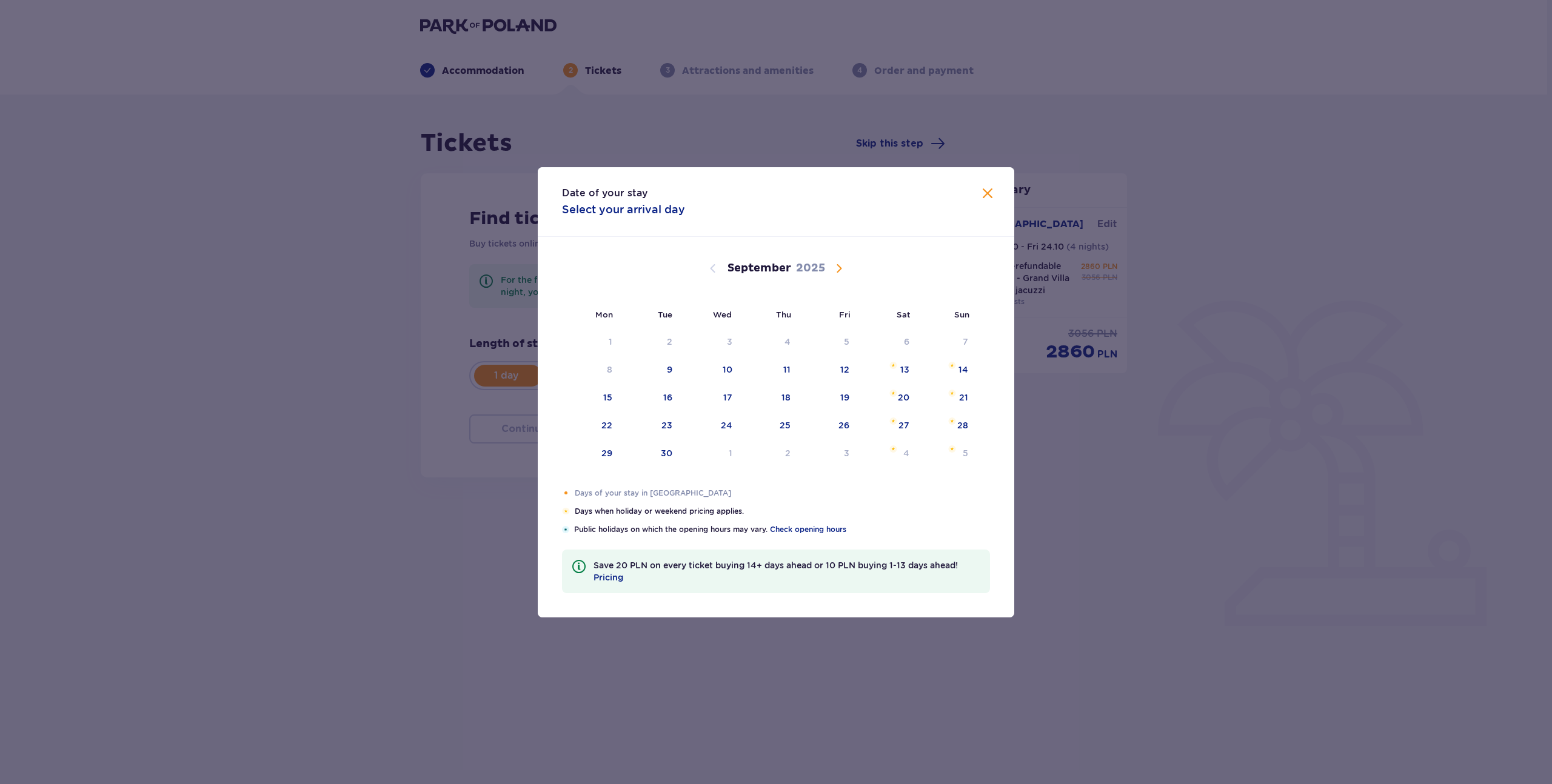
click at [840, 270] on span "Calendar" at bounding box center [840, 268] width 14 height 14
click at [673, 424] on div "21" at bounding box center [652, 426] width 60 height 26
type input "[DATE]"
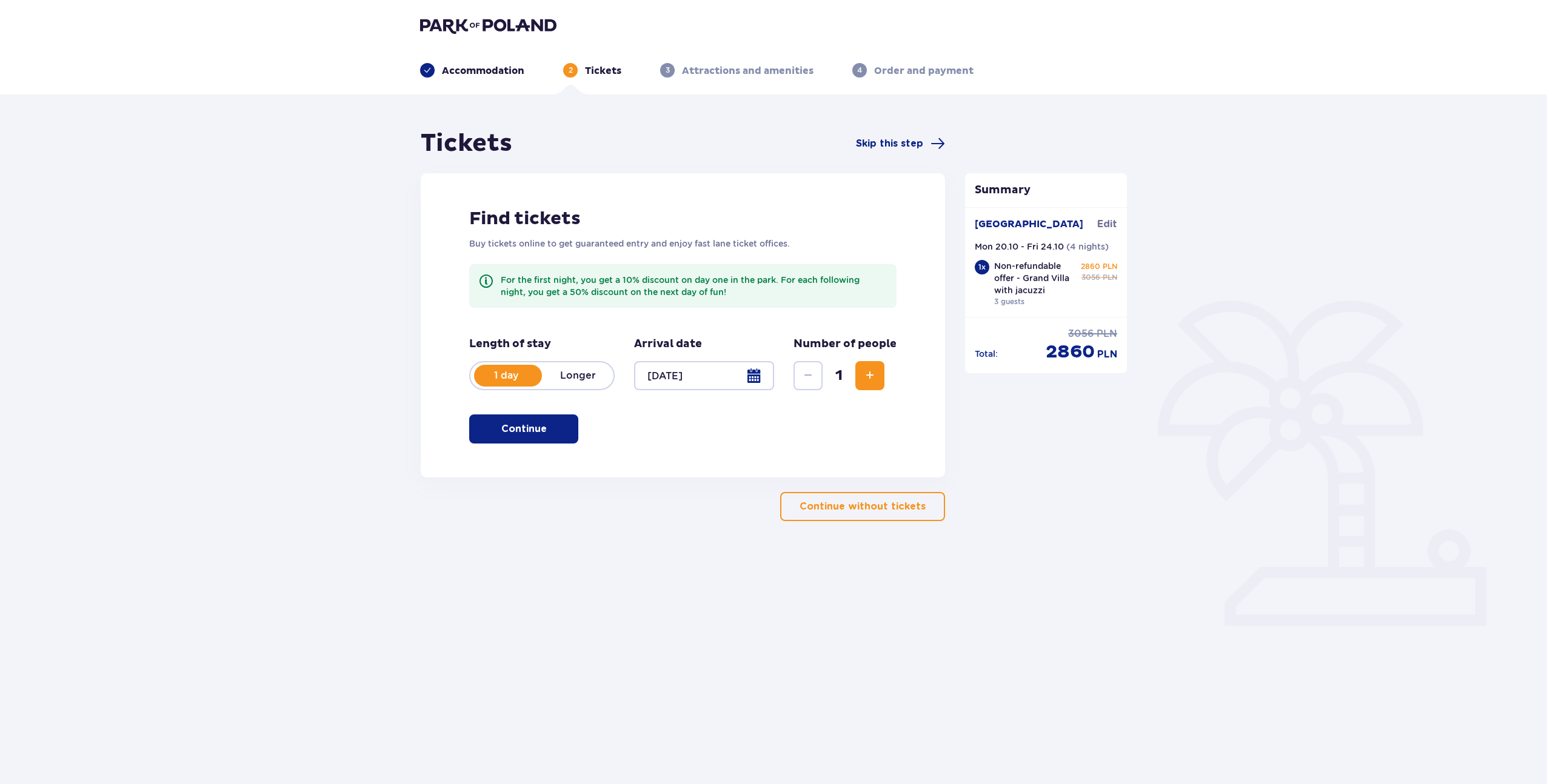
click at [556, 430] on button "Continue" at bounding box center [524, 429] width 109 height 29
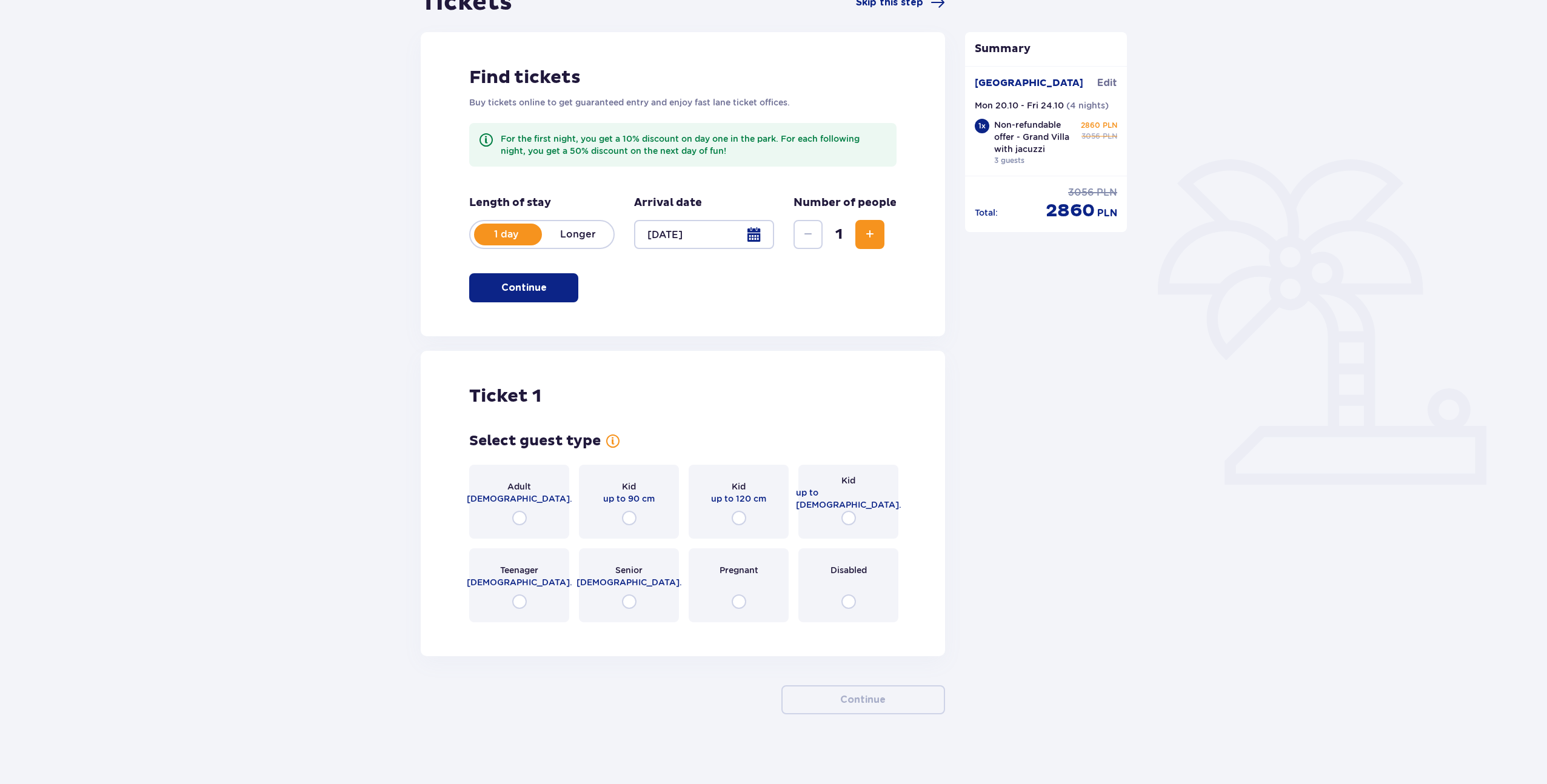
scroll to position [145, 0]
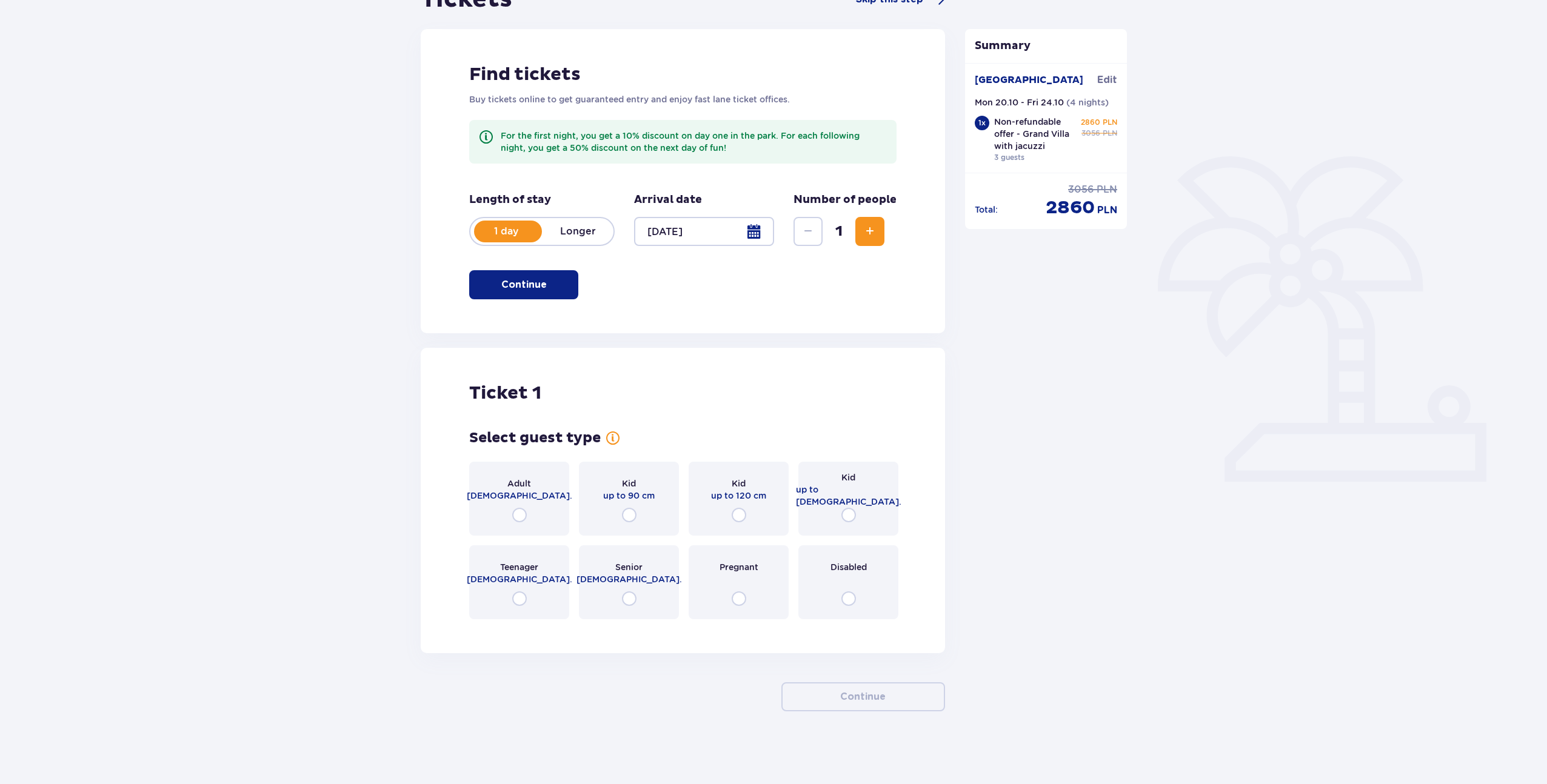
click at [875, 235] on span "Increase" at bounding box center [870, 232] width 14 height 14
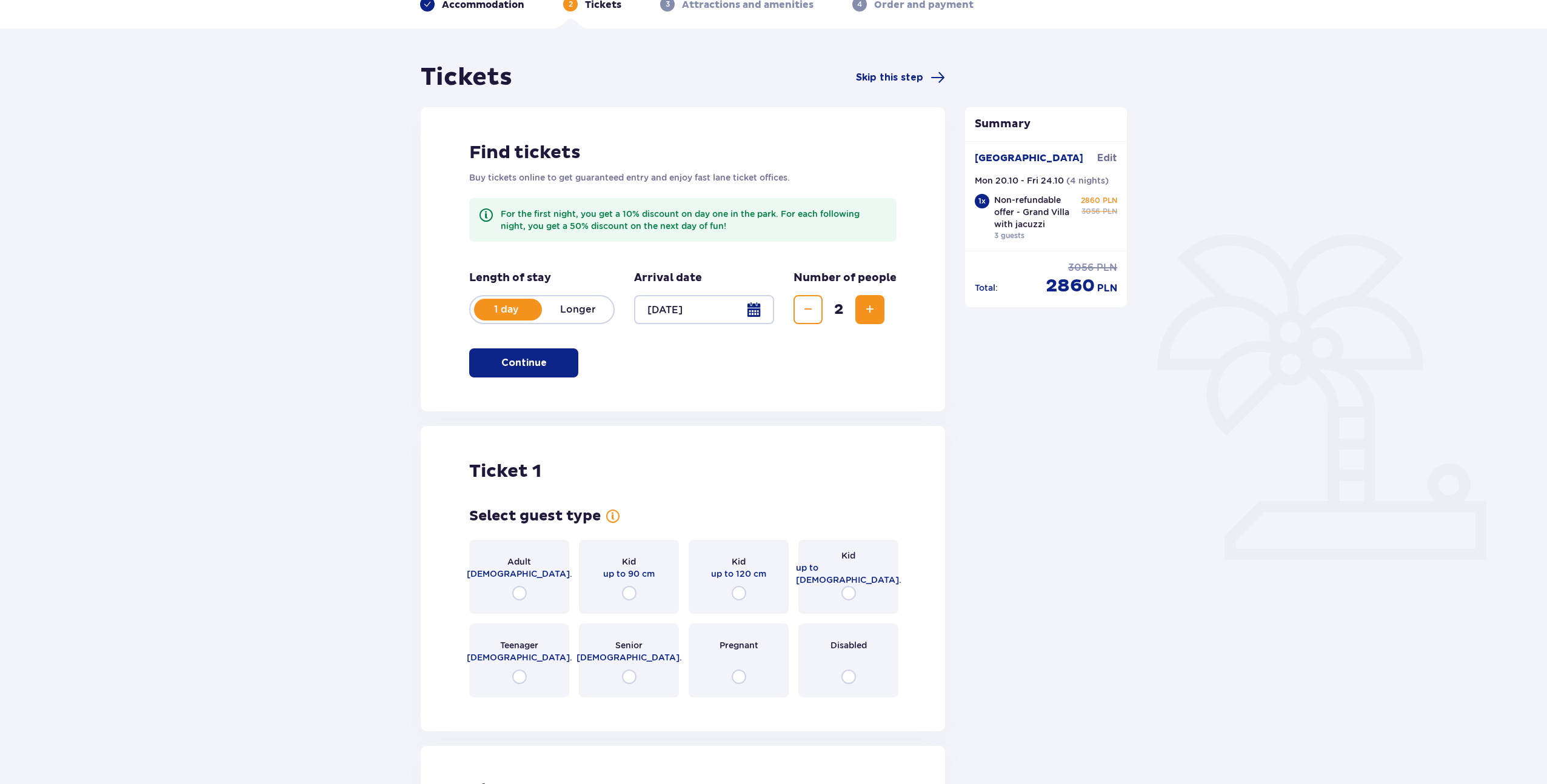
click at [871, 309] on span "Increase" at bounding box center [870, 310] width 14 height 14
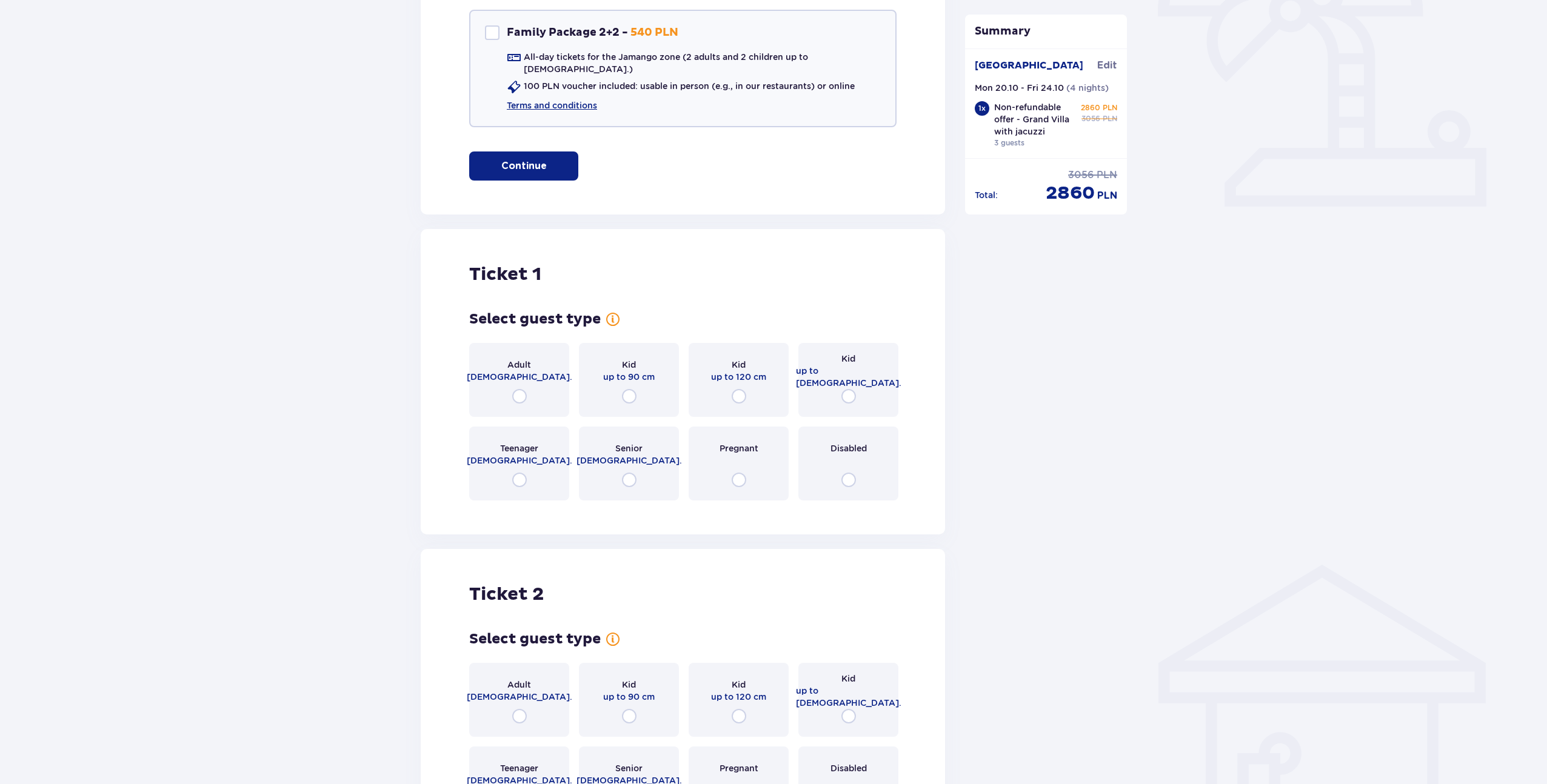
scroll to position [427, 0]
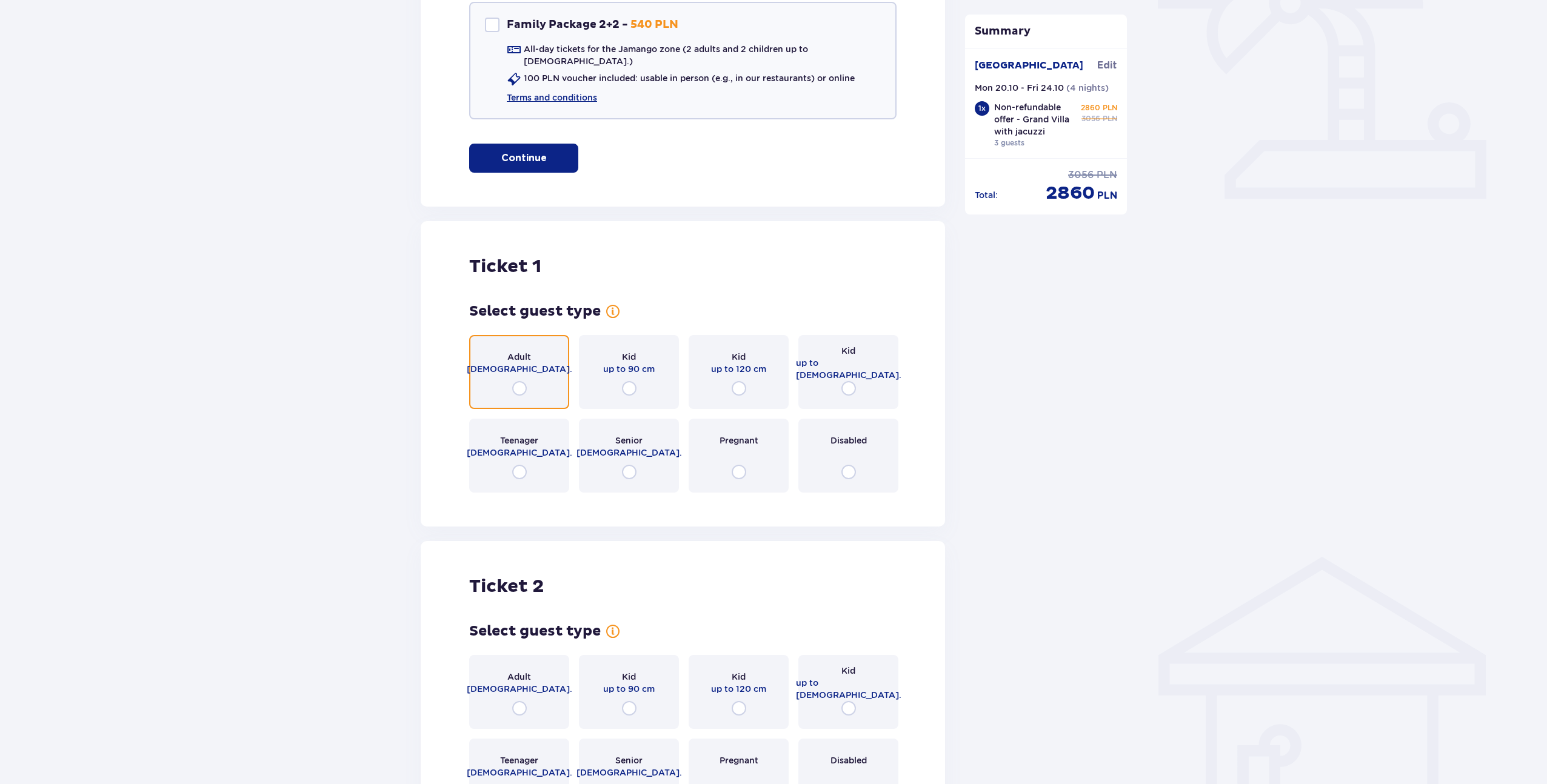
click at [518, 382] on input "radio" at bounding box center [519, 389] width 14 height 14
radio input "true"
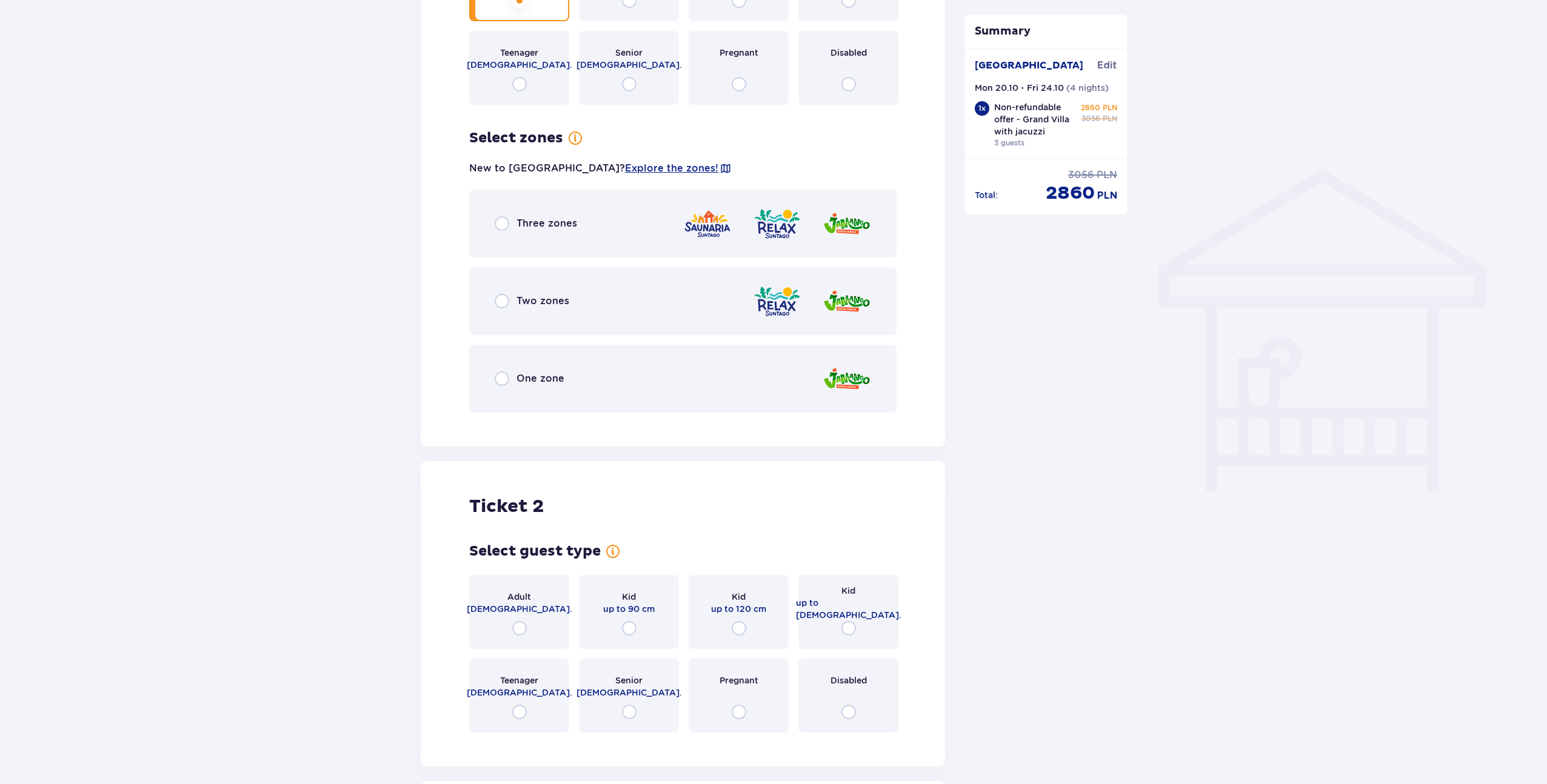
scroll to position [769, 0]
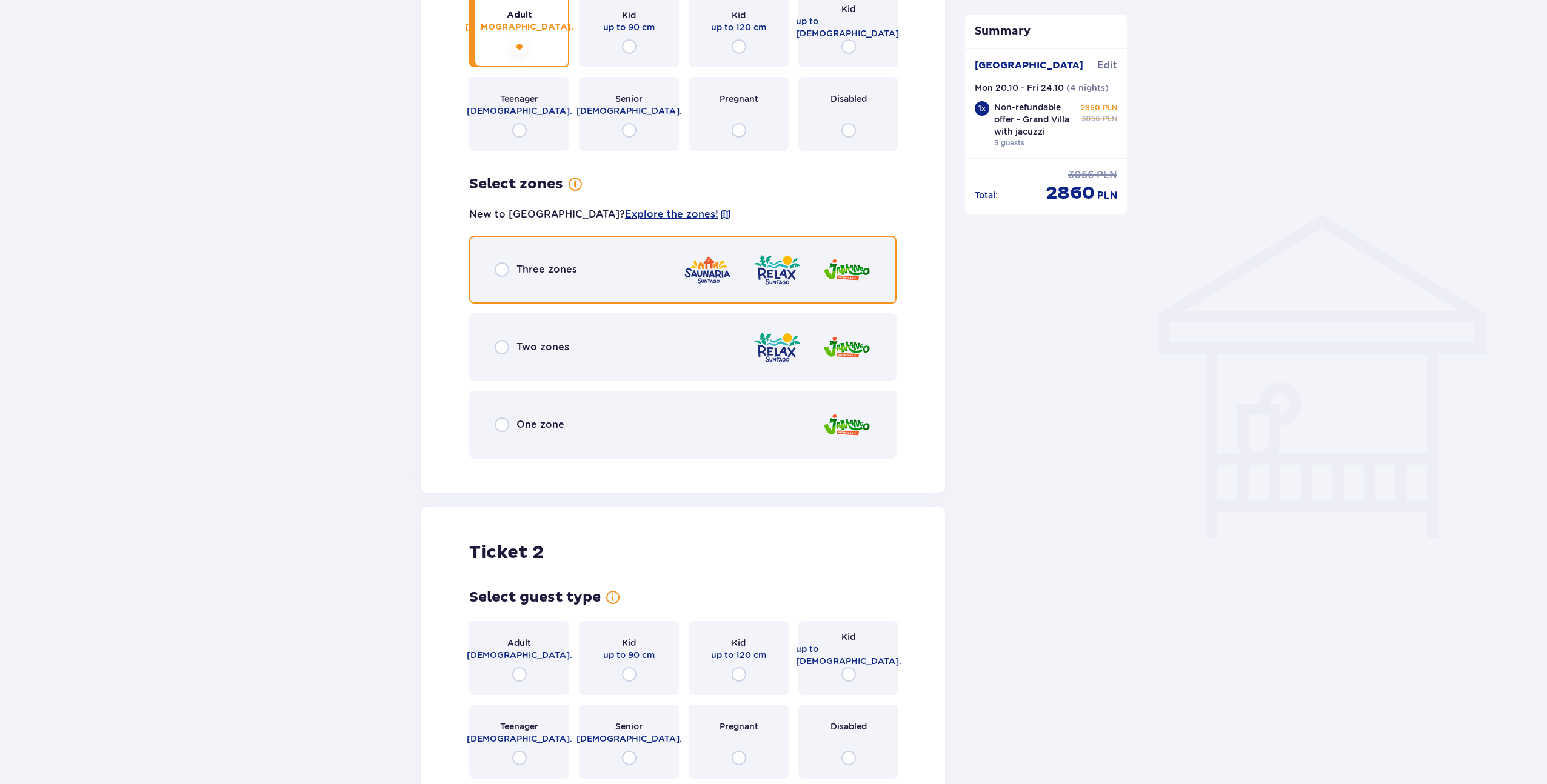
drag, startPoint x: 501, startPoint y: 258, endPoint x: 485, endPoint y: 262, distance: 16.5
click at [501, 263] on input "radio" at bounding box center [502, 270] width 14 height 14
radio input "true"
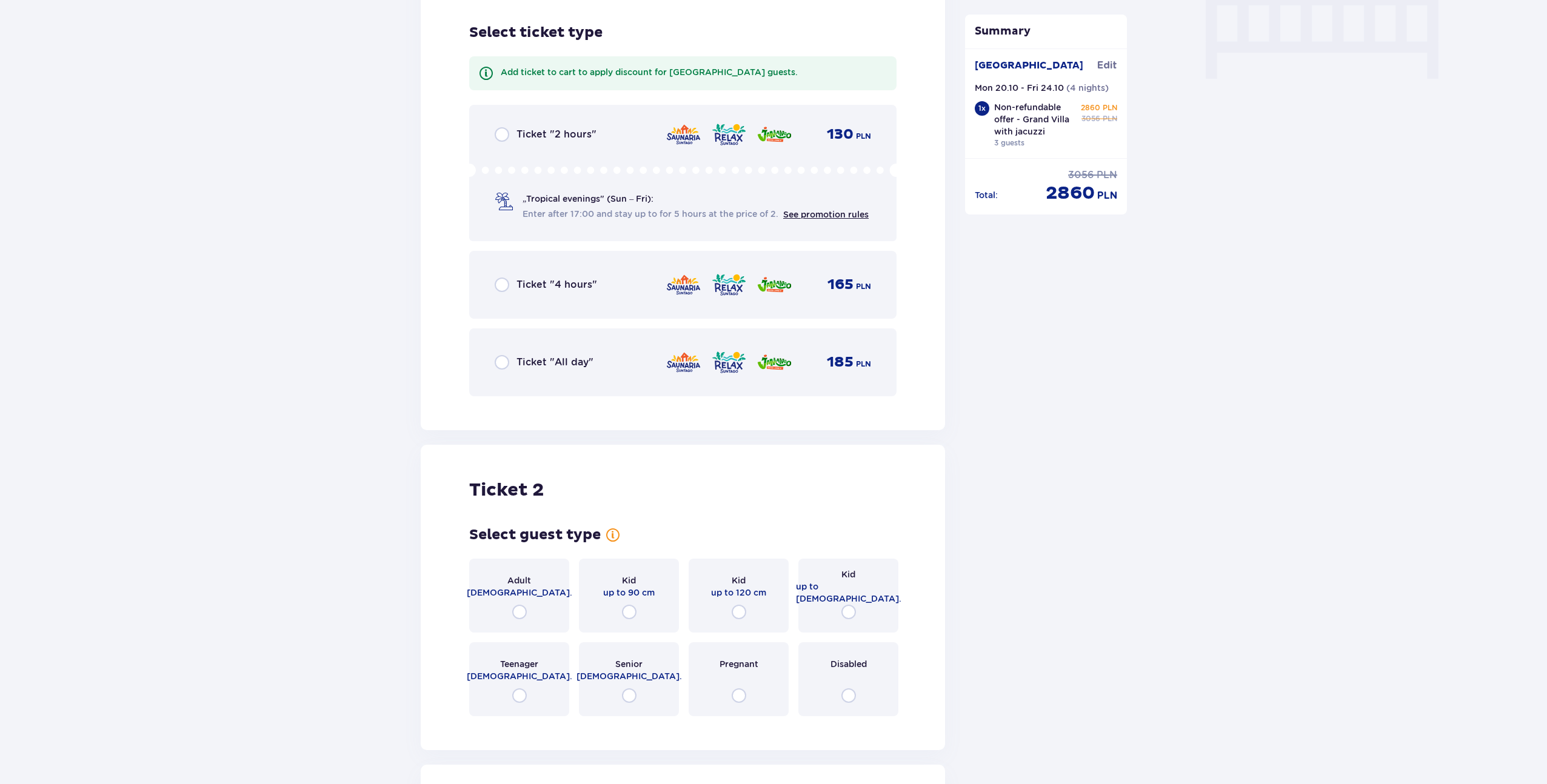
scroll to position [1394, 0]
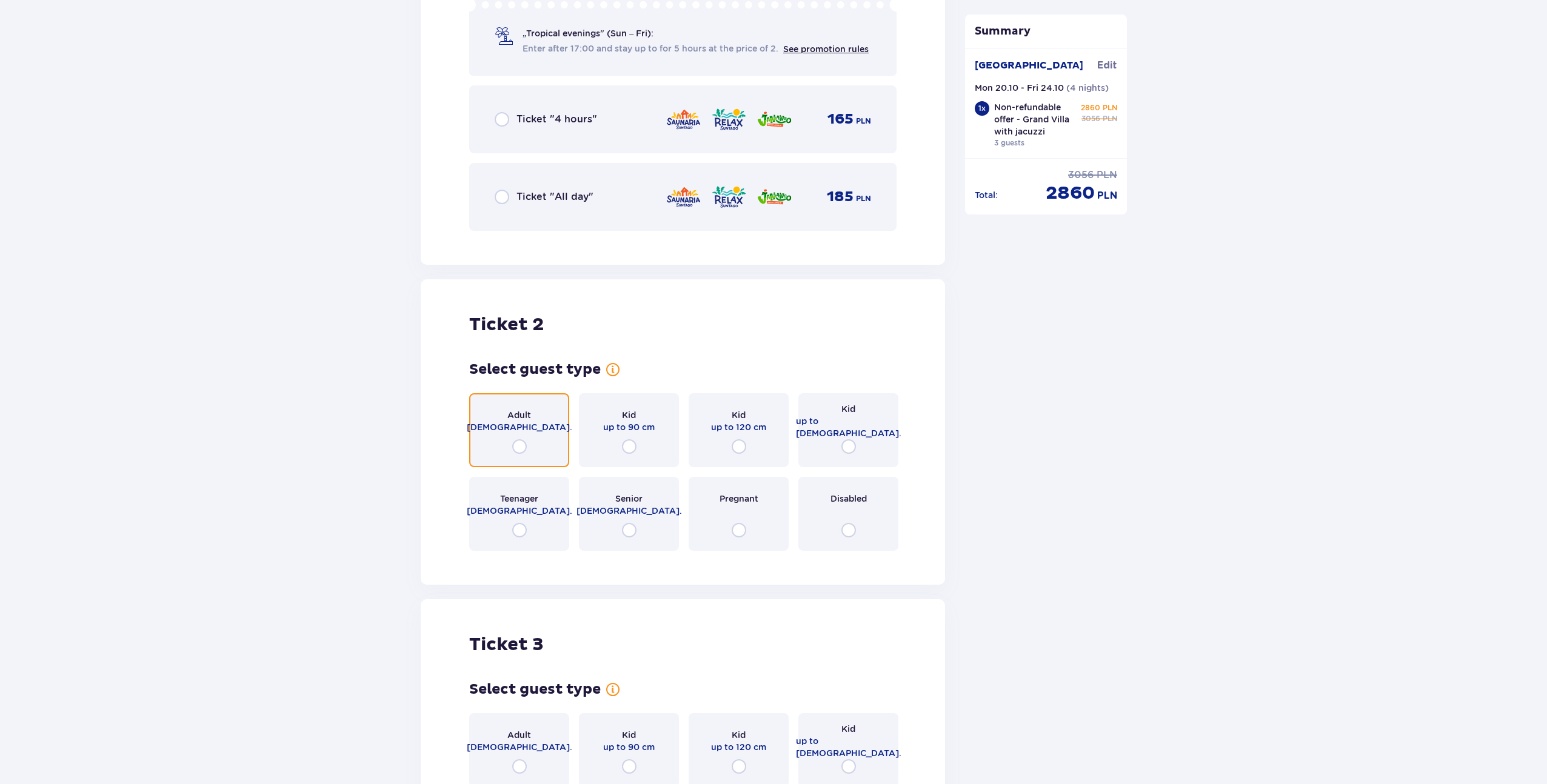
click at [518, 439] on input "radio" at bounding box center [519, 446] width 14 height 14
radio input "true"
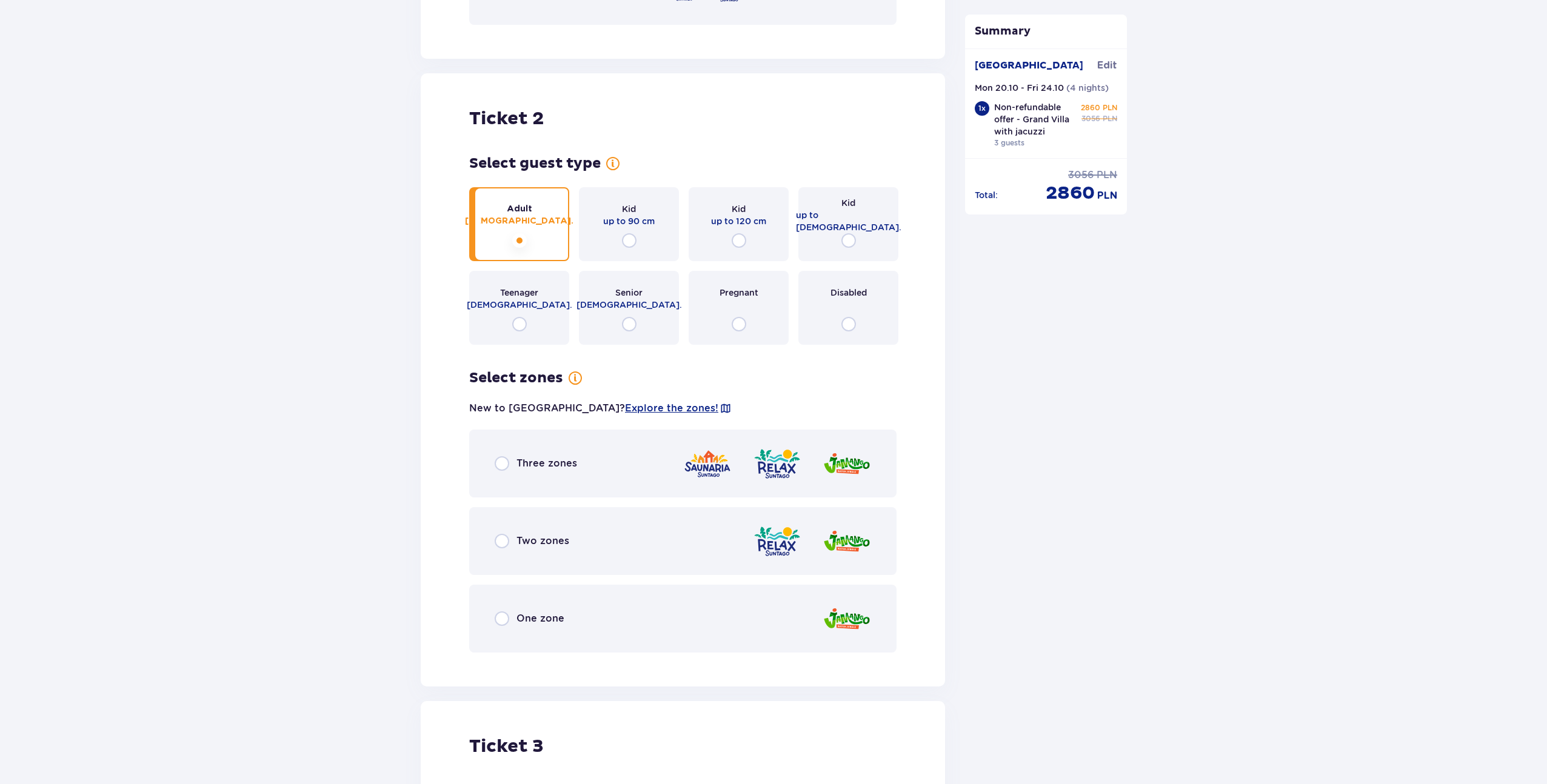
scroll to position [1604, 0]
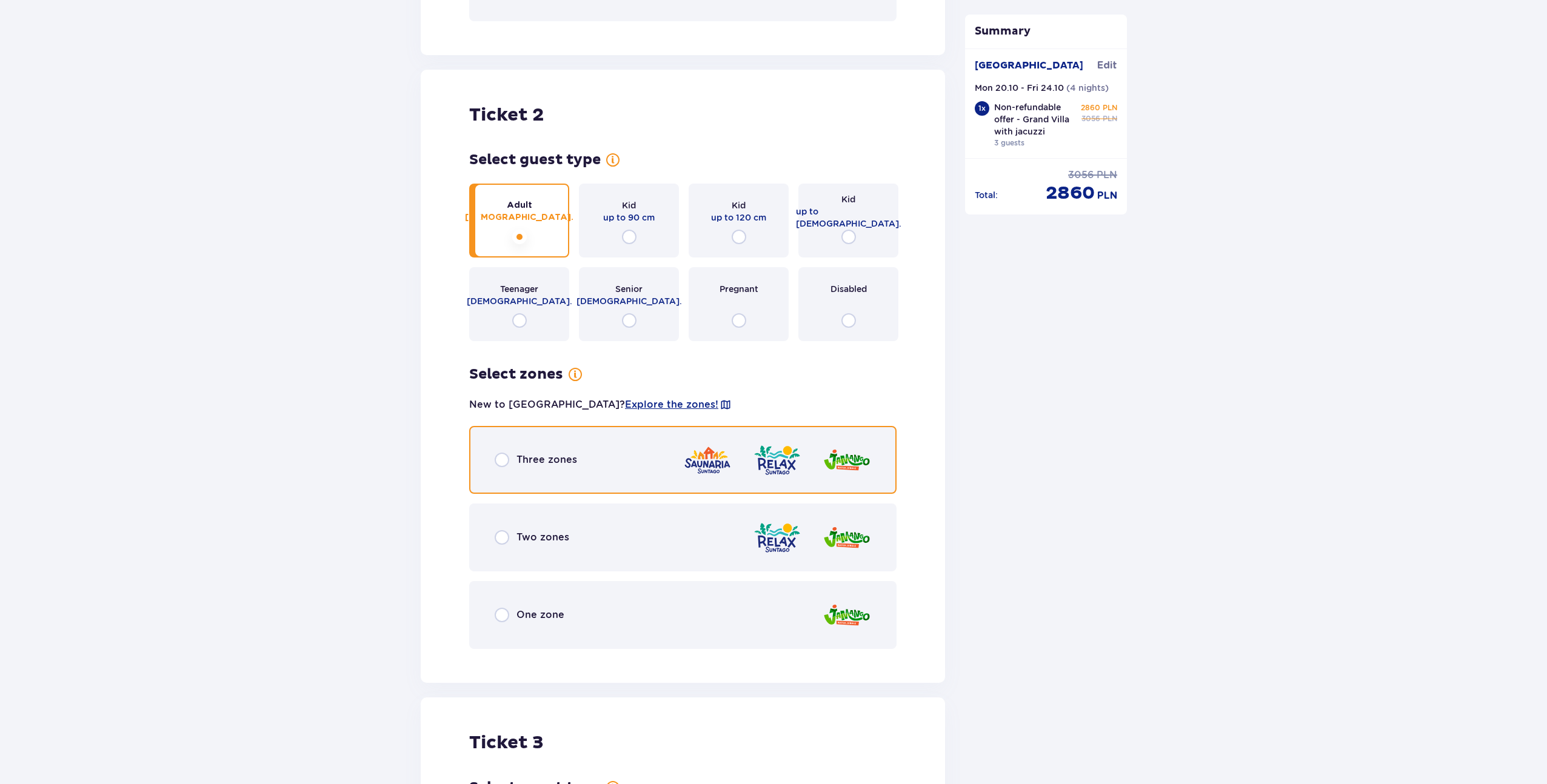
click at [502, 453] on input "radio" at bounding box center [502, 460] width 14 height 14
radio input "true"
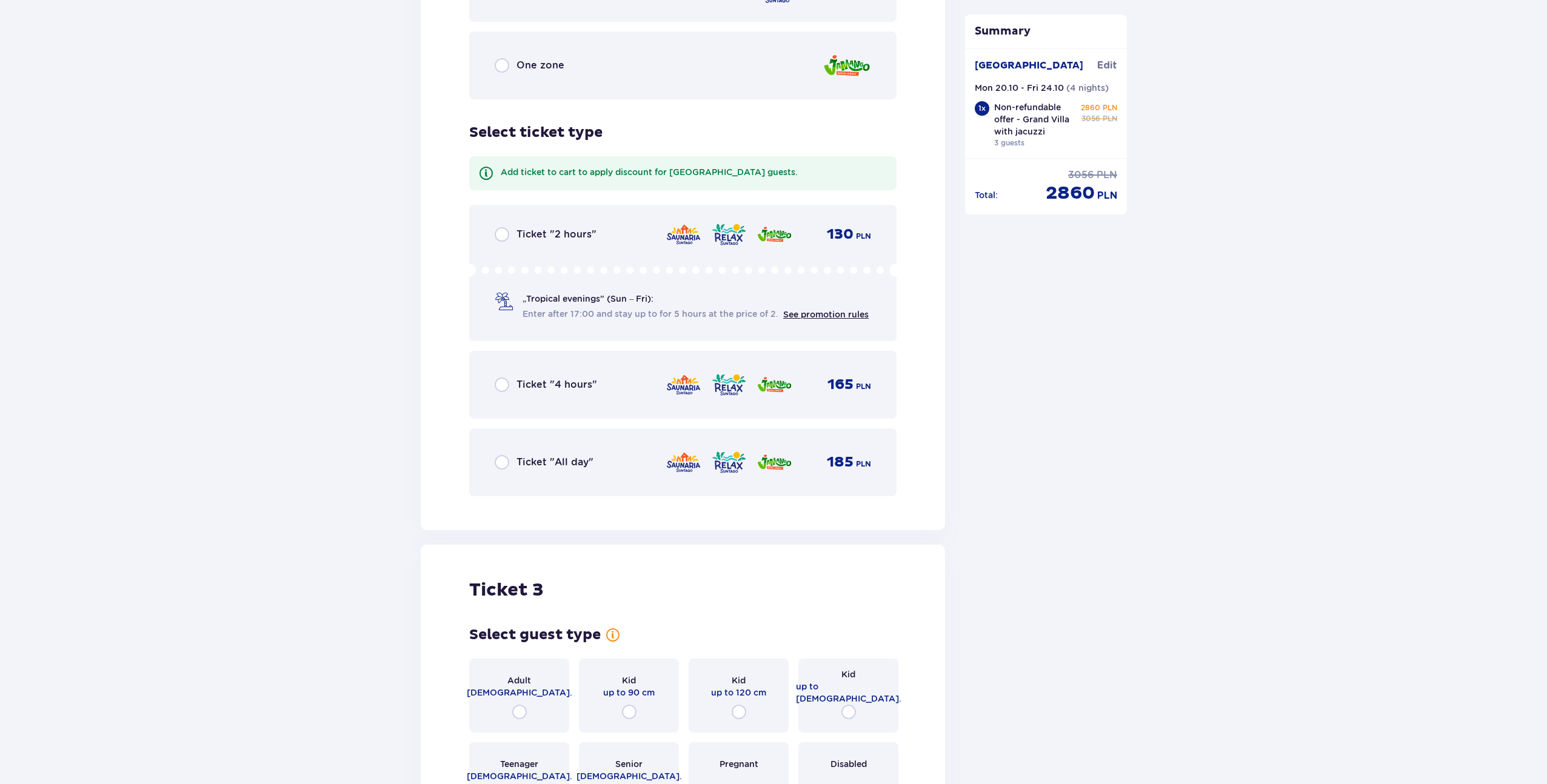
scroll to position [2253, 0]
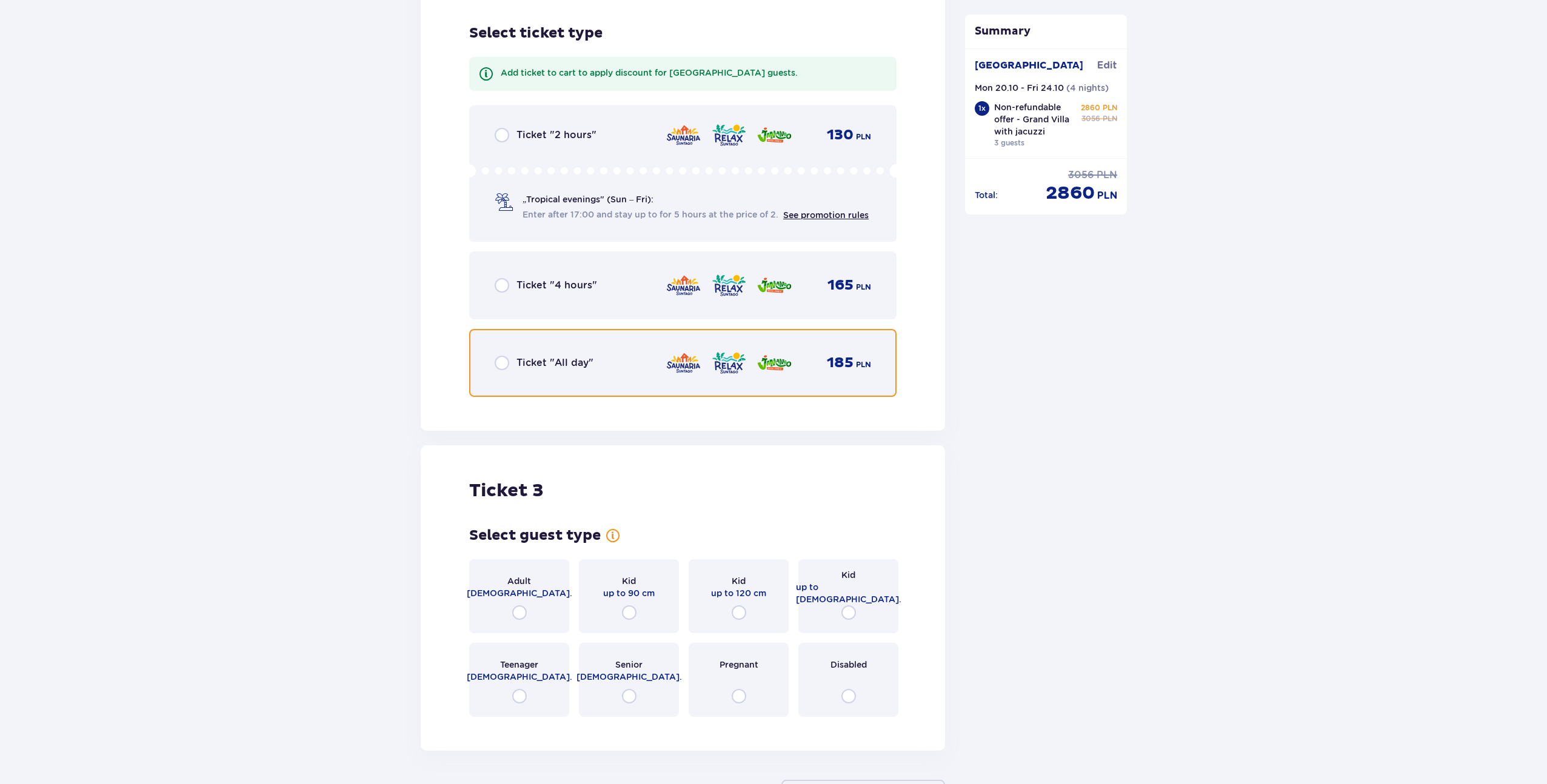
click at [498, 356] on input "radio" at bounding box center [502, 363] width 14 height 14
radio input "true"
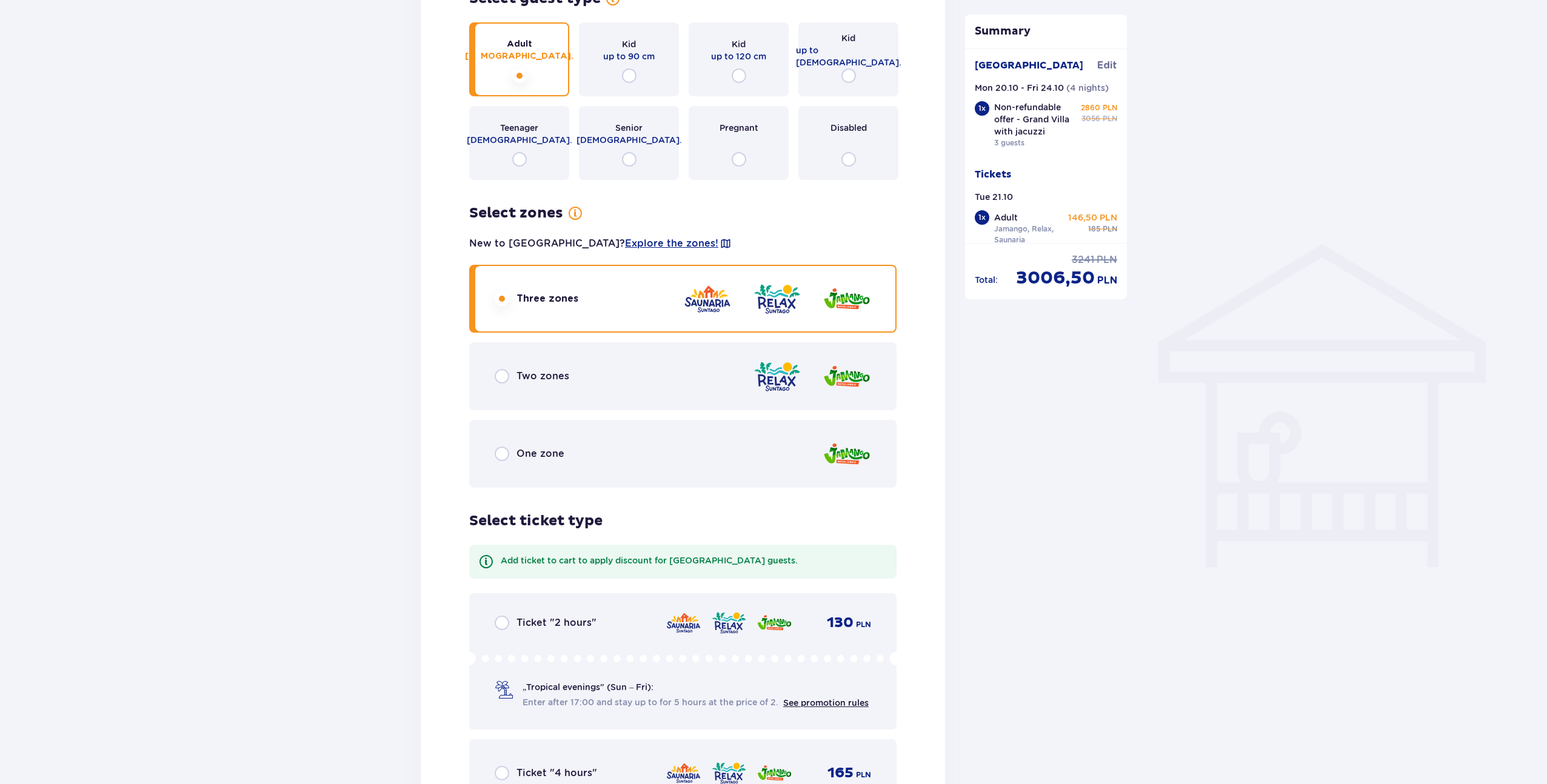
scroll to position [958, 0]
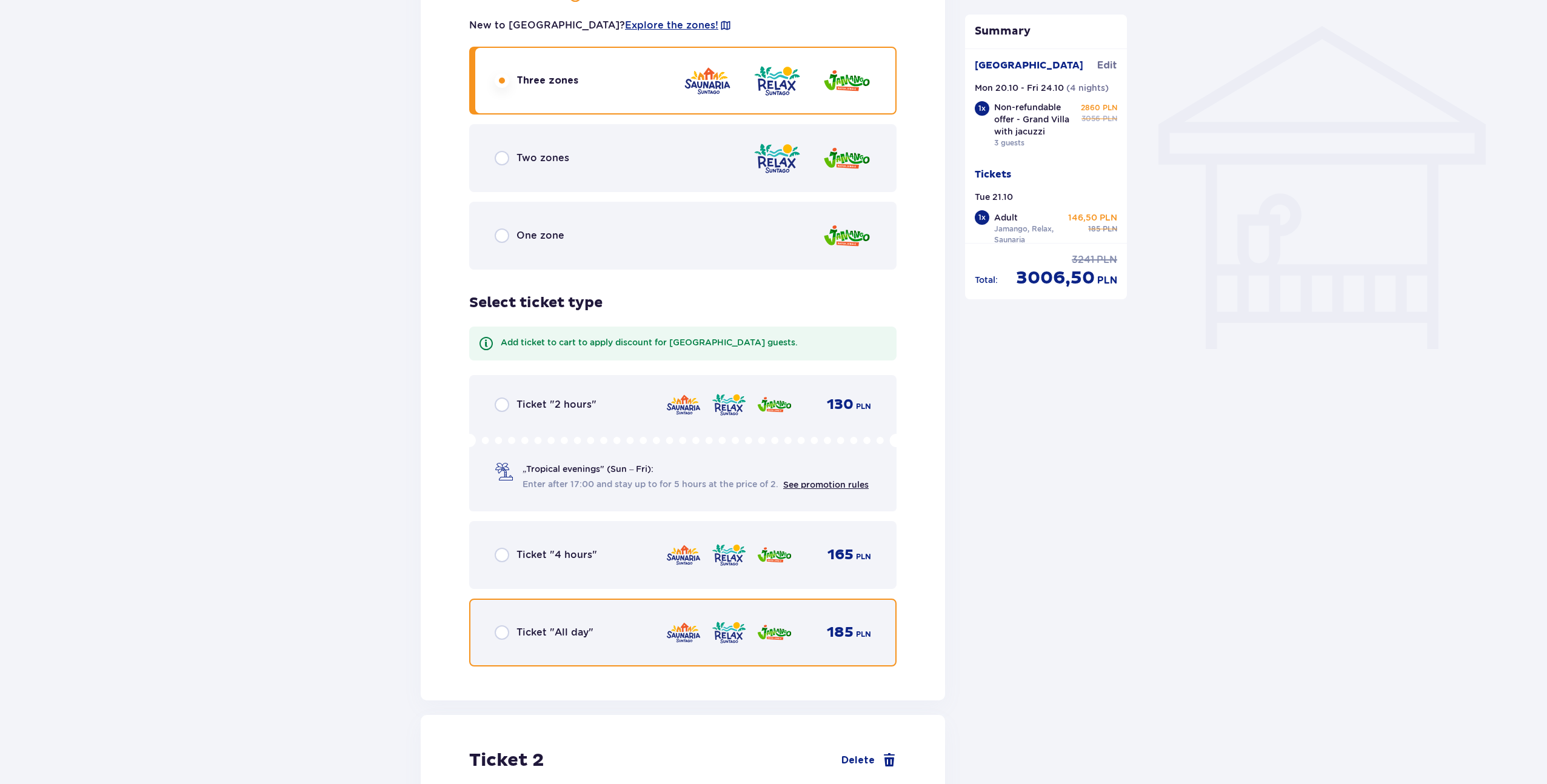
click at [507, 628] on input "radio" at bounding box center [502, 632] width 14 height 14
radio input "true"
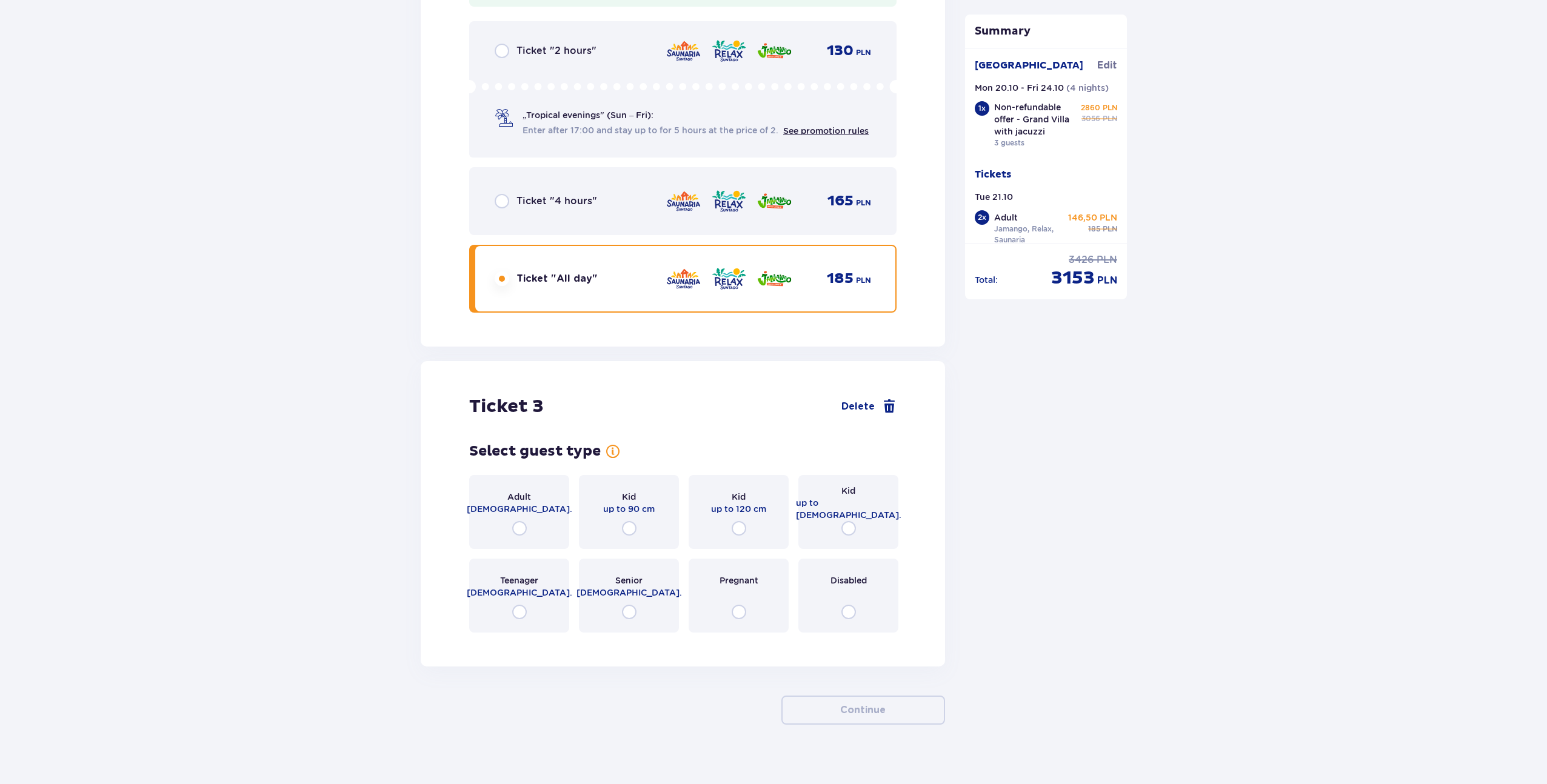
scroll to position [2341, 0]
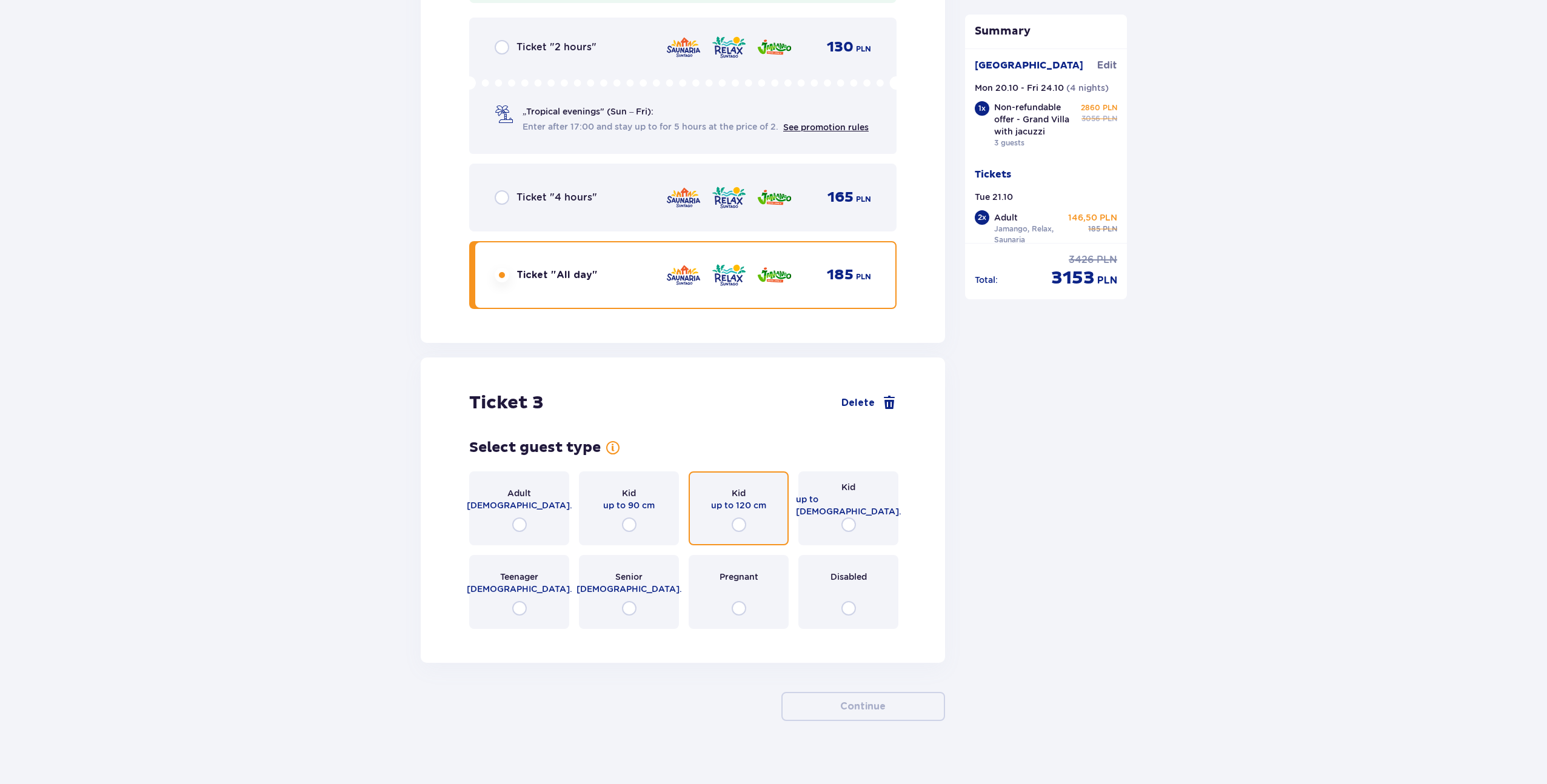
drag, startPoint x: 738, startPoint y: 517, endPoint x: 690, endPoint y: 525, distance: 48.7
click at [739, 517] on input "radio" at bounding box center [739, 525] width 14 height 14
radio input "true"
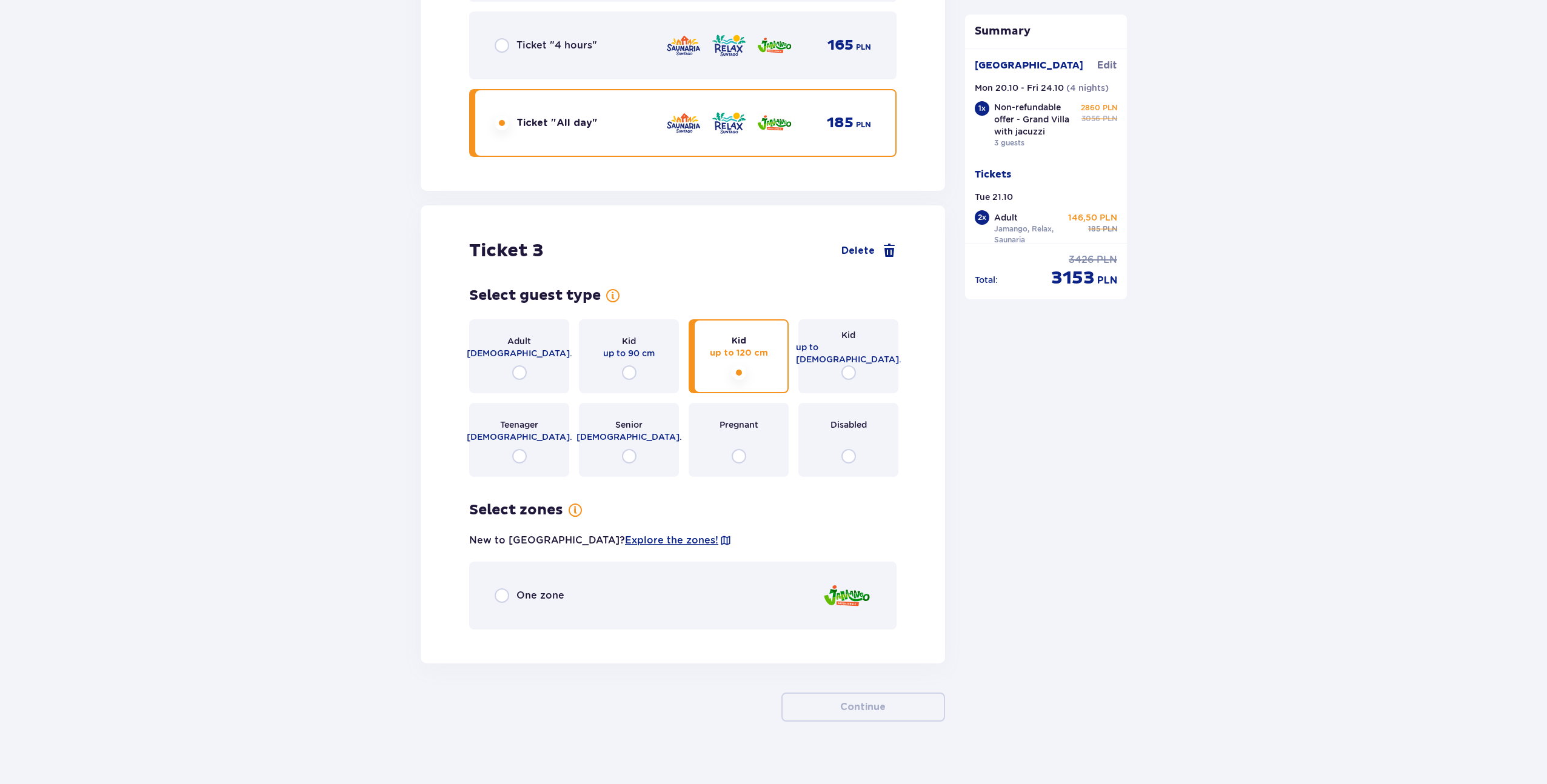
scroll to position [2493, 0]
click at [850, 369] on div "Kid up to [DEMOGRAPHIC_DATA]." at bounding box center [848, 355] width 100 height 74
click at [736, 367] on input "radio" at bounding box center [739, 372] width 14 height 14
click at [504, 588] on input "radio" at bounding box center [502, 595] width 14 height 14
radio input "true"
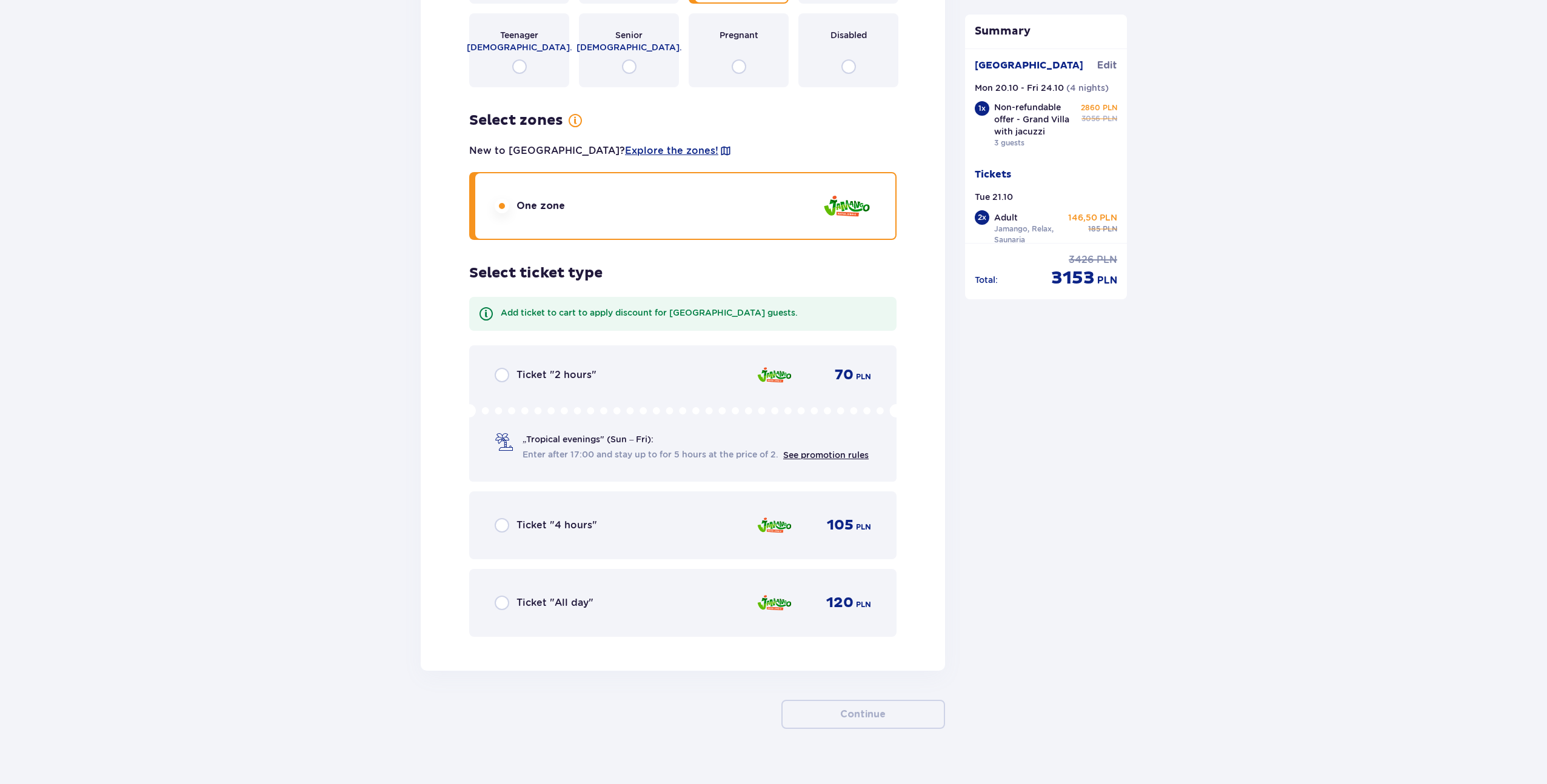
scroll to position [2890, 0]
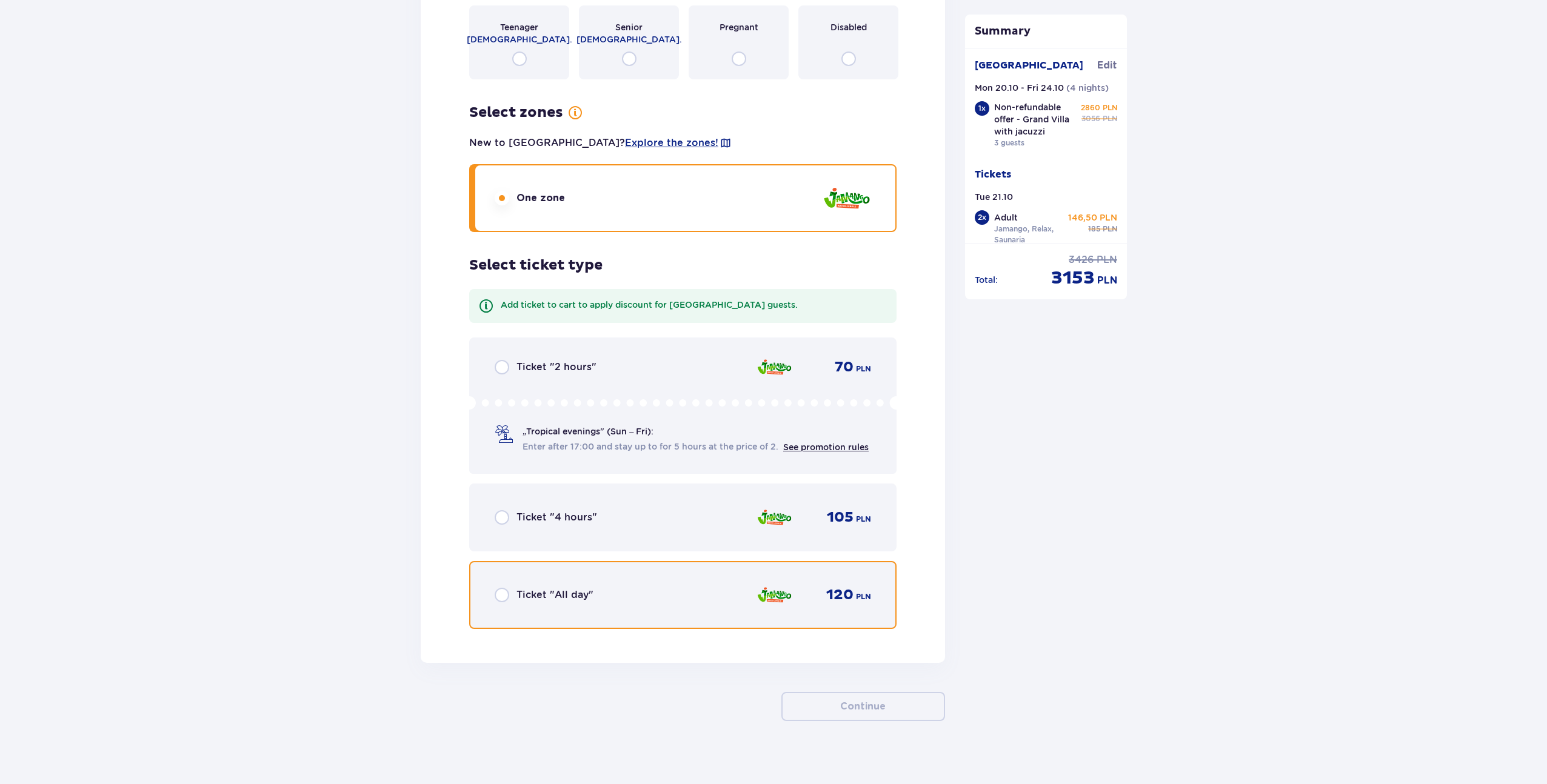
click at [504, 588] on input "radio" at bounding box center [502, 595] width 14 height 14
radio input "true"
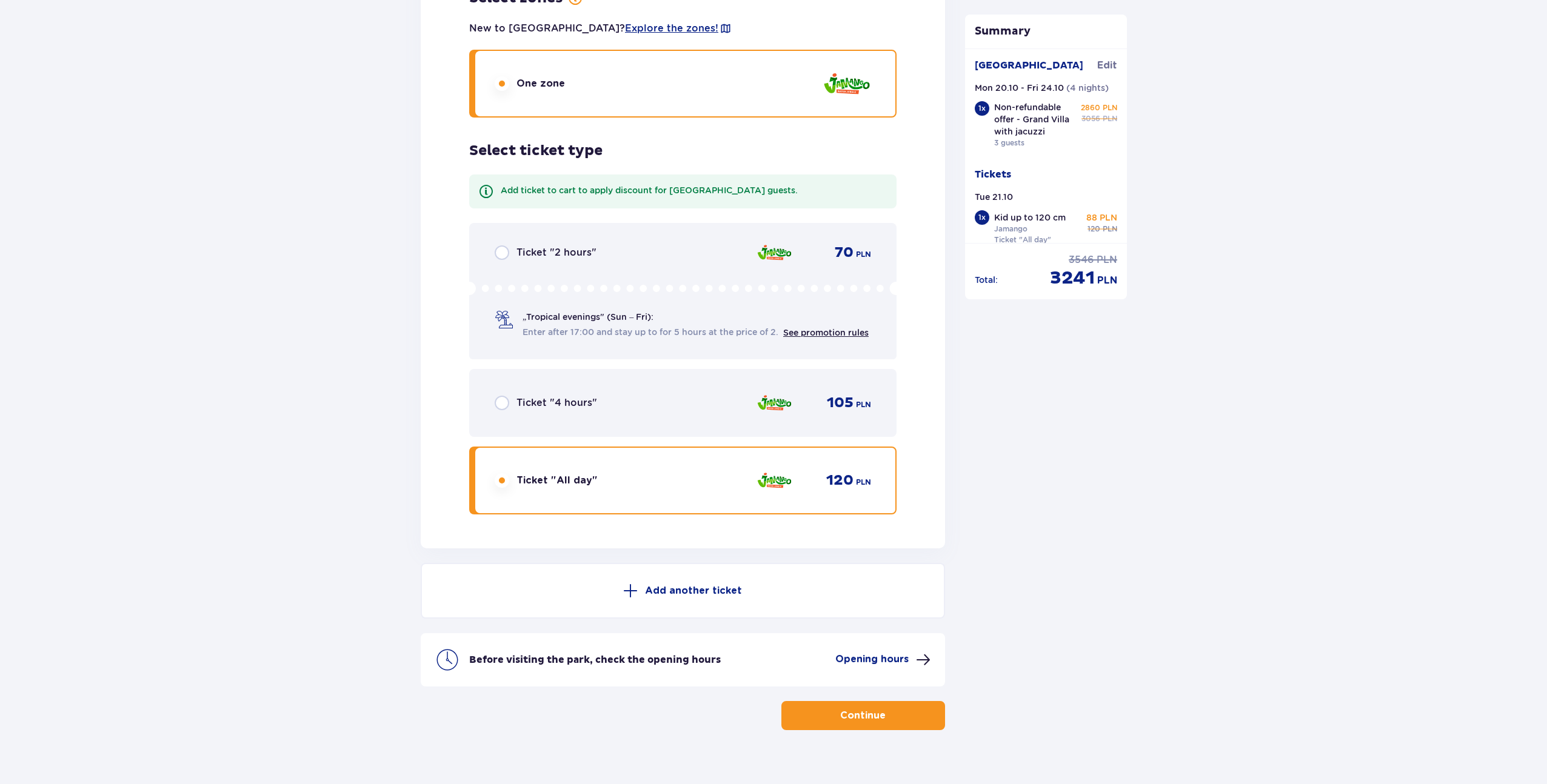
scroll to position [3014, 0]
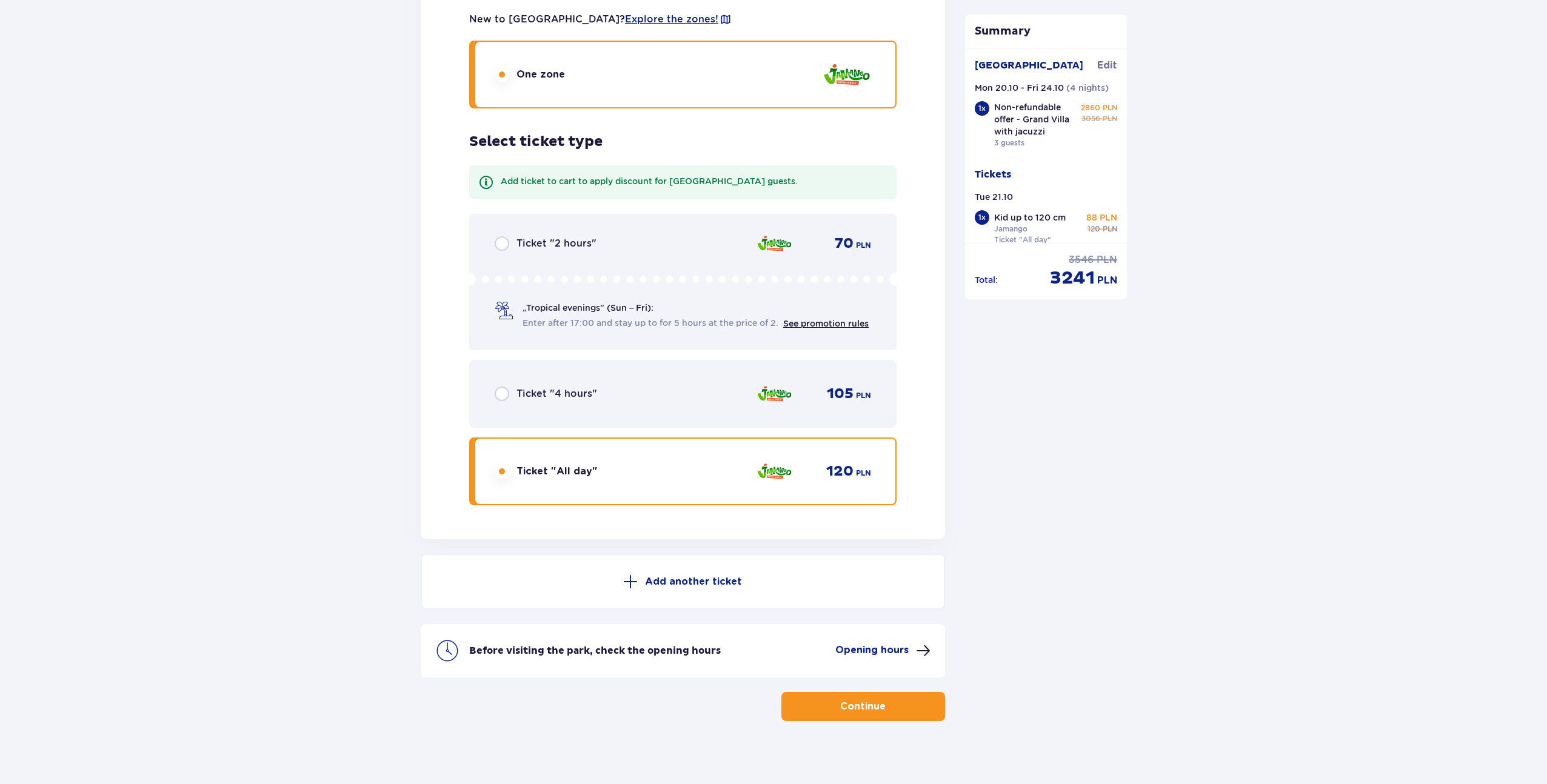
drag, startPoint x: 997, startPoint y: 240, endPoint x: 1009, endPoint y: 240, distance: 12.0
click at [1003, 240] on div "Kid up to 120 cm Jamango Ticket "All day" 88 PLN 120 PLN" at bounding box center [1056, 230] width 124 height 37
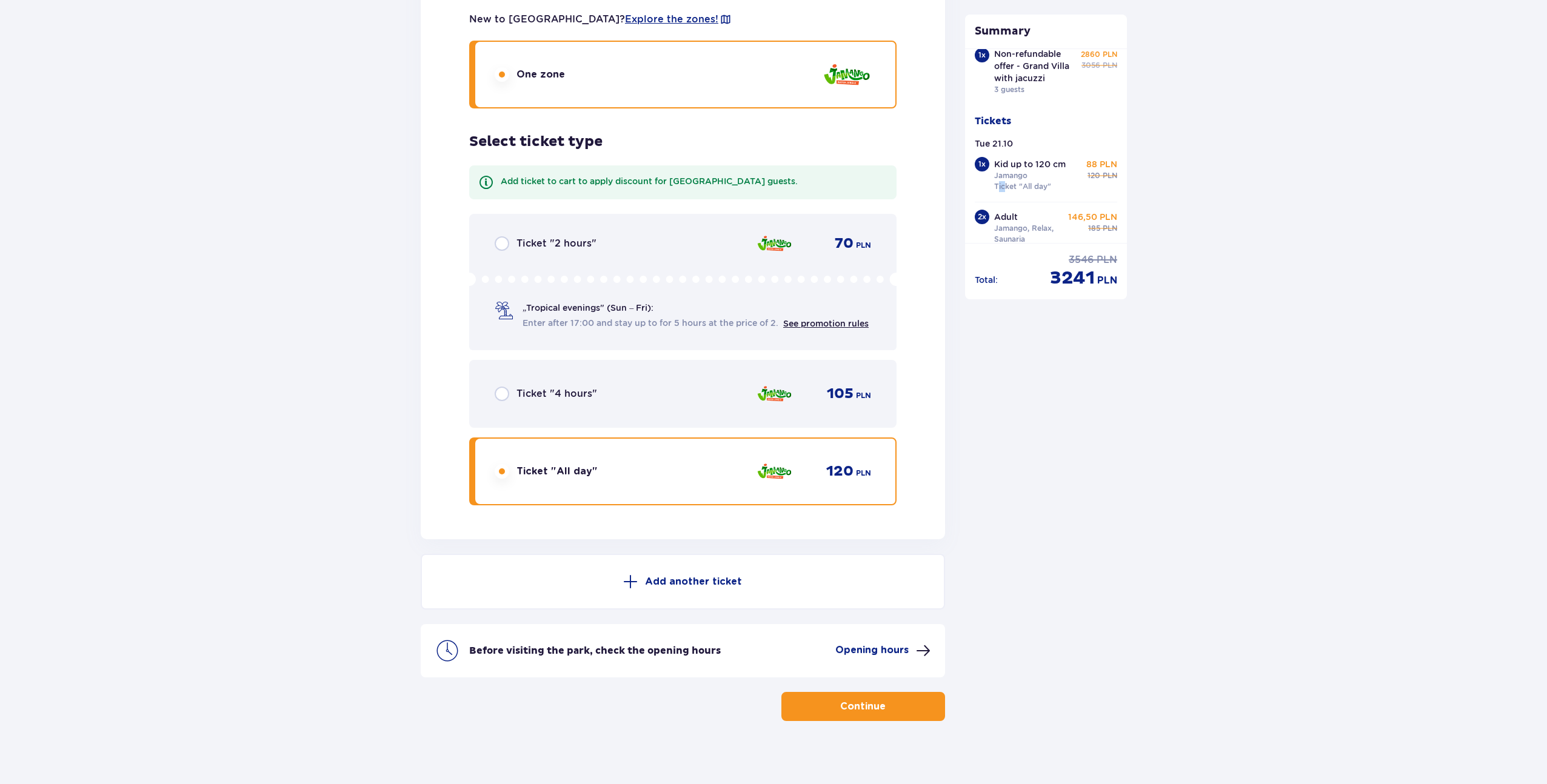
scroll to position [78, 0]
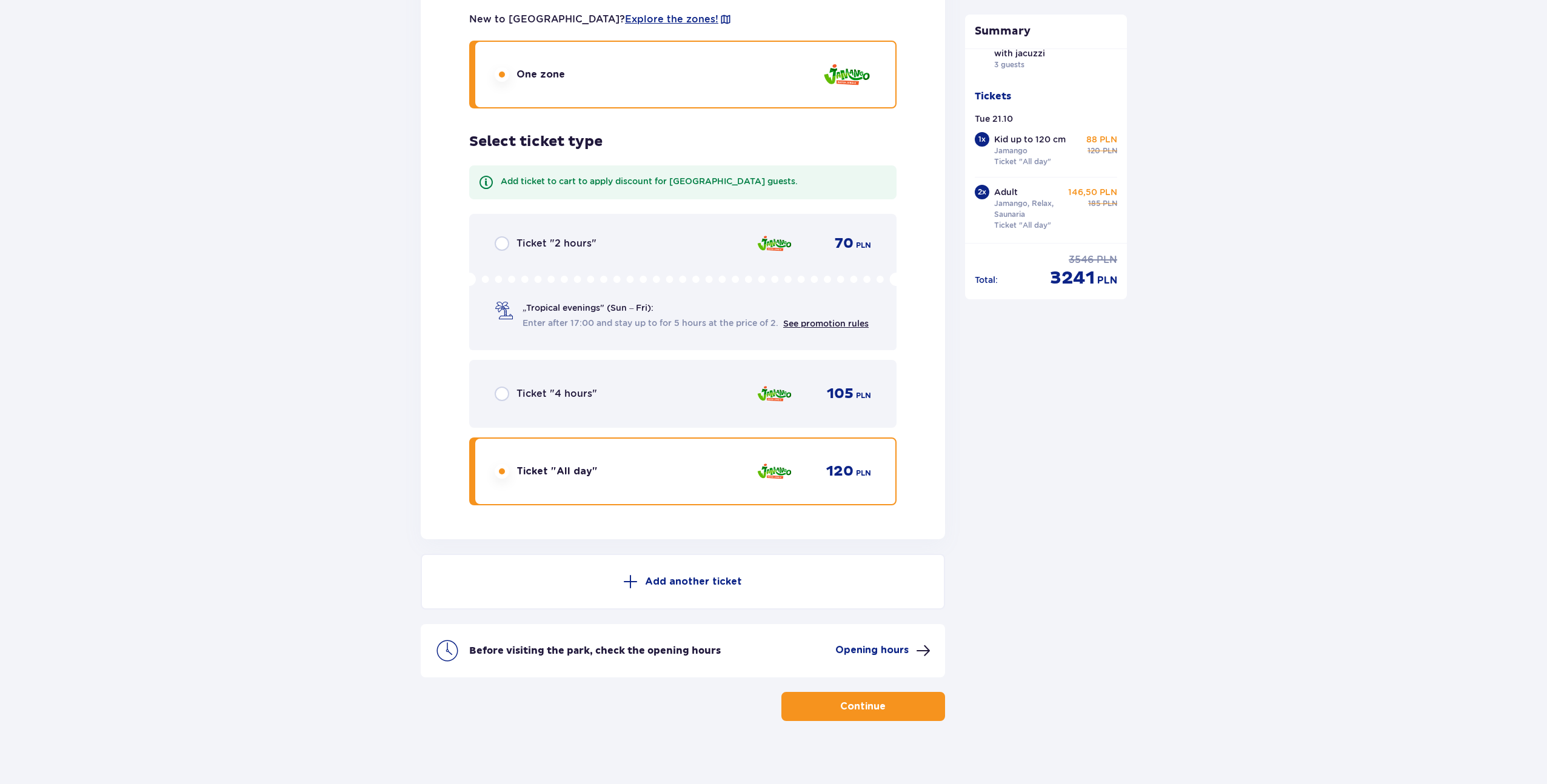
click at [1124, 205] on div "Suntago Village Edit Mon 20.10 - Fri 24.10 ( 4 nights ) 1 x Non-refundable offe…" at bounding box center [1046, 146] width 162 height 195
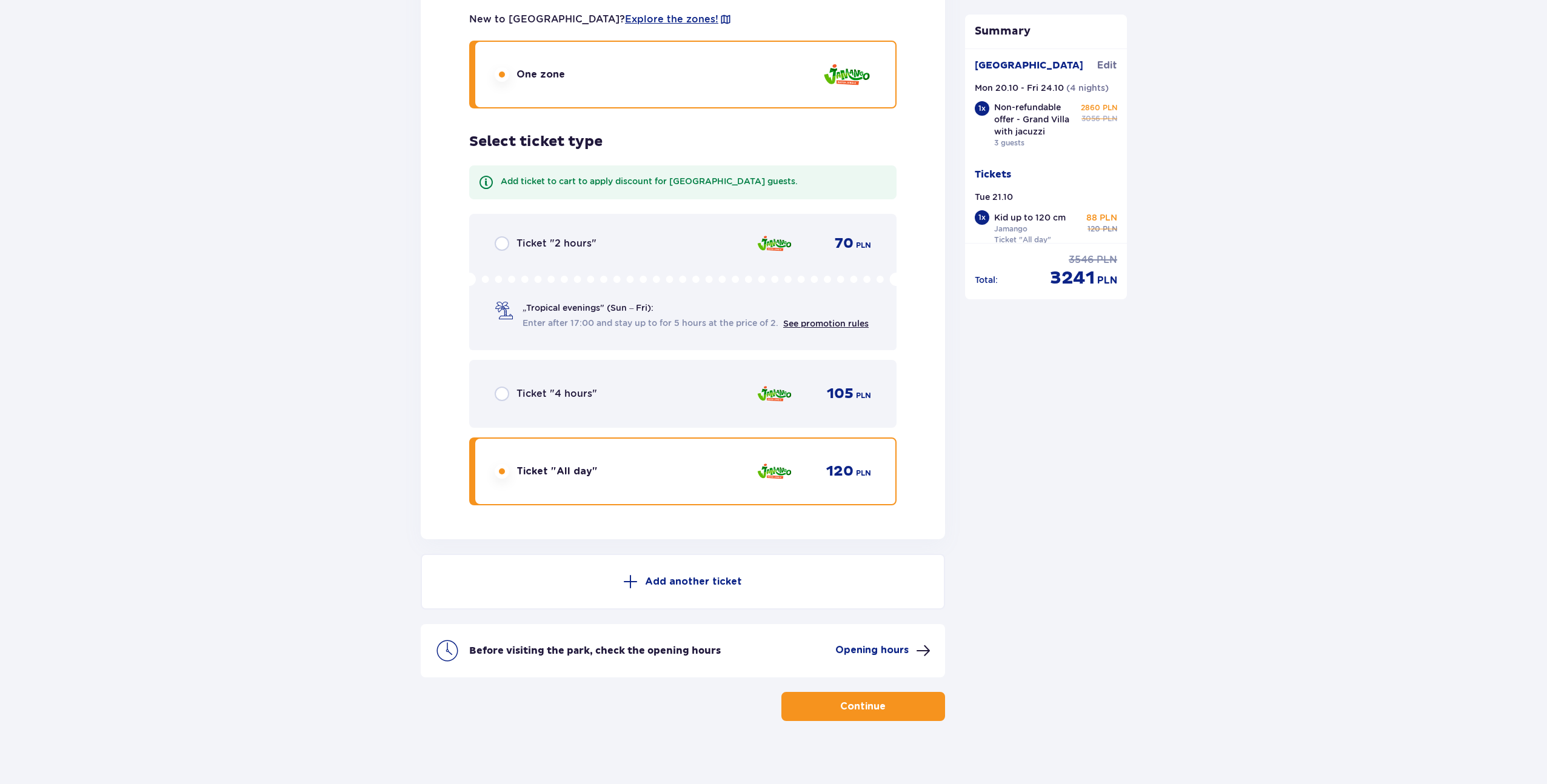
click at [606, 644] on p "Before visiting the park, check the opening hours" at bounding box center [595, 651] width 252 height 14
click at [728, 575] on p "Add another ticket" at bounding box center [693, 581] width 97 height 14
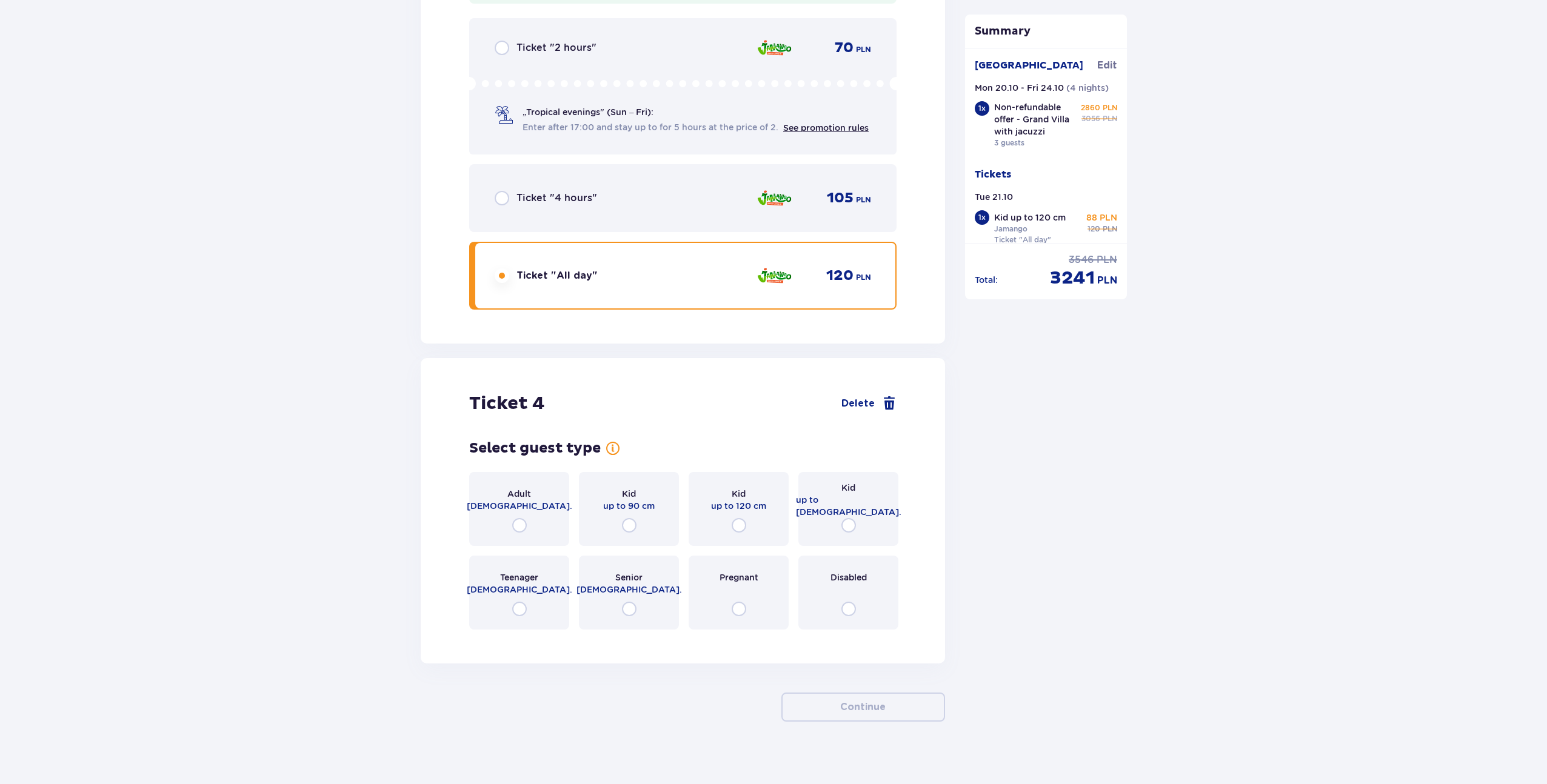
scroll to position [3210, 0]
click at [890, 396] on span at bounding box center [890, 403] width 14 height 14
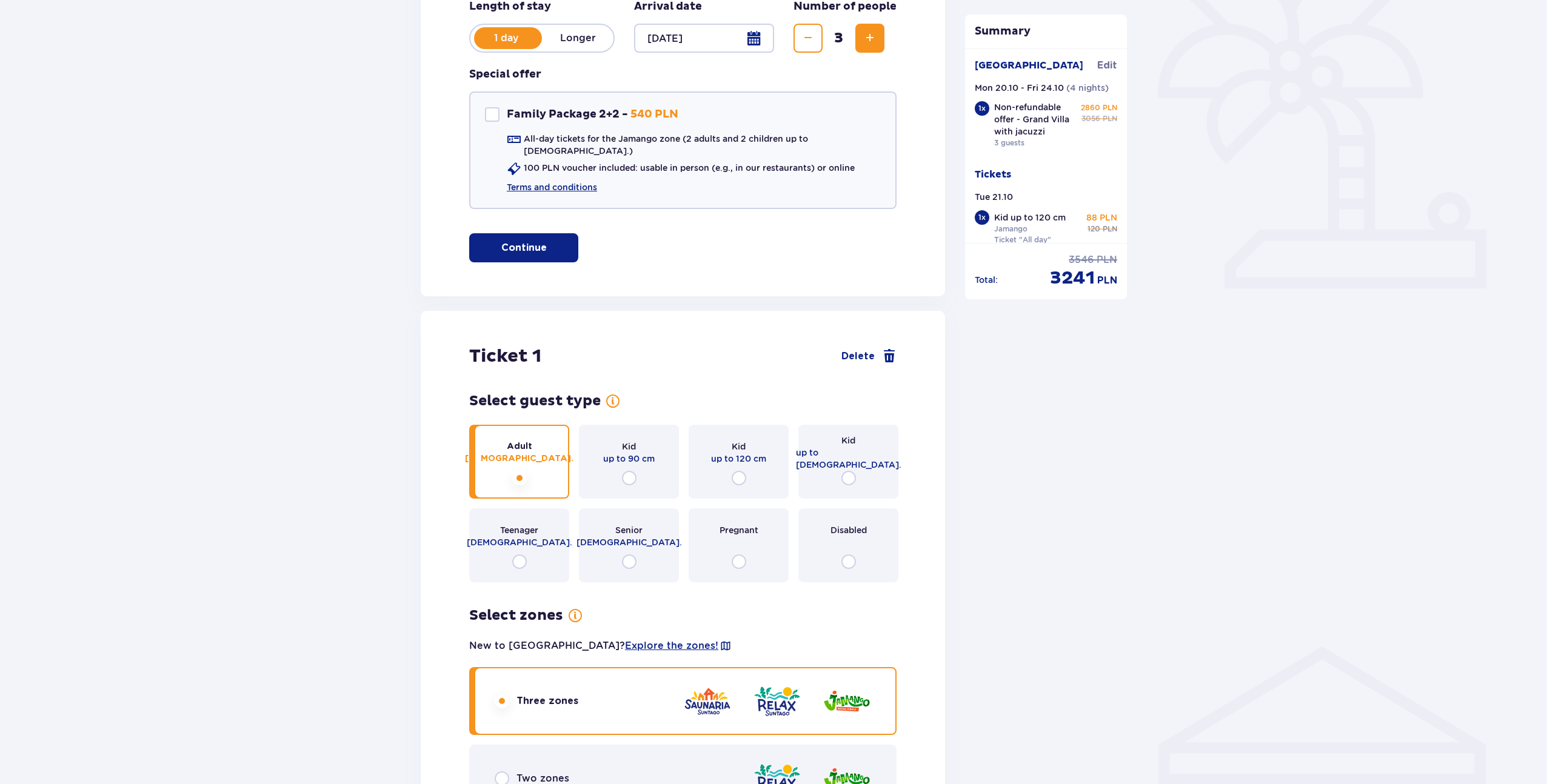
scroll to position [0, 0]
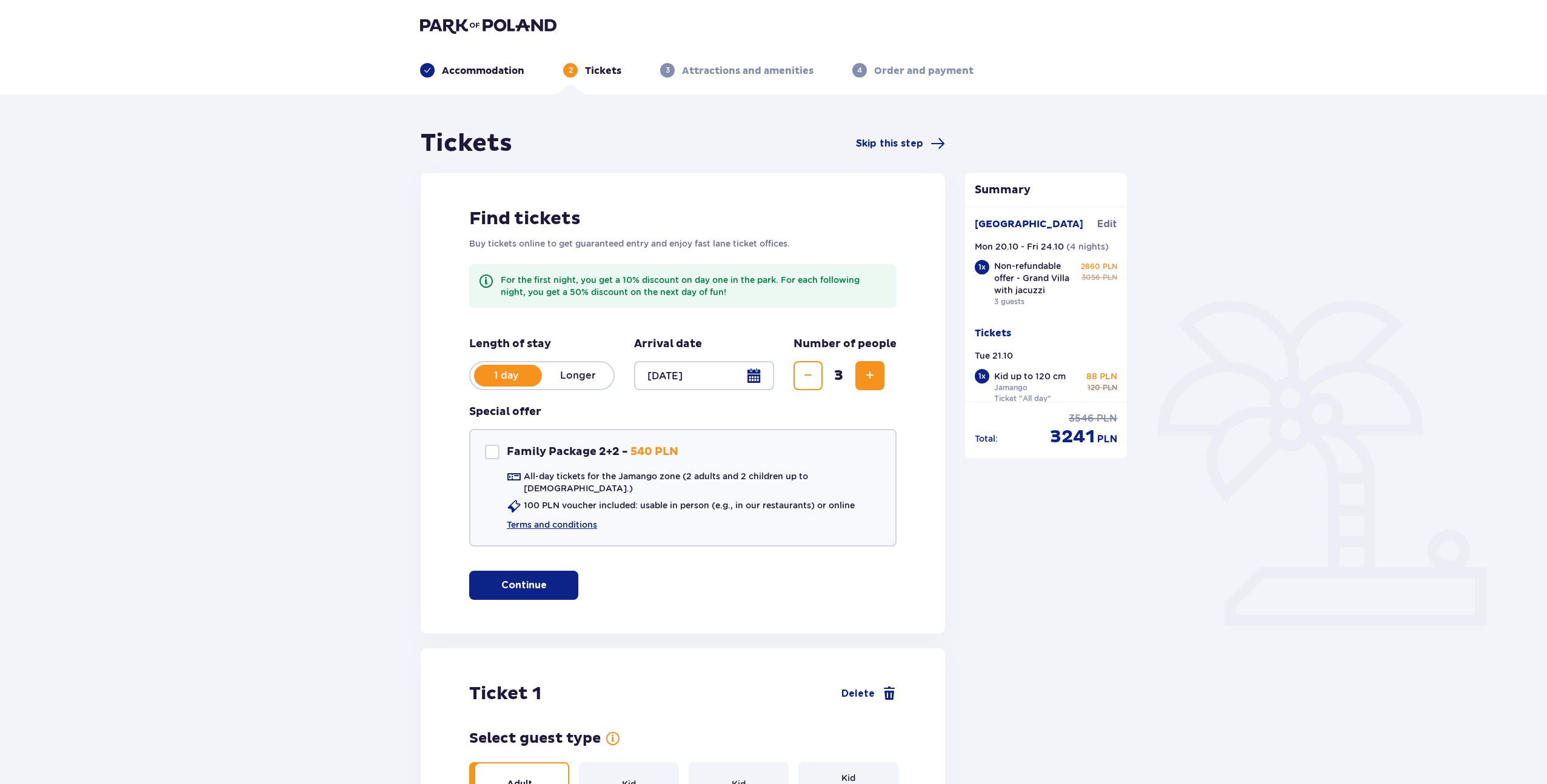
click at [595, 371] on p "Longer" at bounding box center [578, 375] width 72 height 14
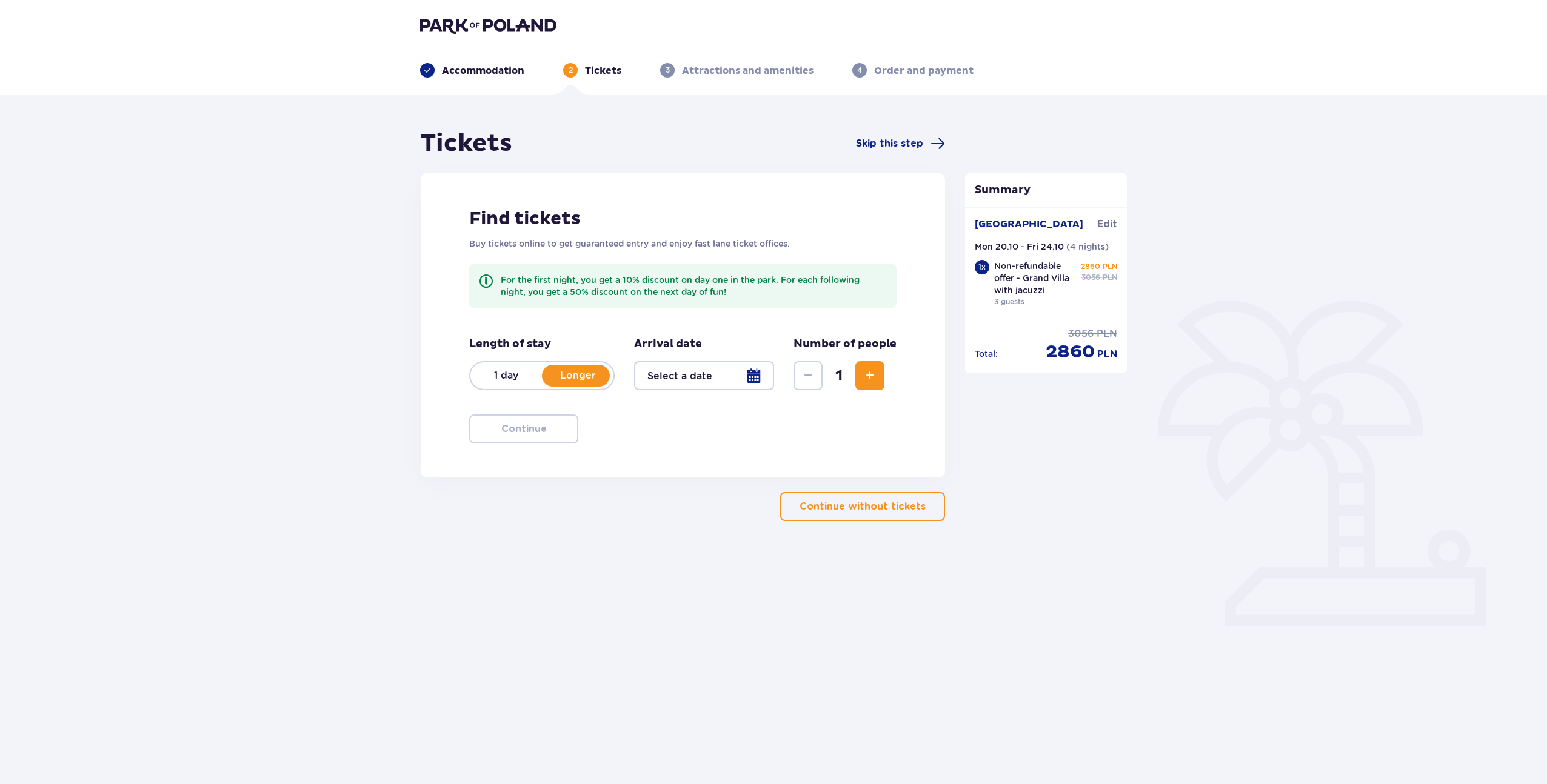
click at [750, 373] on div at bounding box center [704, 375] width 140 height 29
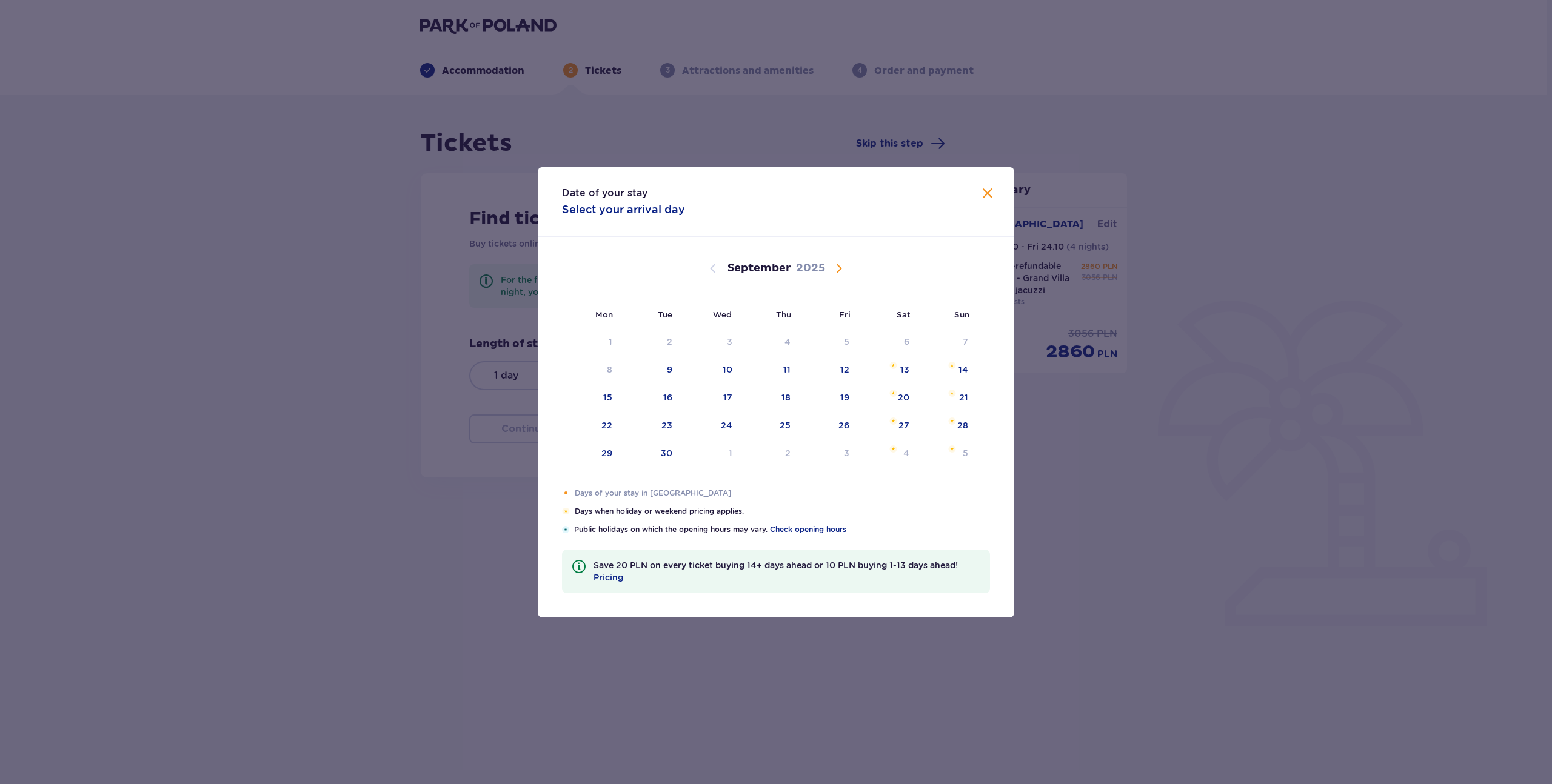
click at [838, 266] on span "Calendar" at bounding box center [840, 268] width 14 height 14
click at [658, 427] on div "Choose Tuesday, October 21, 2025 as your check-in date. It’s available." at bounding box center [657, 426] width 8 height 8
click at [719, 422] on div "Choose Wednesday, October 22, 2025 as your check-out date. It’s available." at bounding box center [716, 426] width 8 height 8
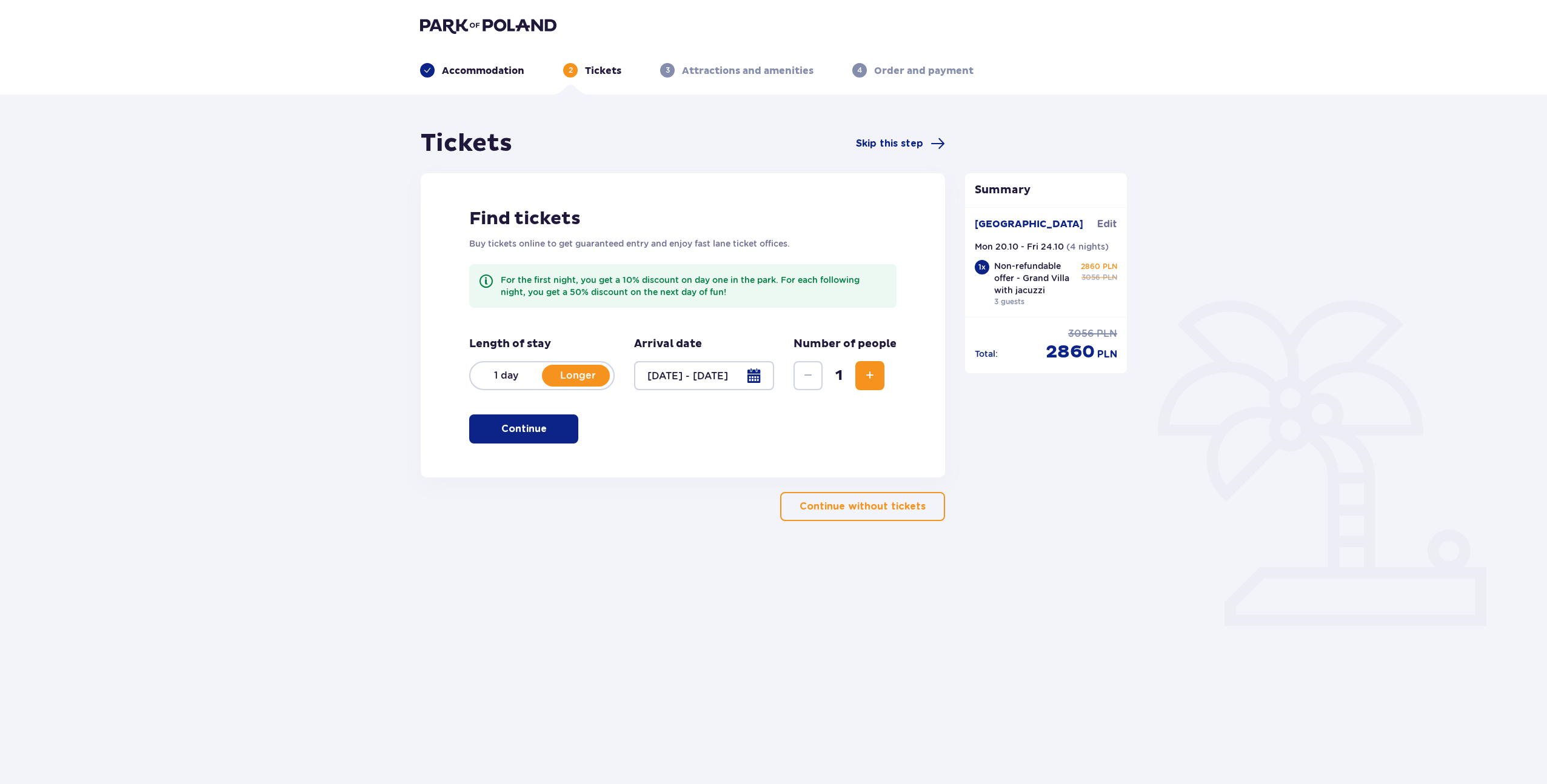
click at [756, 379] on div at bounding box center [704, 375] width 140 height 29
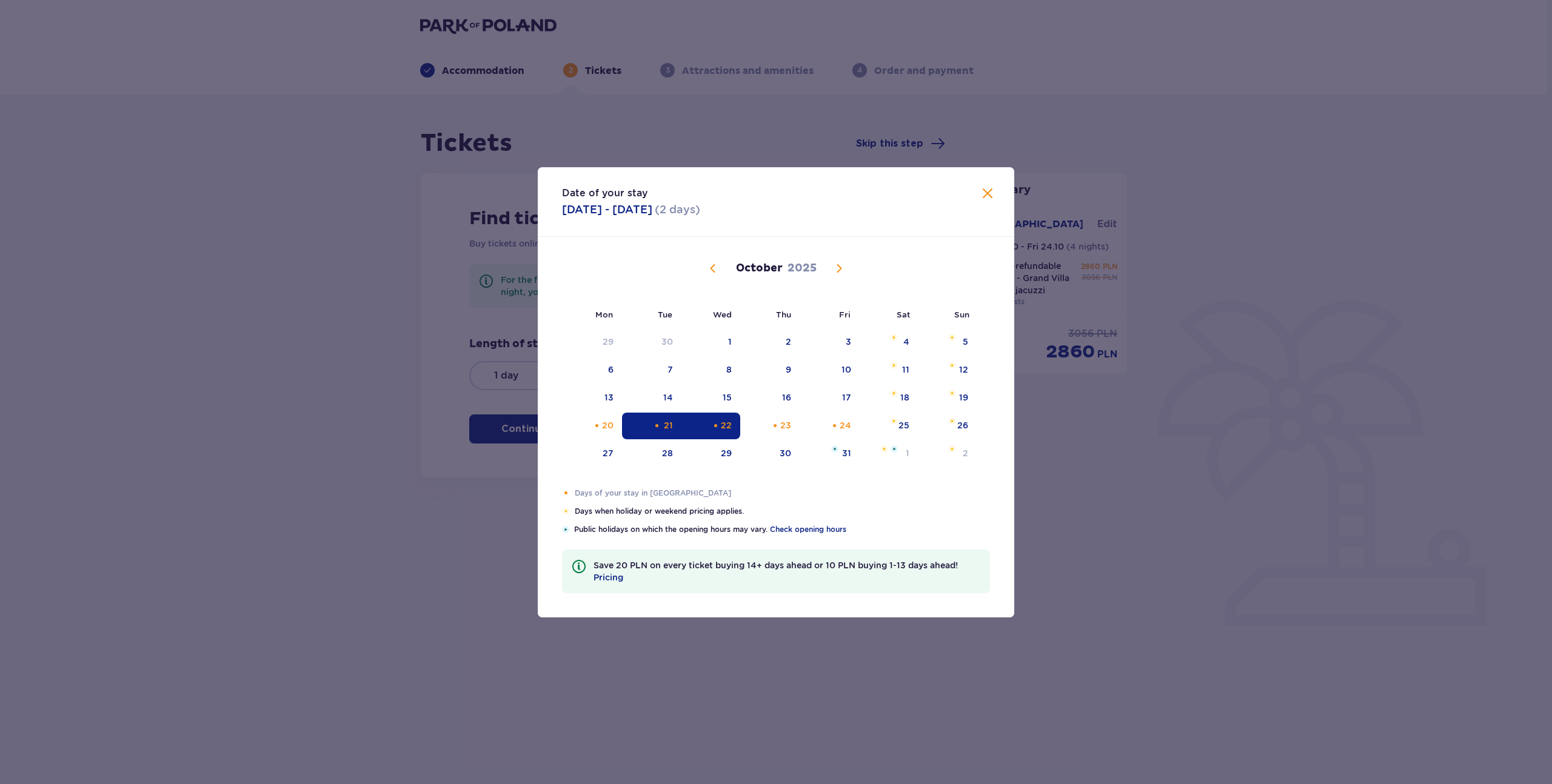
click at [650, 419] on div "21" at bounding box center [652, 426] width 60 height 26
click at [776, 424] on div "Choose Thursday, October 23, 2025 as your check-out date. It’s available." at bounding box center [776, 426] width 8 height 8
type input "[DATE] - [DATE]"
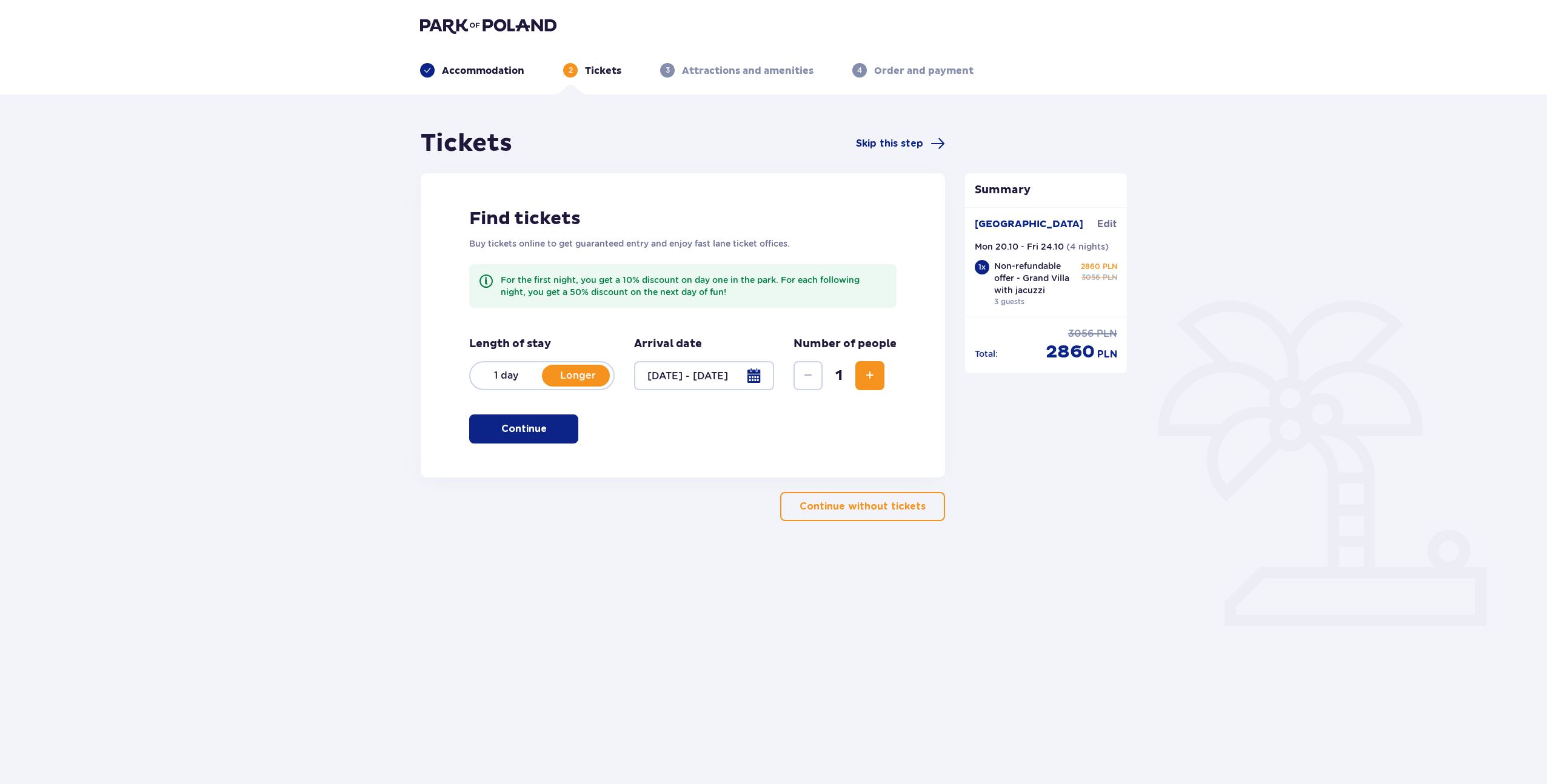
click at [867, 378] on span "Increase" at bounding box center [870, 376] width 14 height 14
click at [870, 378] on span "Increase" at bounding box center [870, 376] width 14 height 14
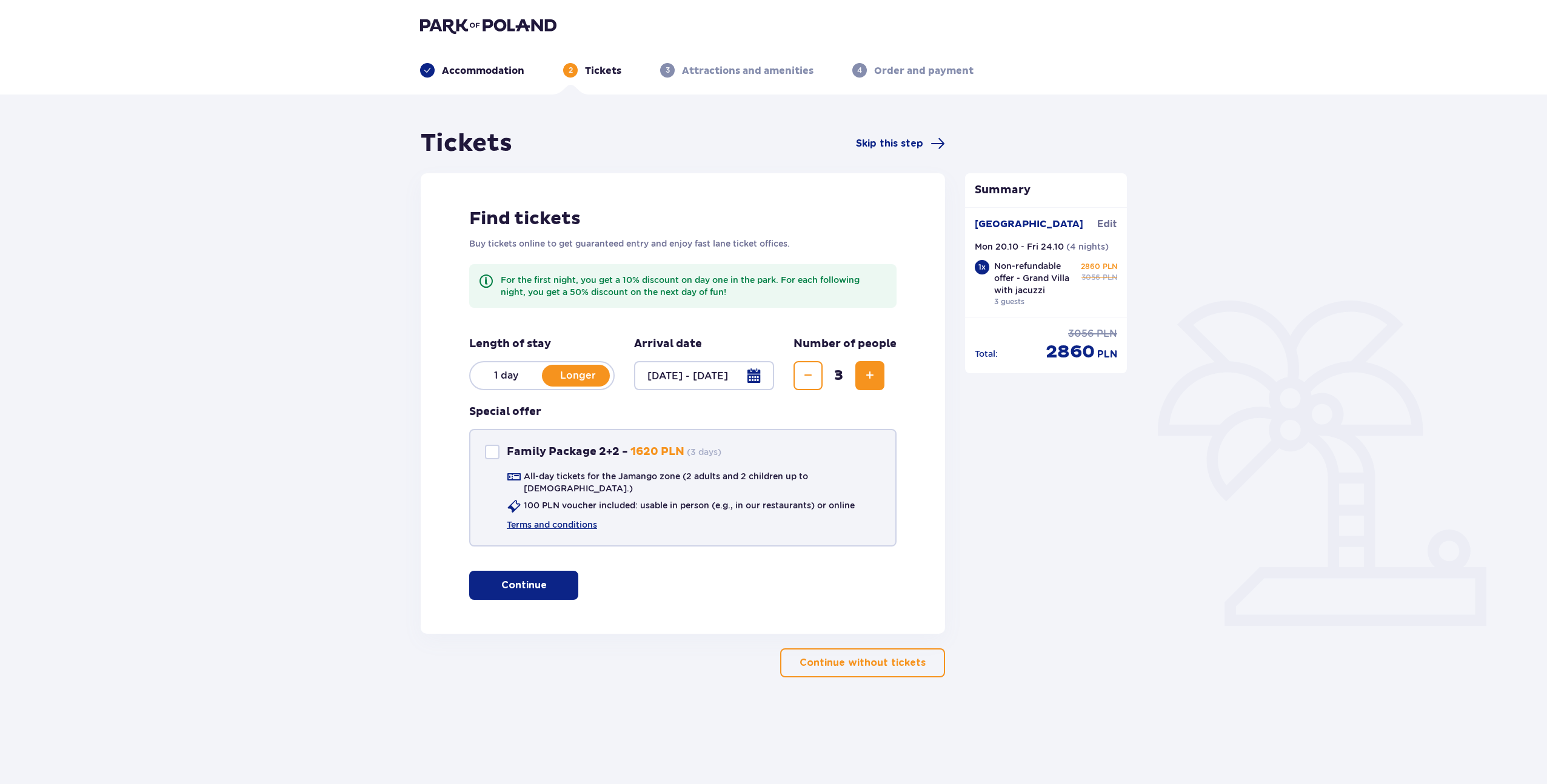
click at [490, 454] on div at bounding box center [492, 452] width 14 height 14
checkbox input "true"
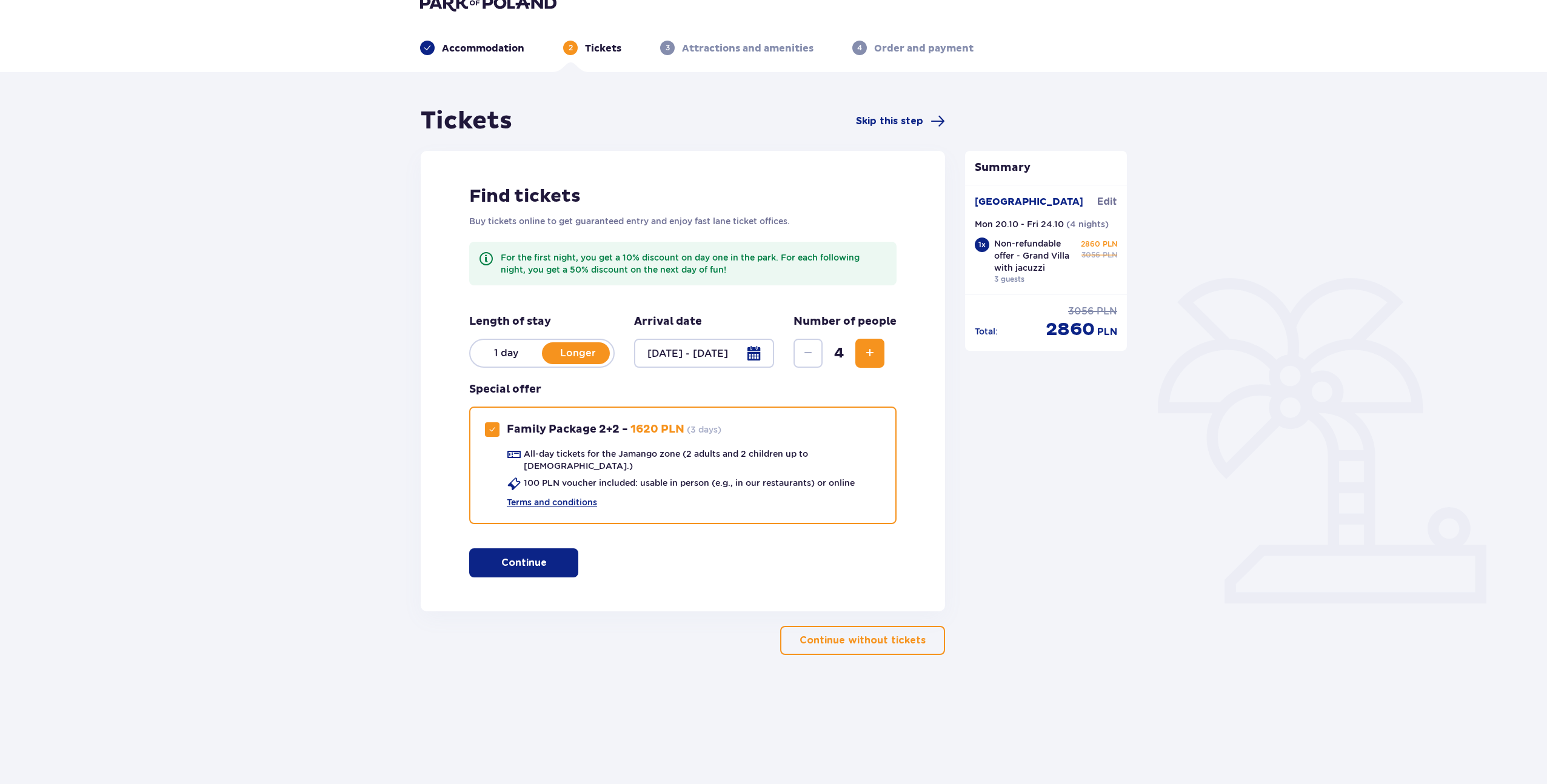
scroll to position [24, 0]
click at [537, 557] on button "Continue" at bounding box center [524, 561] width 109 height 29
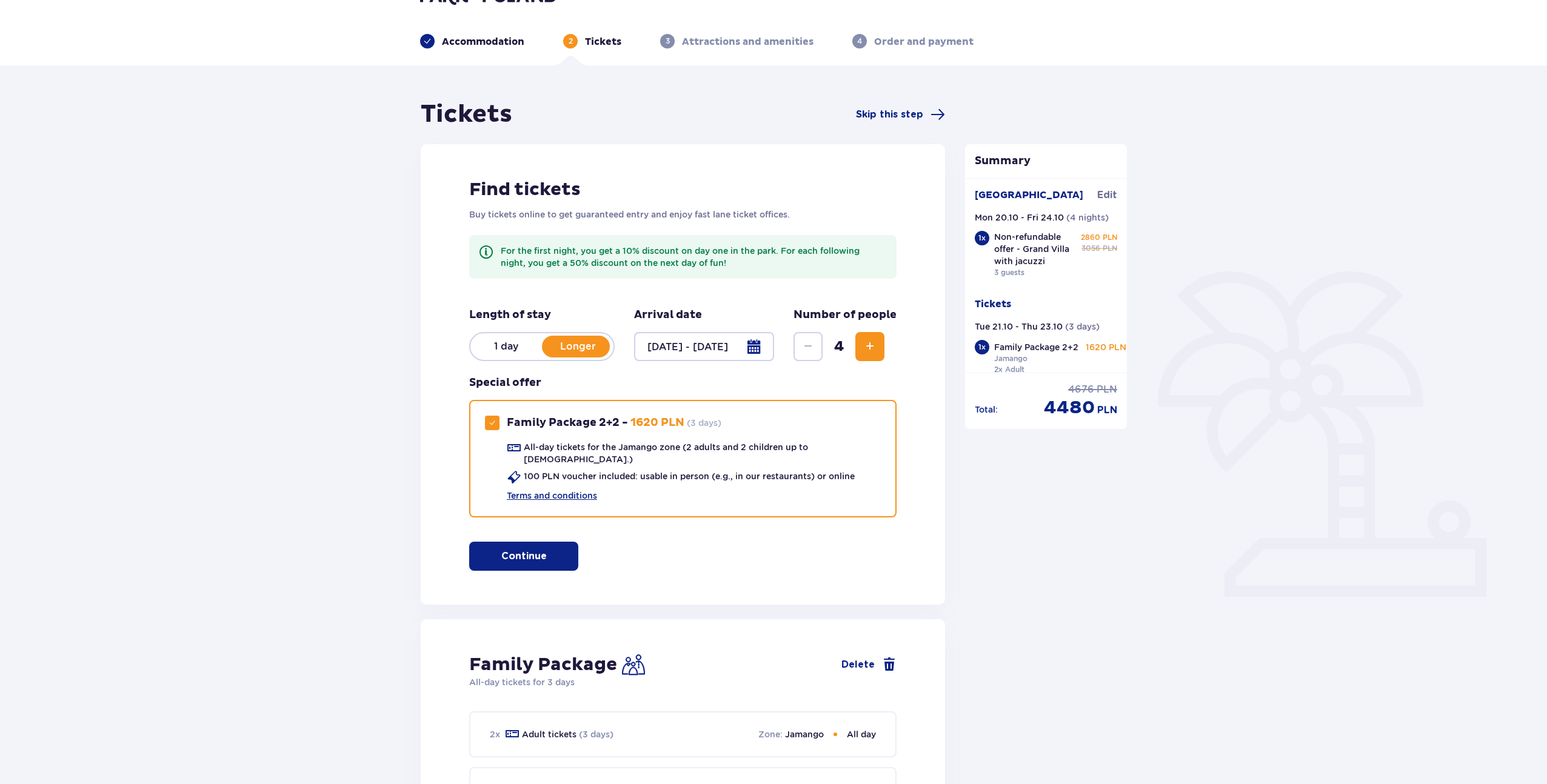
scroll to position [0, 0]
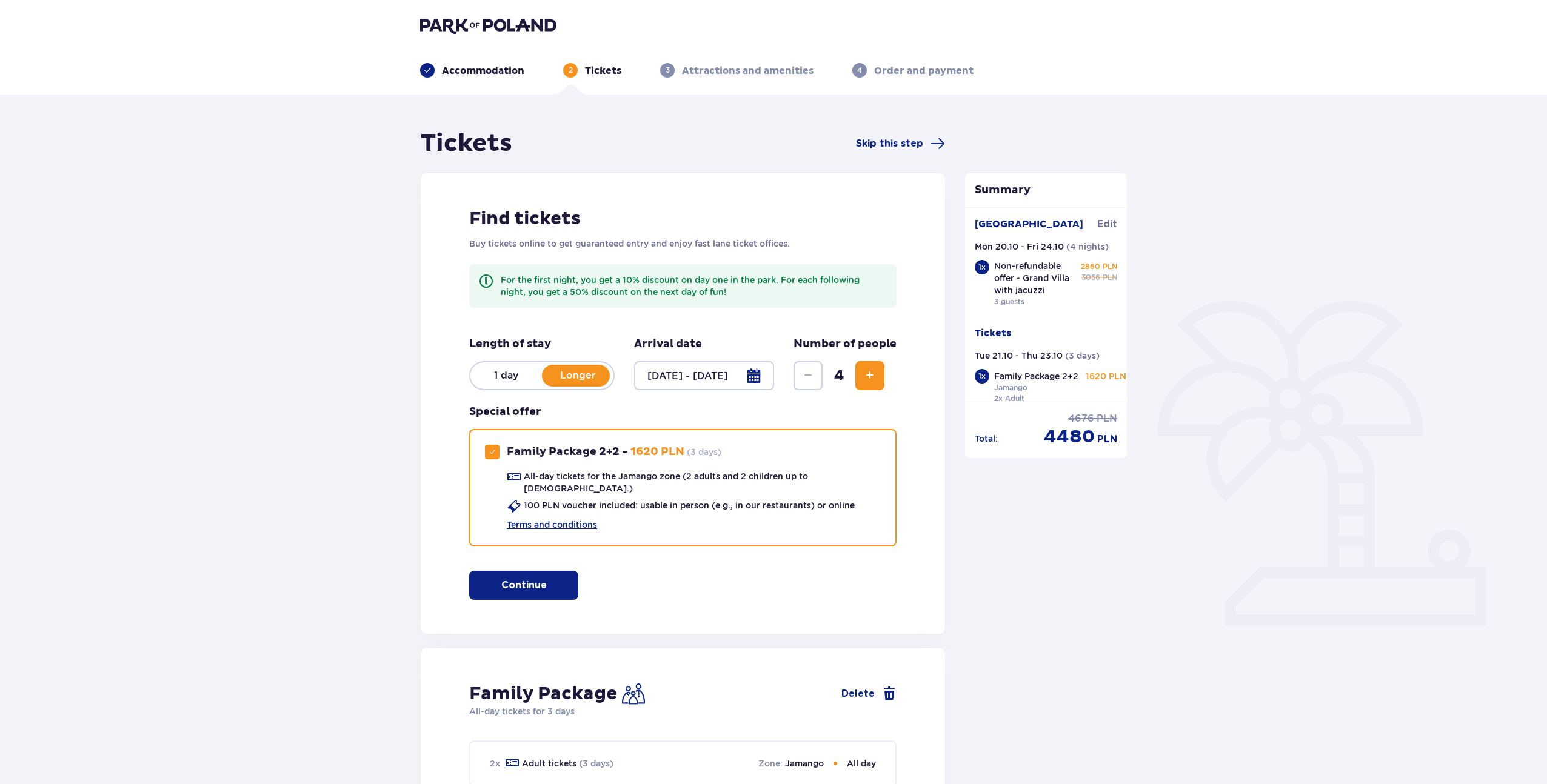
click at [1053, 438] on p "4480" at bounding box center [1069, 437] width 51 height 23
copy p "4480"
click at [1091, 531] on div "Summary Suntago Village Edit Mon 20.10 - Fri 24.10 ( 4 nights ) 1 x Non-refunda…" at bounding box center [1046, 680] width 182 height 1103
click at [752, 72] on p "Attractions and amenities" at bounding box center [748, 70] width 132 height 14
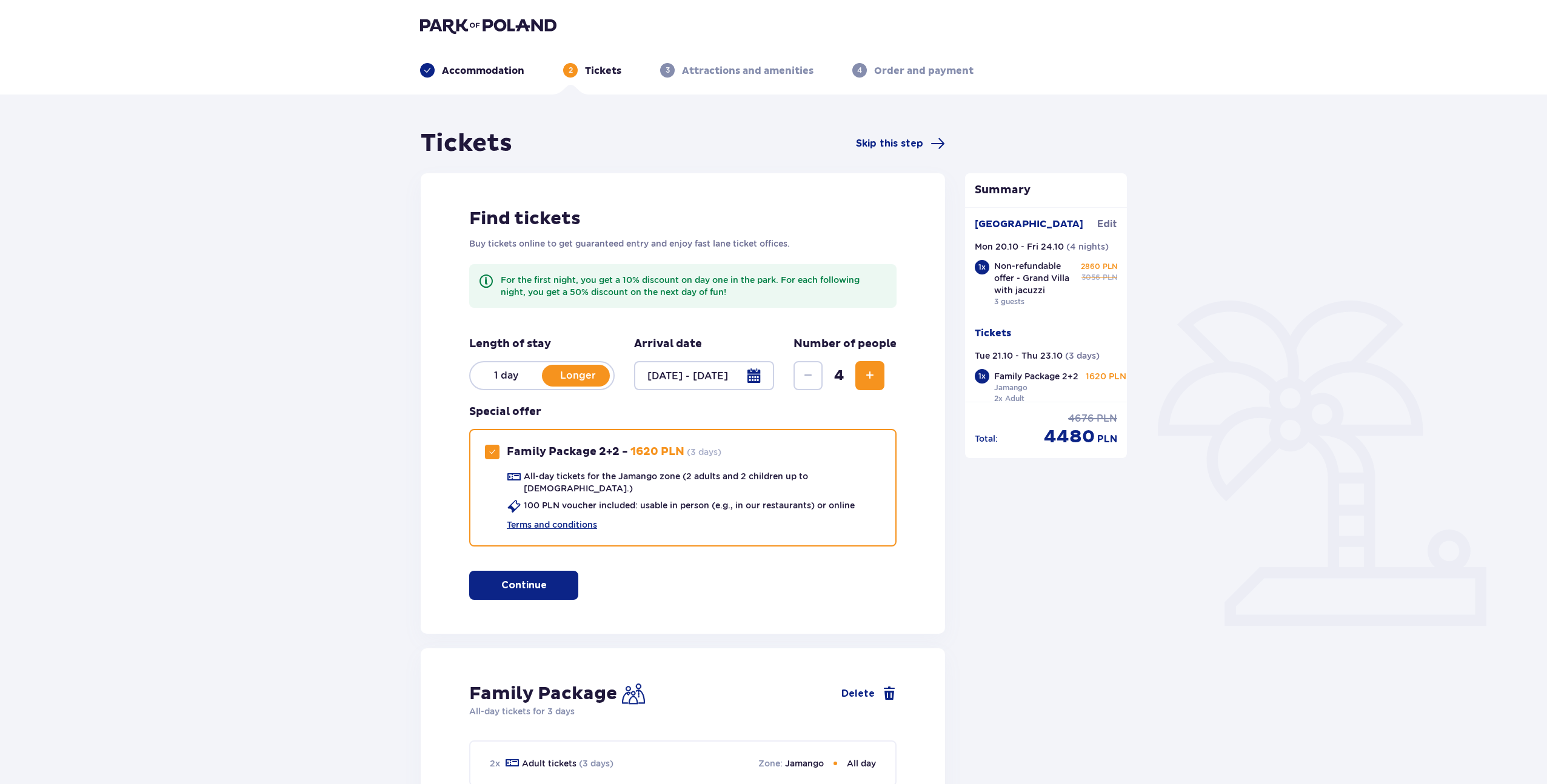
click at [551, 580] on span "button" at bounding box center [549, 585] width 14 height 14
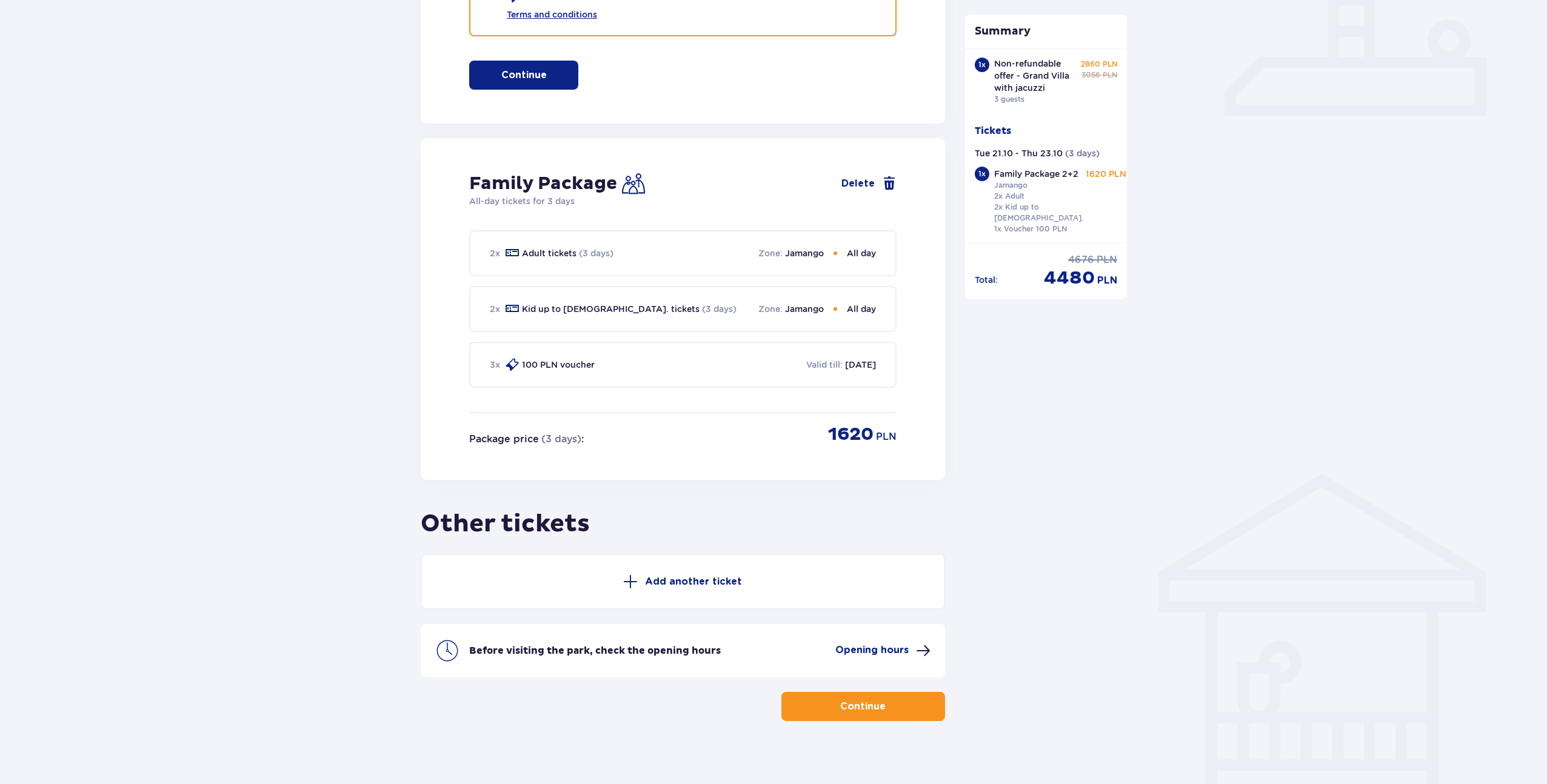
scroll to position [49, 0]
click at [871, 700] on p "Continue" at bounding box center [863, 707] width 46 height 14
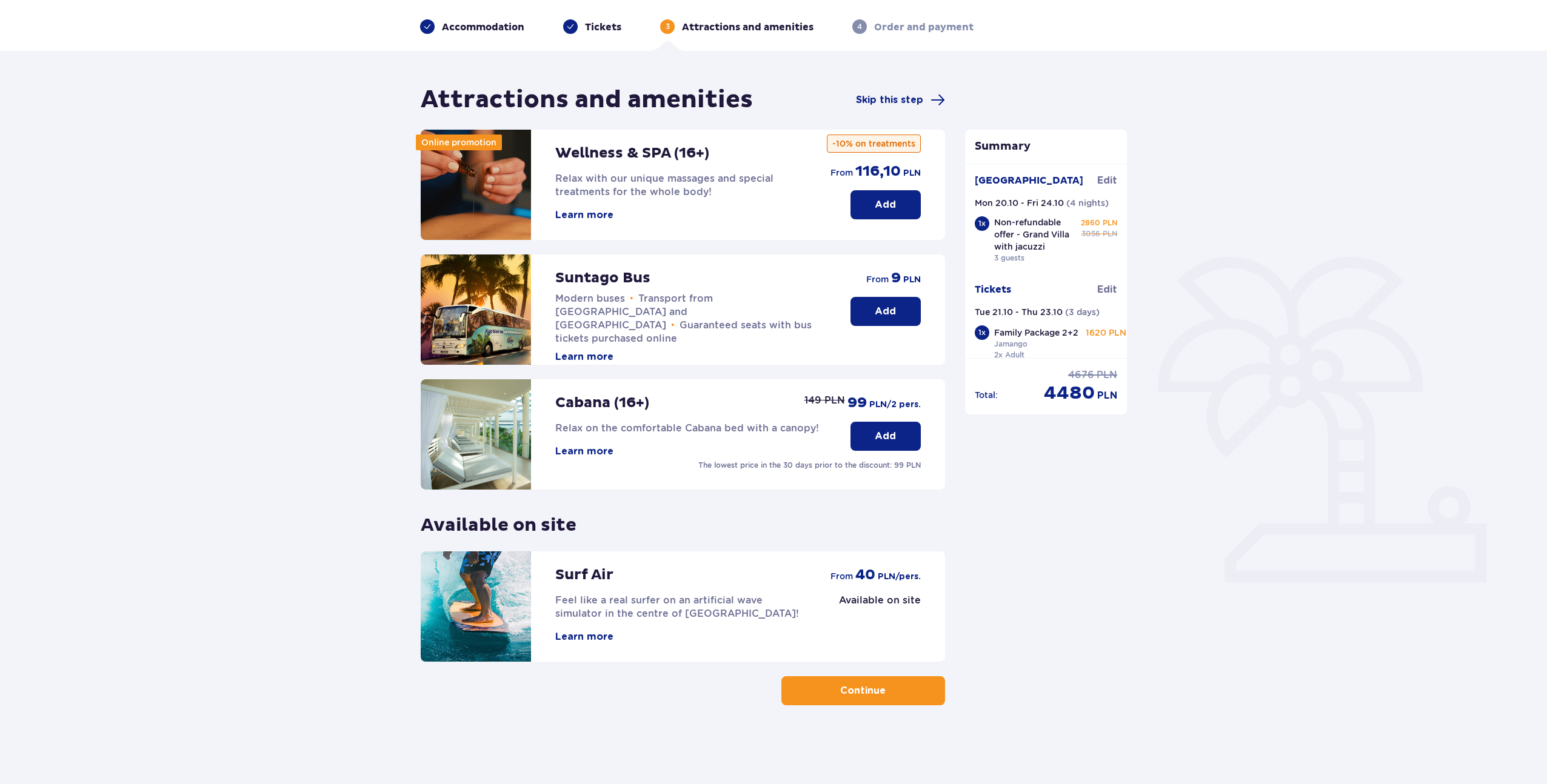
click at [900, 696] on button "Continue" at bounding box center [863, 691] width 164 height 29
